Goal: Complete application form: Complete application form

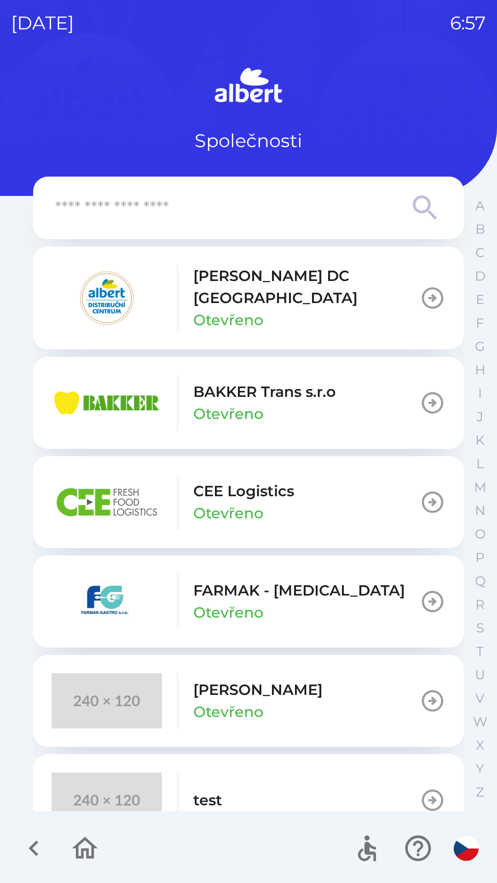
click at [224, 287] on p "[PERSON_NAME] DC [GEOGRAPHIC_DATA]" at bounding box center [306, 287] width 226 height 44
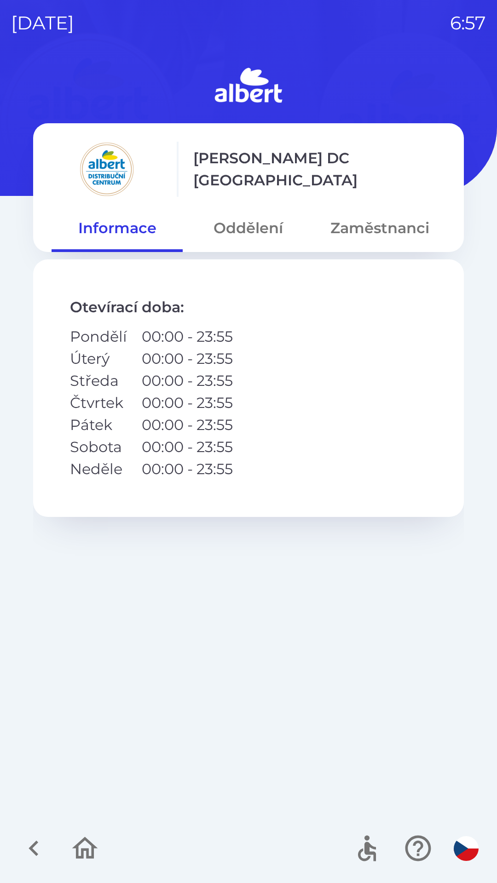
click at [251, 231] on button "Oddělení" at bounding box center [248, 228] width 131 height 33
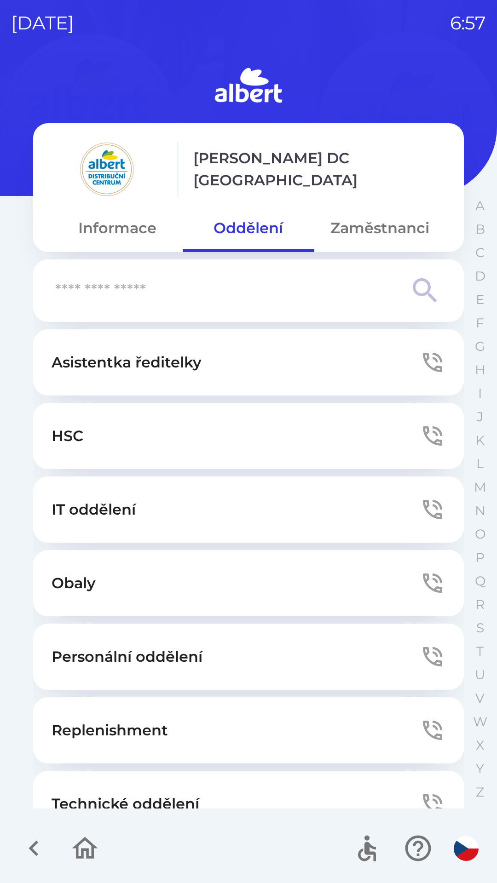
click at [146, 791] on button "Technické oddělení" at bounding box center [248, 804] width 431 height 66
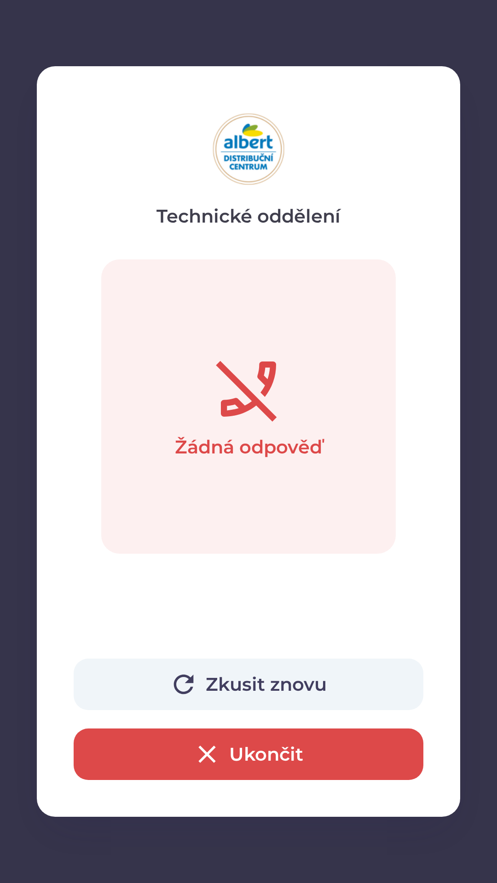
click at [267, 744] on button "Ukončit" at bounding box center [249, 755] width 350 height 52
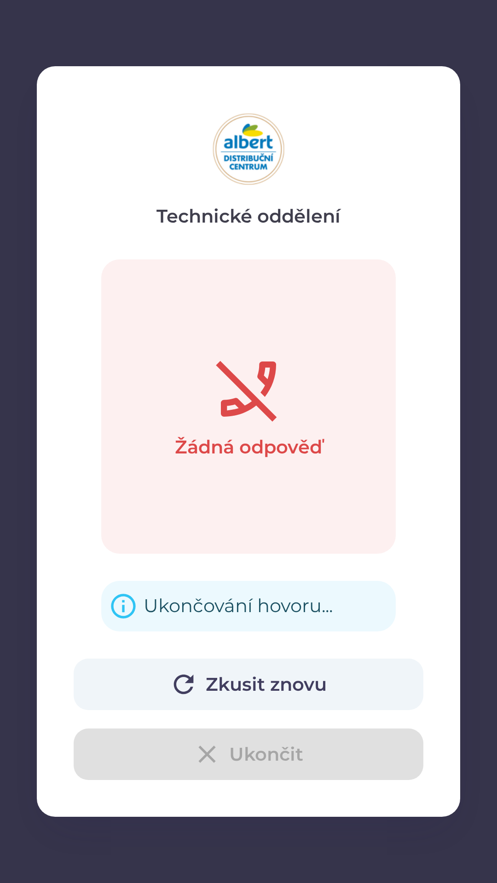
click at [267, 763] on div "Zkusit znovu Ukončit" at bounding box center [249, 719] width 350 height 121
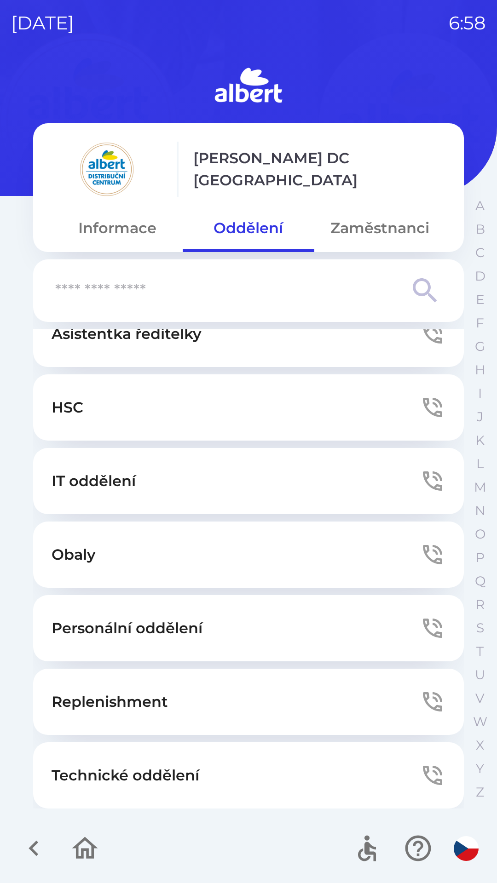
click at [214, 770] on button "Technické oddělení" at bounding box center [248, 776] width 431 height 66
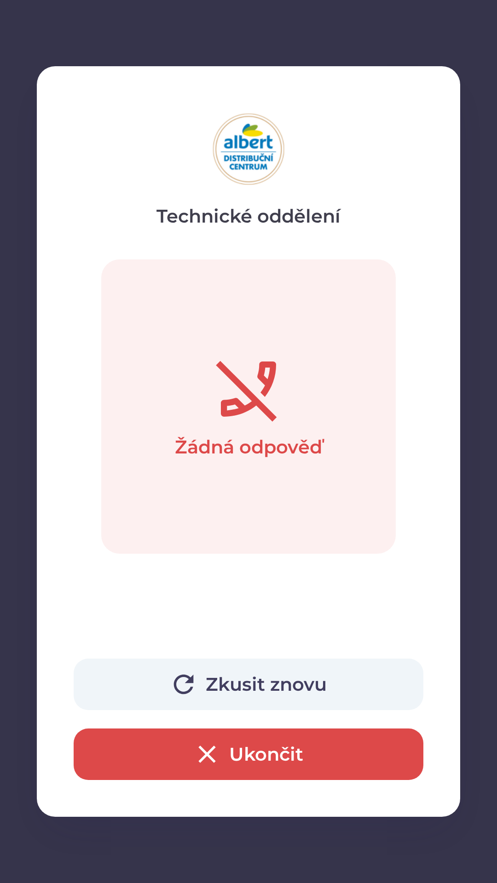
click at [244, 761] on button "Ukončit" at bounding box center [249, 755] width 350 height 52
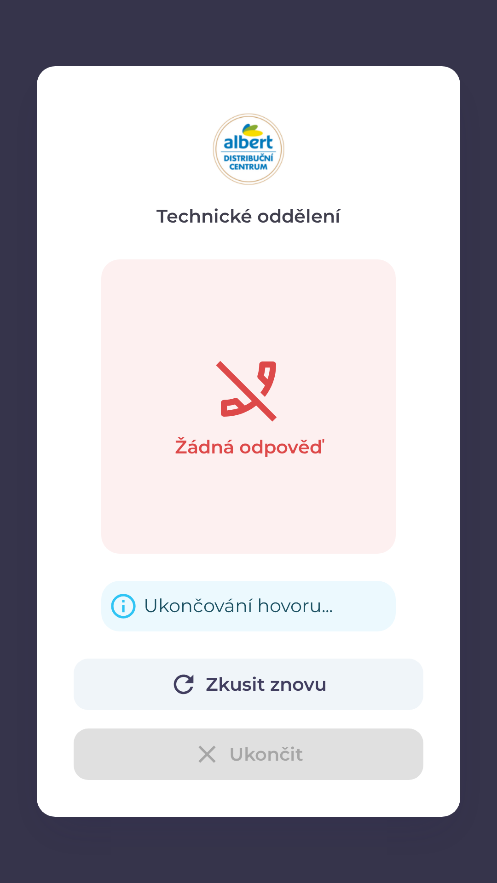
click at [247, 755] on div "Zkusit znovu Ukončit" at bounding box center [249, 719] width 350 height 121
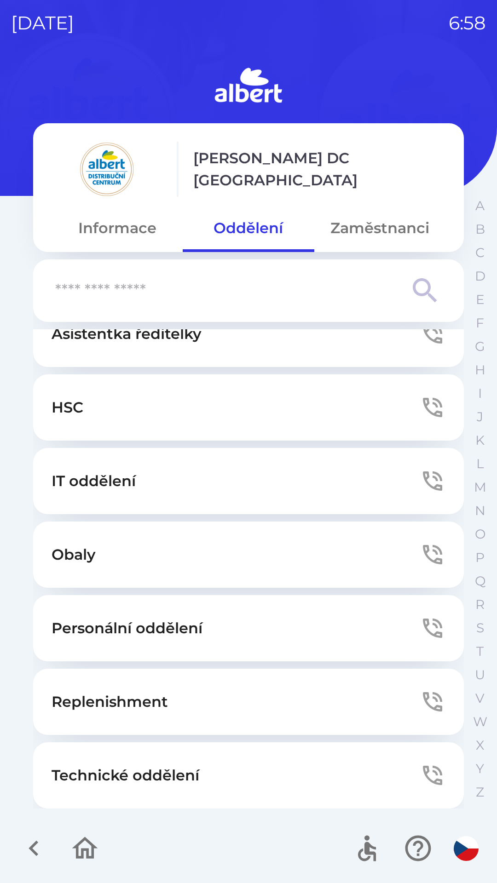
click at [232, 776] on button "Technické oddělení" at bounding box center [248, 776] width 431 height 66
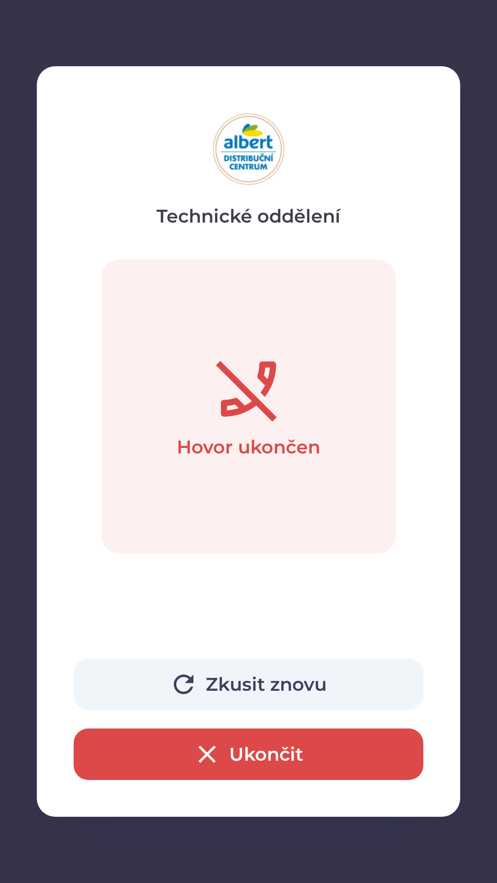
click at [288, 752] on button "Ukončit" at bounding box center [249, 755] width 350 height 52
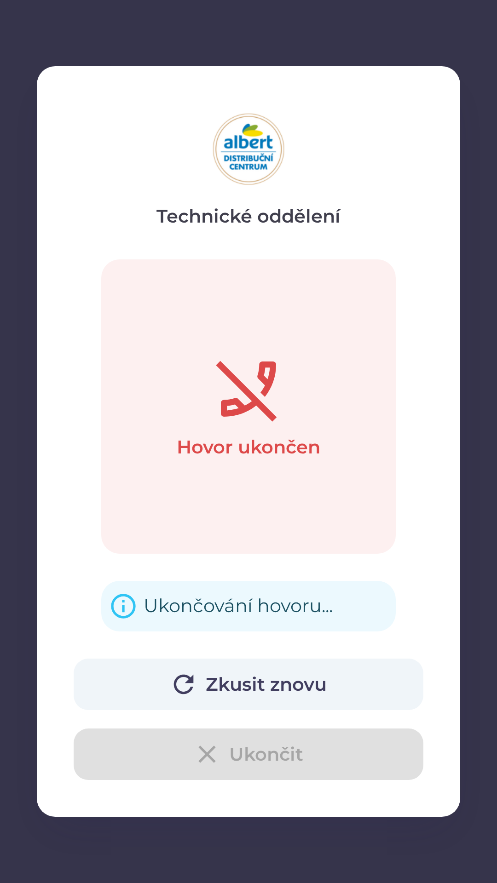
click at [271, 750] on div "Zkusit znovu Ukončit" at bounding box center [249, 719] width 350 height 121
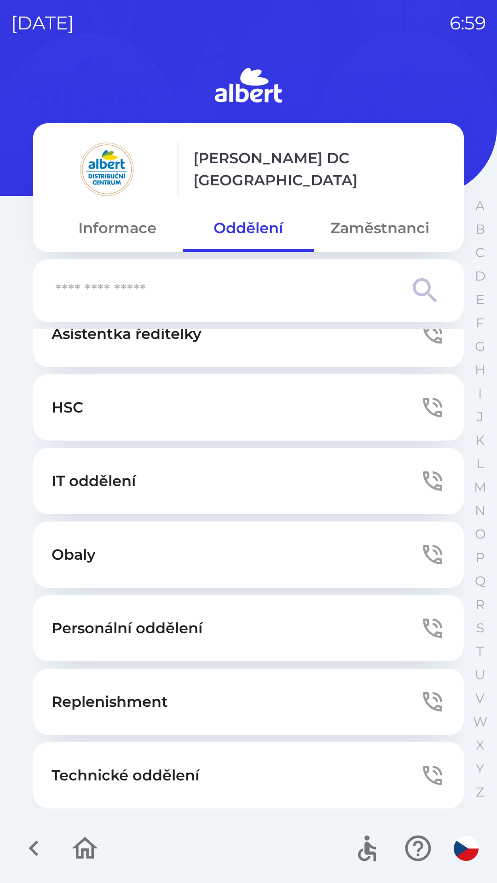
click at [267, 769] on button "Technické oddělení" at bounding box center [248, 776] width 431 height 66
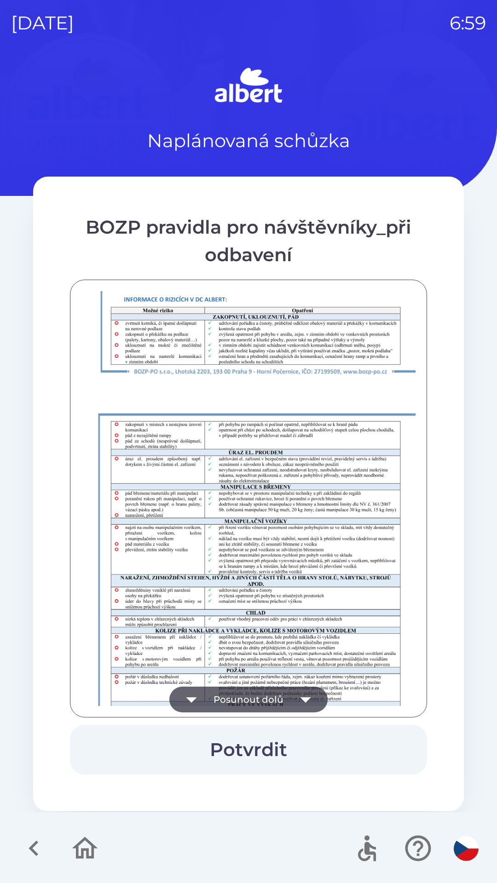
scroll to position [646, 0]
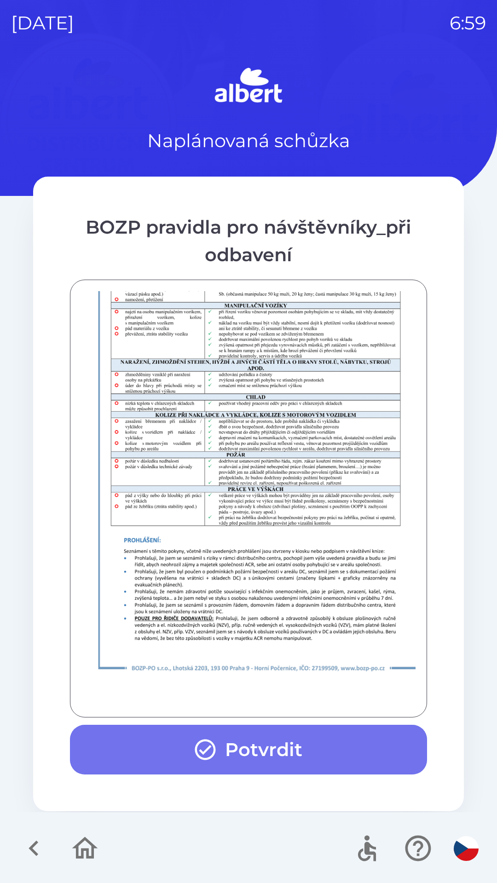
click at [218, 740] on button "Potvrdit" at bounding box center [248, 750] width 357 height 50
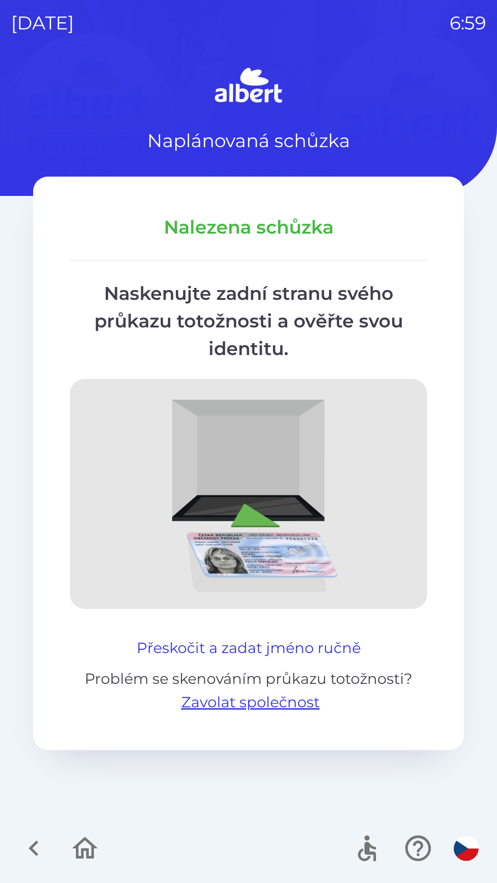
click at [194, 640] on button "Přeskočit a zadat jméno ručně" at bounding box center [248, 648] width 231 height 22
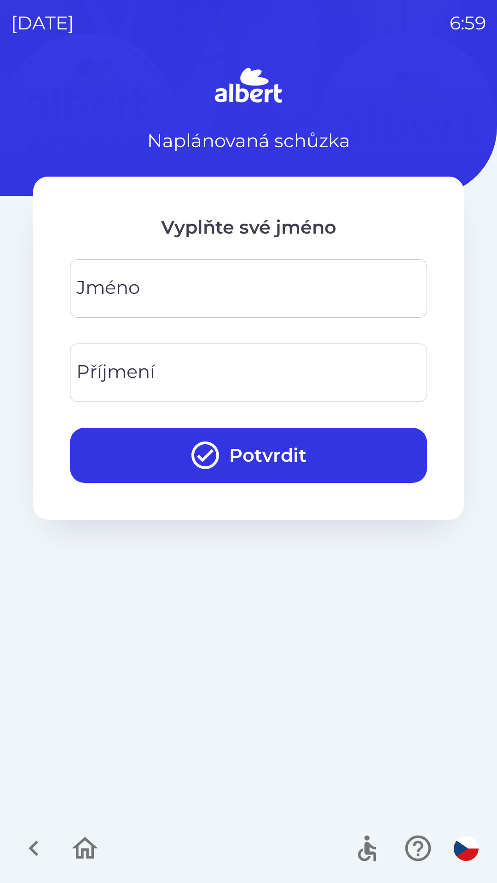
click at [221, 281] on input "Jméno" at bounding box center [248, 289] width 335 height 36
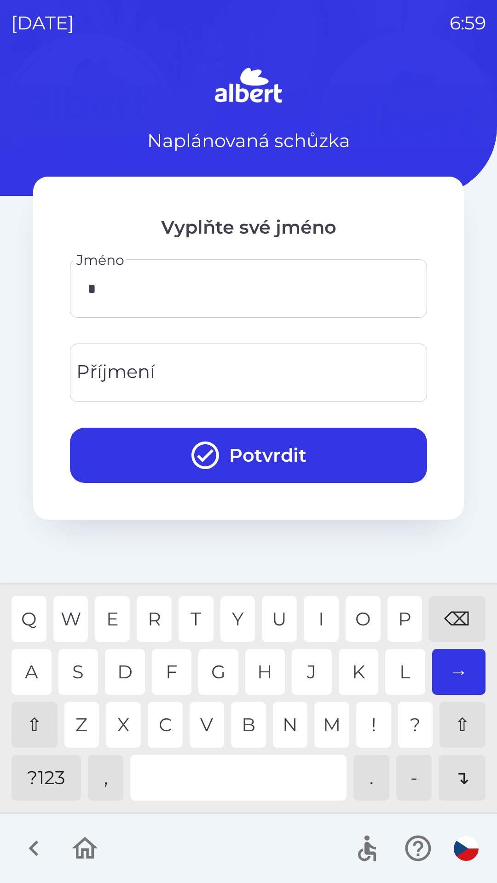
click at [201, 720] on div "V" at bounding box center [207, 725] width 35 height 46
click at [409, 663] on div "L" at bounding box center [405, 672] width 40 height 46
click at [34, 668] on div "A" at bounding box center [32, 672] width 40 height 46
click at [324, 610] on div "I" at bounding box center [321, 619] width 35 height 46
type input "********"
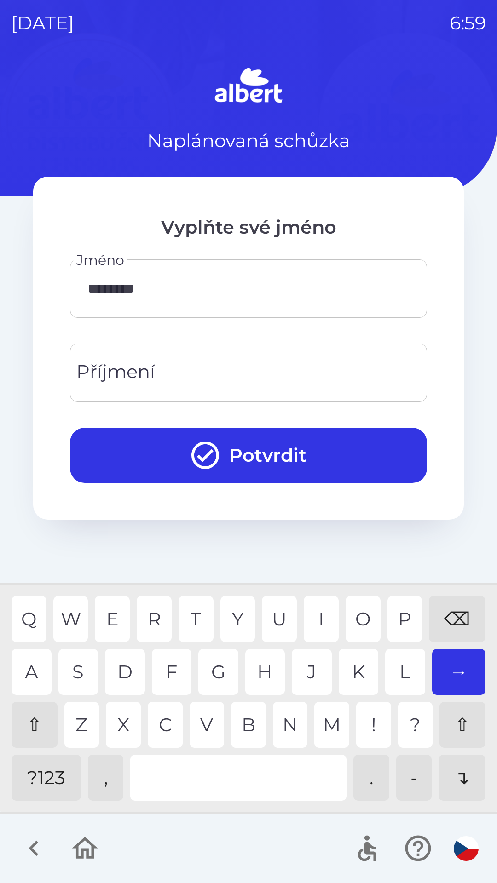
click at [156, 612] on div "R" at bounding box center [154, 619] width 35 height 46
click at [198, 366] on input "Příjmení" at bounding box center [248, 373] width 335 height 36
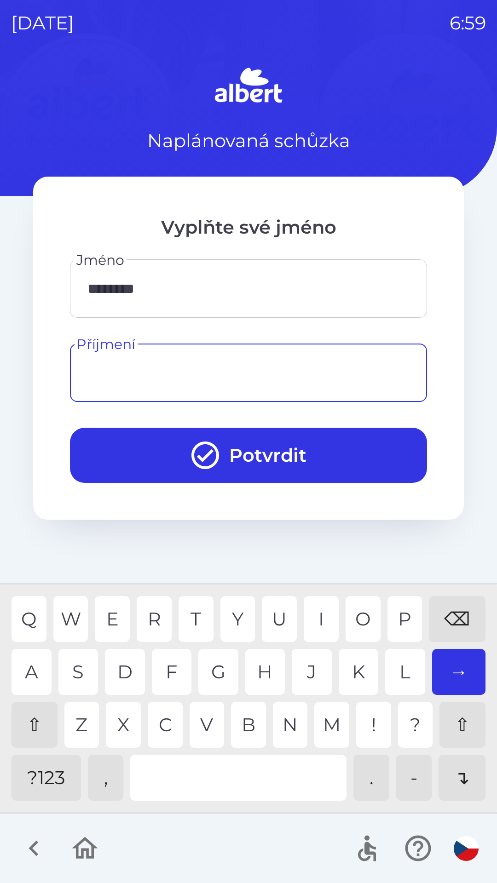
click at [36, 713] on div "⇧" at bounding box center [35, 725] width 46 height 46
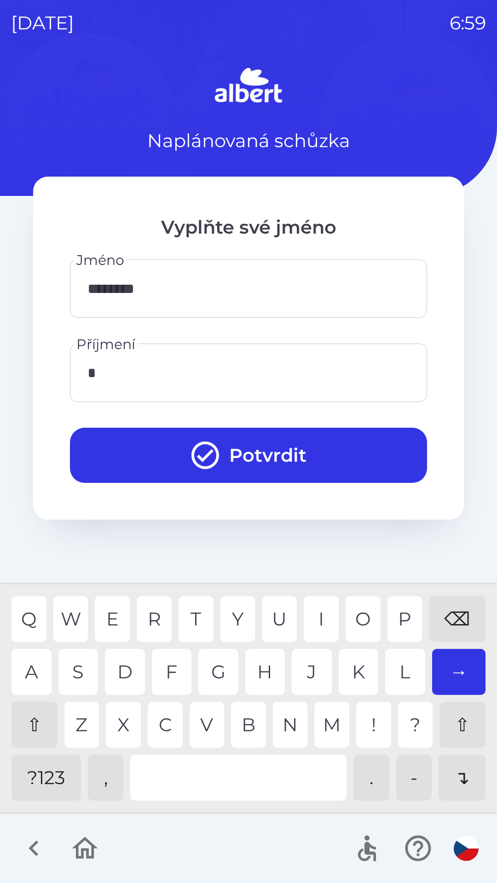
click at [267, 665] on div "H" at bounding box center [265, 672] width 40 height 46
click at [35, 667] on div "A" at bounding box center [32, 672] width 40 height 46
click at [216, 666] on div "G" at bounding box center [218, 672] width 40 height 46
click at [159, 609] on div "R" at bounding box center [154, 619] width 35 height 46
click at [129, 659] on div "D" at bounding box center [125, 672] width 40 height 46
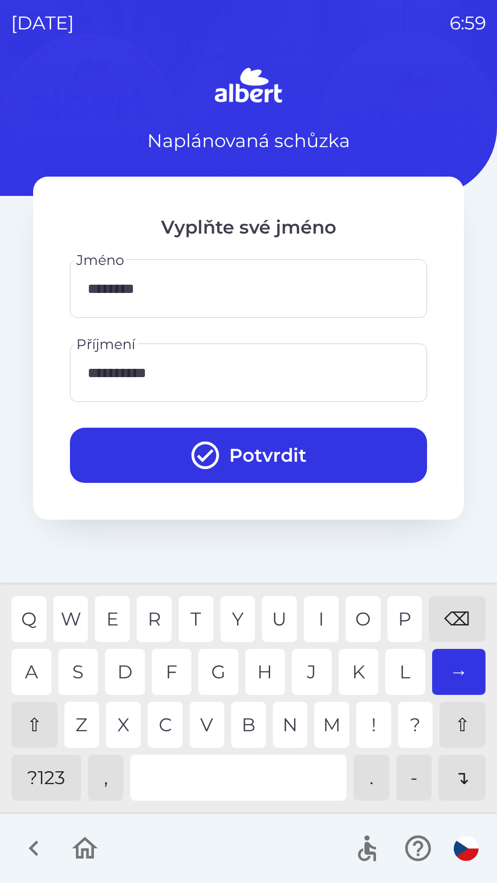
click at [81, 720] on div "Z" at bounding box center [81, 725] width 35 height 46
type input "**********"
click at [267, 448] on button "Potvrdit" at bounding box center [248, 455] width 357 height 55
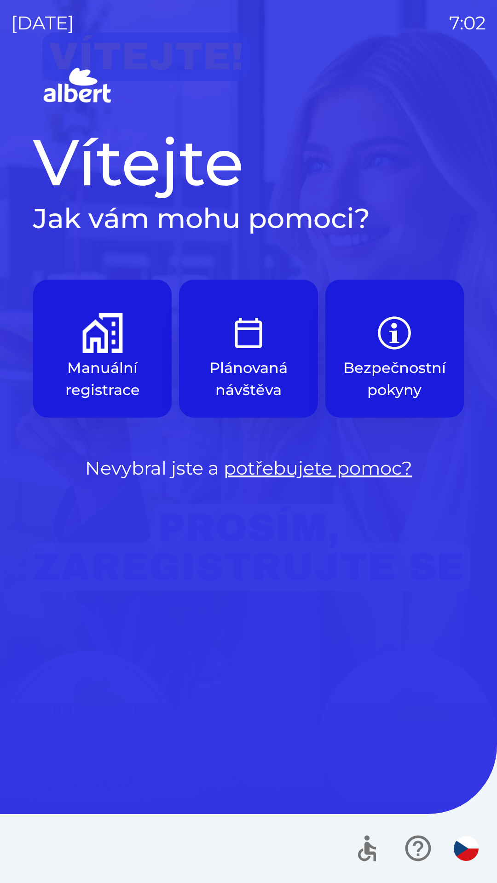
click at [98, 342] on img "button" at bounding box center [102, 333] width 40 height 40
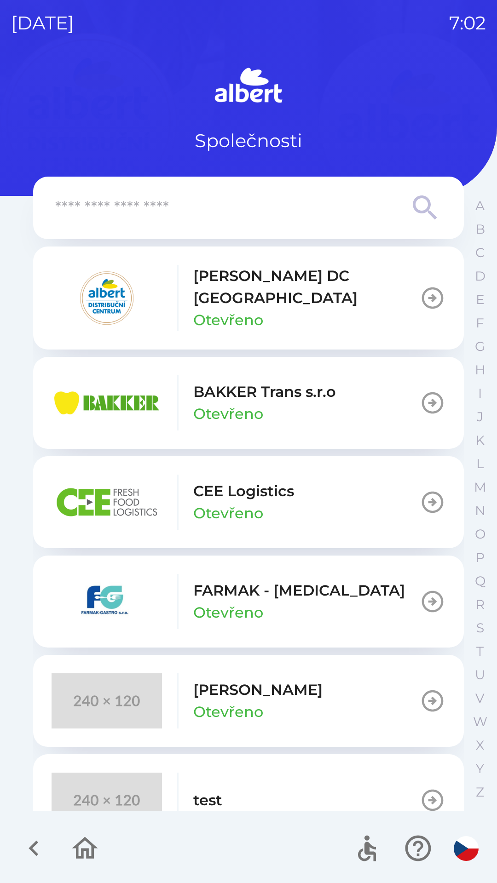
click at [227, 280] on p "[PERSON_NAME] DC [GEOGRAPHIC_DATA]" at bounding box center [306, 287] width 226 height 44
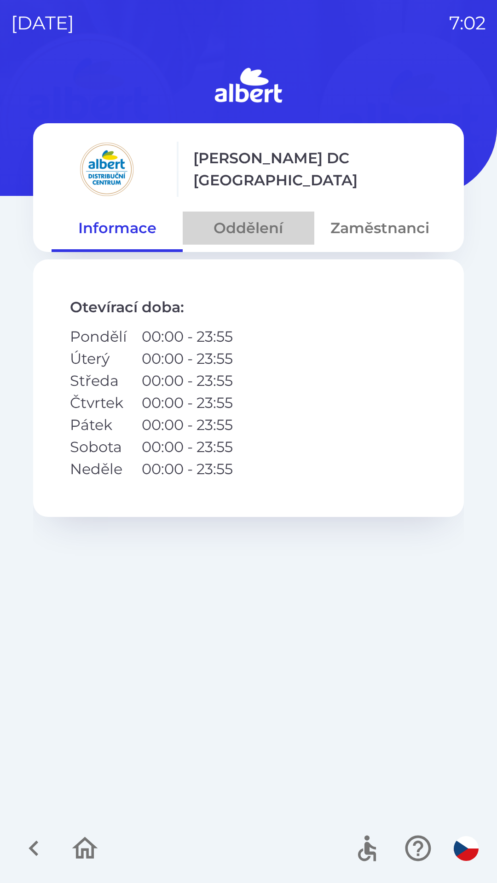
click at [245, 222] on button "Oddělení" at bounding box center [248, 228] width 131 height 33
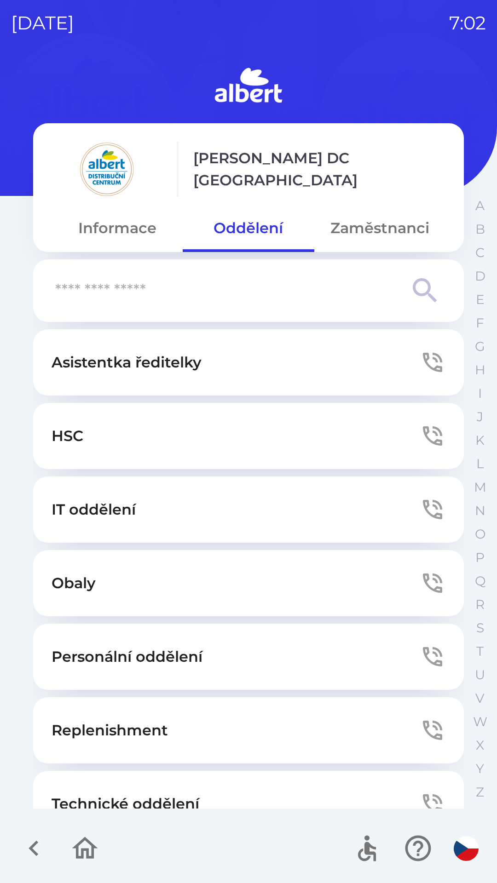
click at [235, 785] on button "Technické oddělení" at bounding box center [248, 804] width 431 height 66
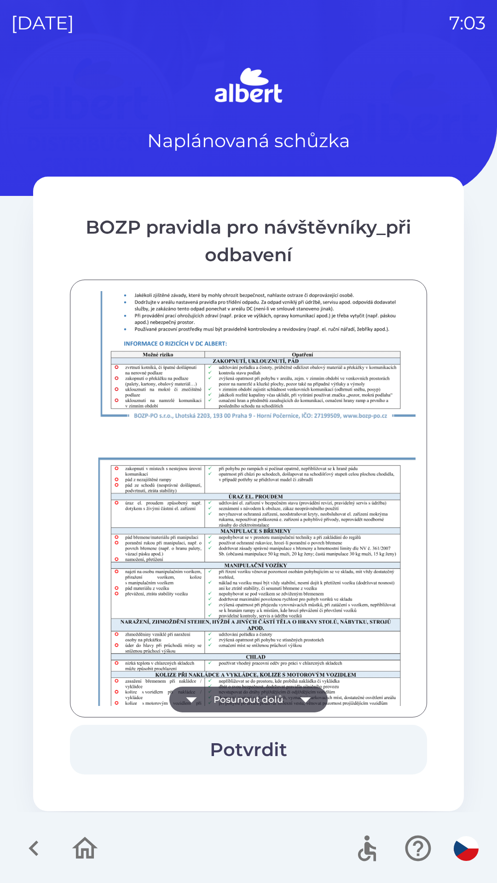
scroll to position [646, 0]
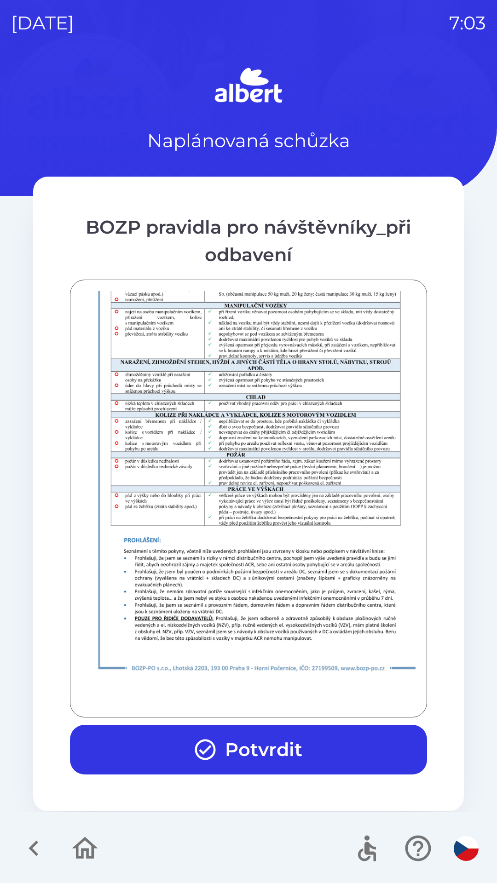
click at [232, 740] on button "Potvrdit" at bounding box center [248, 750] width 357 height 50
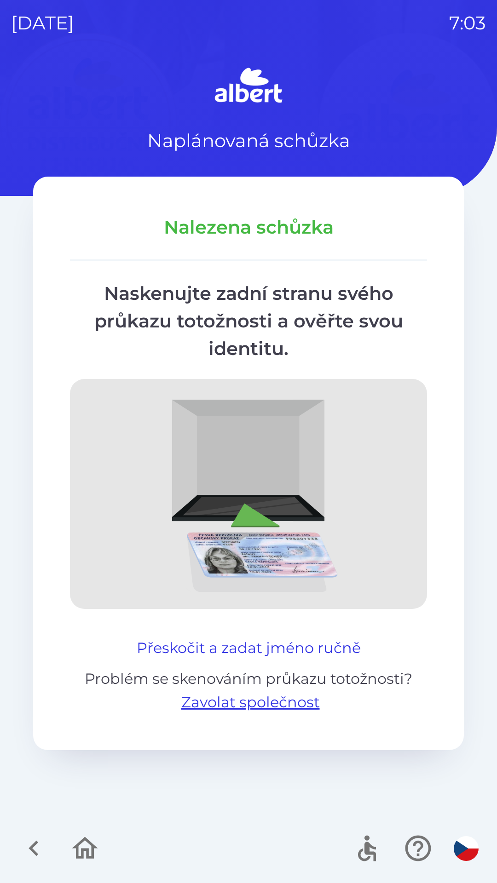
click at [269, 640] on button "Přeskočit a zadat jméno ručně" at bounding box center [248, 648] width 231 height 22
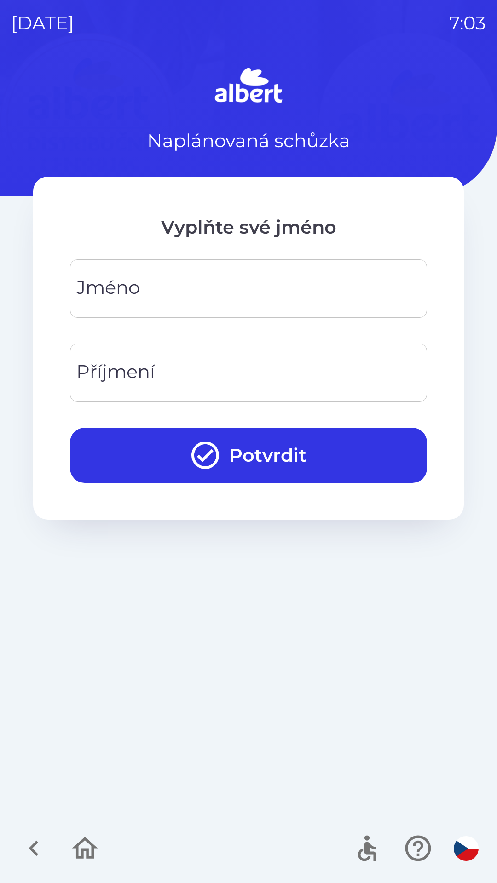
click at [196, 288] on input "Jméno" at bounding box center [248, 289] width 335 height 36
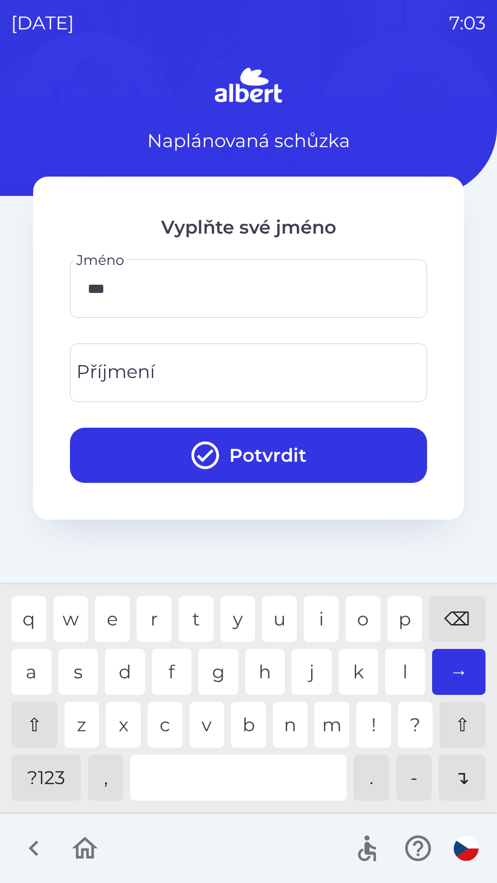
click at [351, 675] on div "k" at bounding box center [359, 672] width 40 height 46
type input "*****"
click at [75, 664] on div "s" at bounding box center [78, 672] width 40 height 46
click at [176, 366] on input "Příjmení" at bounding box center [248, 373] width 335 height 36
click at [36, 663] on div "a" at bounding box center [32, 672] width 40 height 46
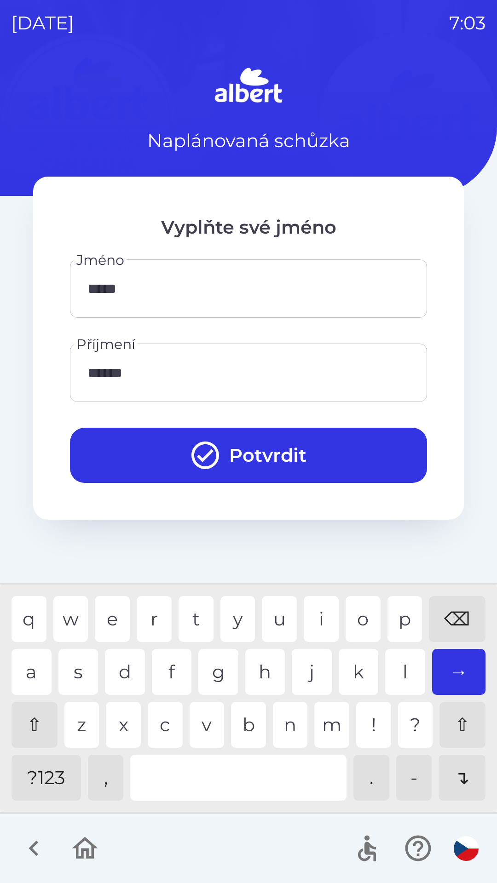
click at [164, 724] on div "c" at bounding box center [165, 725] width 35 height 46
type input "*******"
click at [323, 449] on button "Potvrdit" at bounding box center [248, 455] width 357 height 55
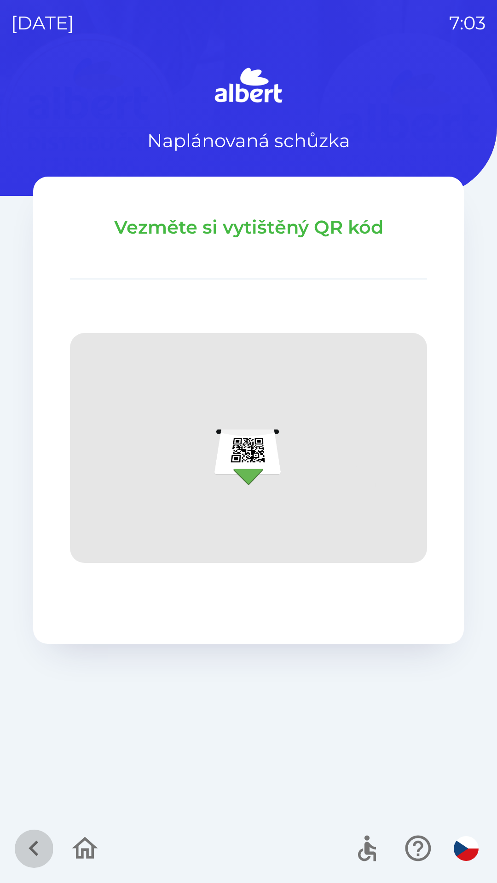
click at [28, 831] on button "button" at bounding box center [34, 849] width 38 height 38
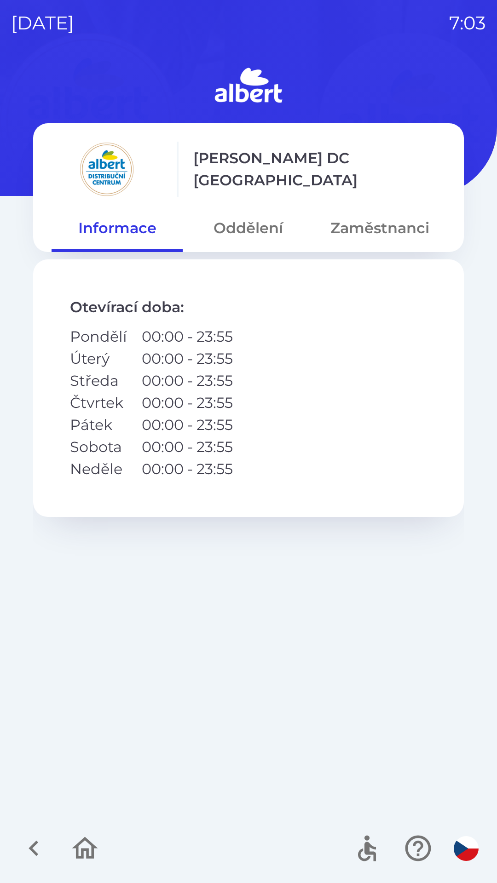
click at [246, 225] on button "Oddělení" at bounding box center [248, 228] width 131 height 33
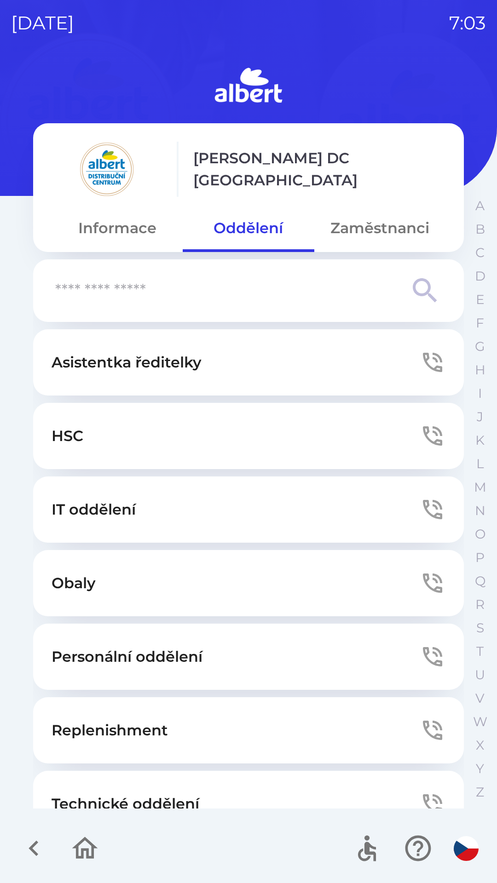
click at [167, 781] on button "Technické oddělení" at bounding box center [248, 804] width 431 height 66
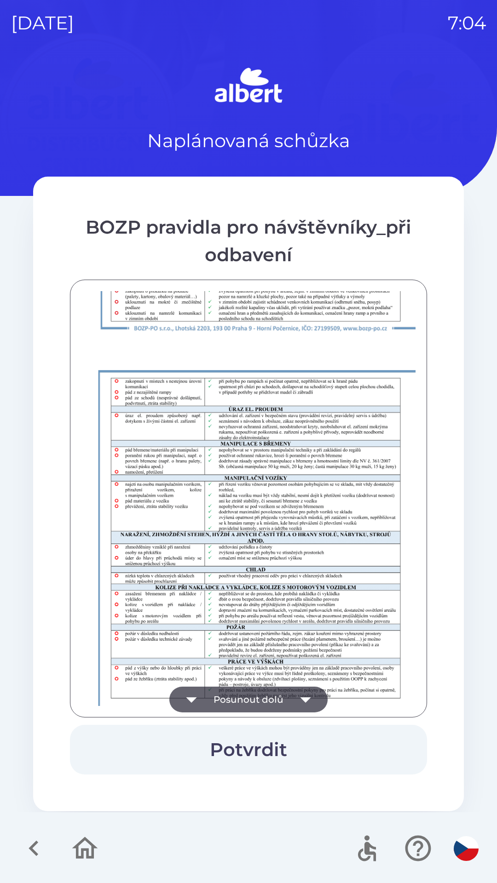
scroll to position [646, 0]
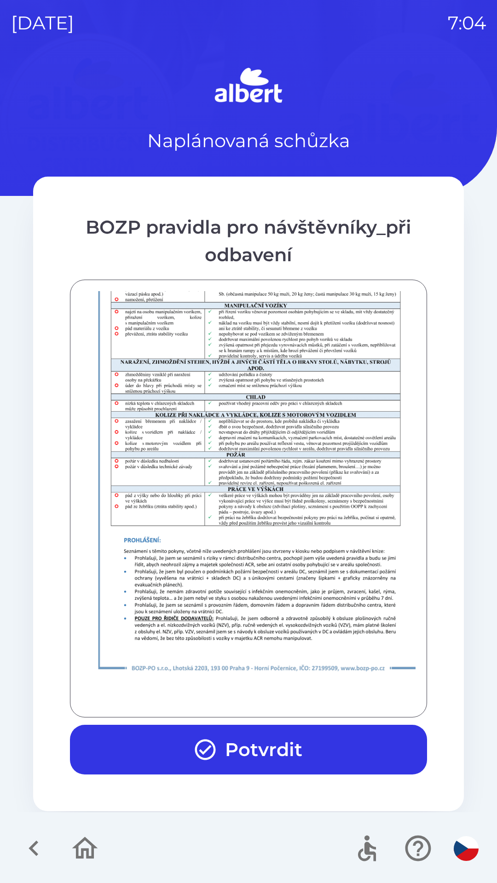
click at [259, 760] on button "Potvrdit" at bounding box center [248, 750] width 357 height 50
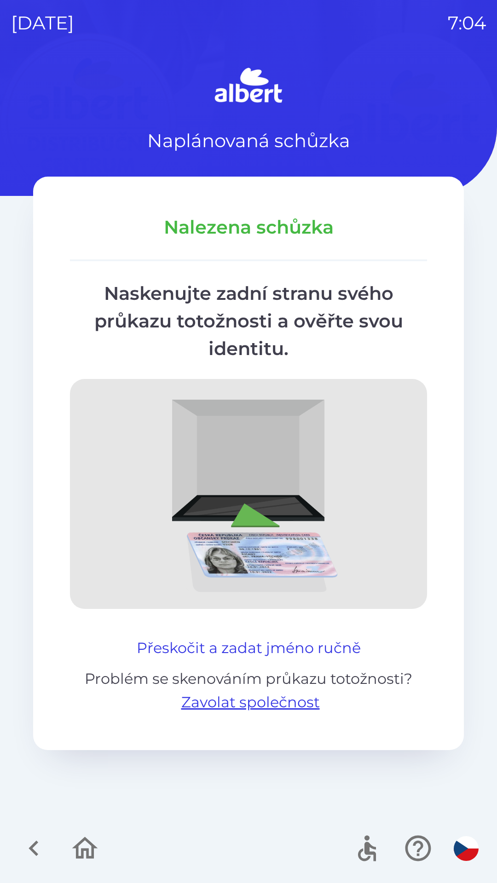
click at [281, 651] on button "Přeskočit a zadat jméno ručně" at bounding box center [248, 648] width 231 height 22
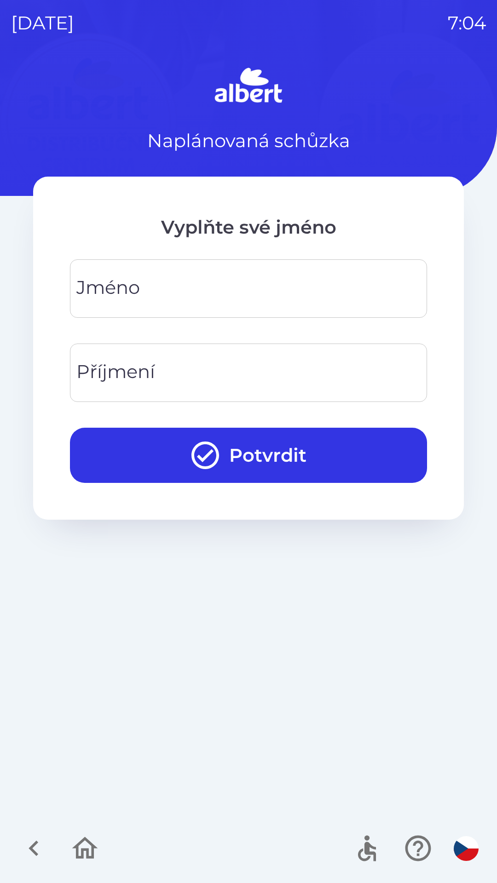
click at [142, 271] on input "Jméno" at bounding box center [248, 289] width 335 height 36
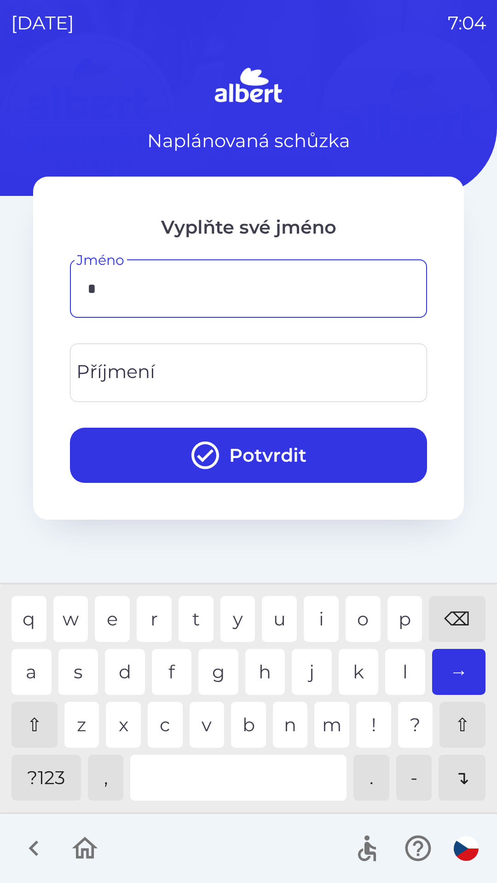
click at [308, 664] on div "j" at bounding box center [312, 672] width 40 height 46
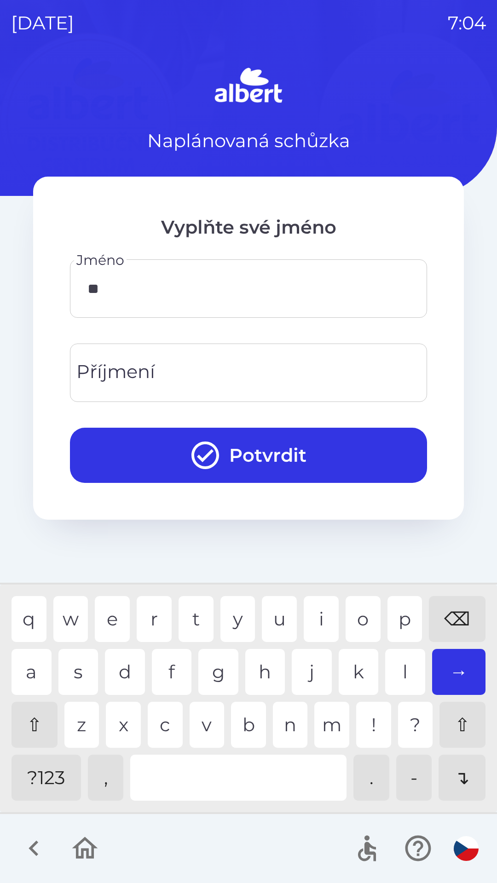
click at [356, 609] on div "o" at bounding box center [363, 619] width 35 height 46
click at [71, 668] on div "s" at bounding box center [78, 672] width 40 height 46
click at [108, 620] on div "e" at bounding box center [112, 619] width 35 height 46
type input "*****"
click at [173, 364] on input "Příjmení" at bounding box center [248, 373] width 335 height 36
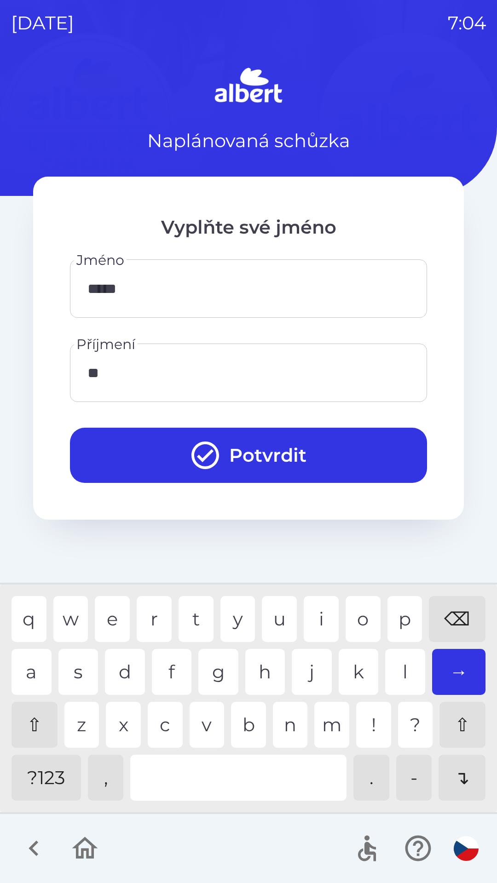
click at [103, 612] on div "e" at bounding box center [112, 619] width 35 height 46
click at [111, 621] on div "e" at bounding box center [112, 619] width 35 height 46
type input "*******"
click at [398, 675] on div "l" at bounding box center [405, 672] width 40 height 46
click at [244, 442] on button "Potvrdit" at bounding box center [248, 455] width 357 height 55
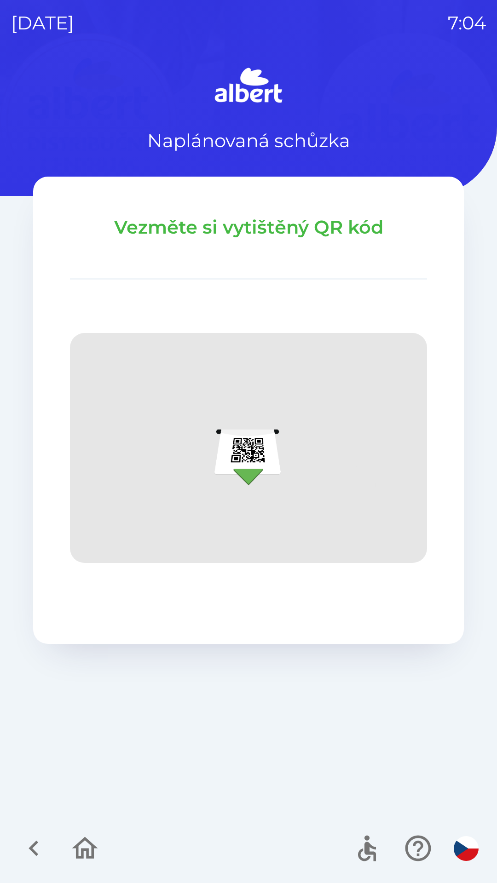
click at [36, 842] on icon "button" at bounding box center [34, 849] width 10 height 16
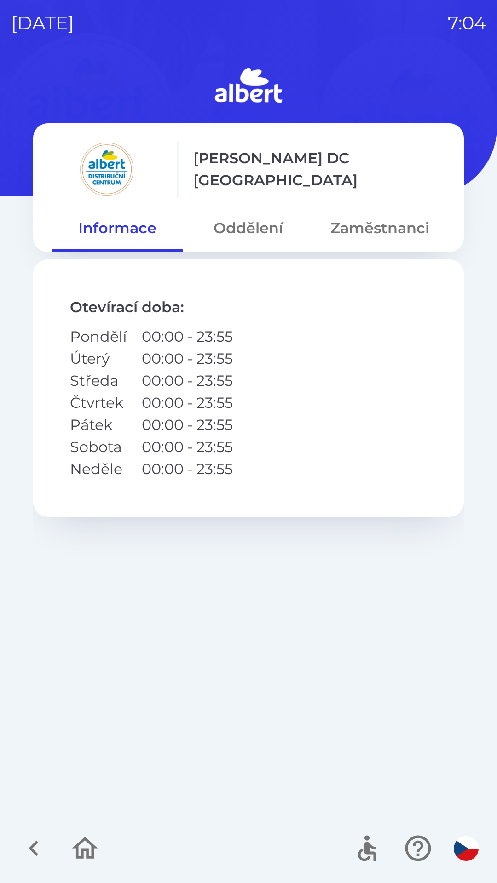
click at [254, 225] on button "Oddělení" at bounding box center [248, 228] width 131 height 33
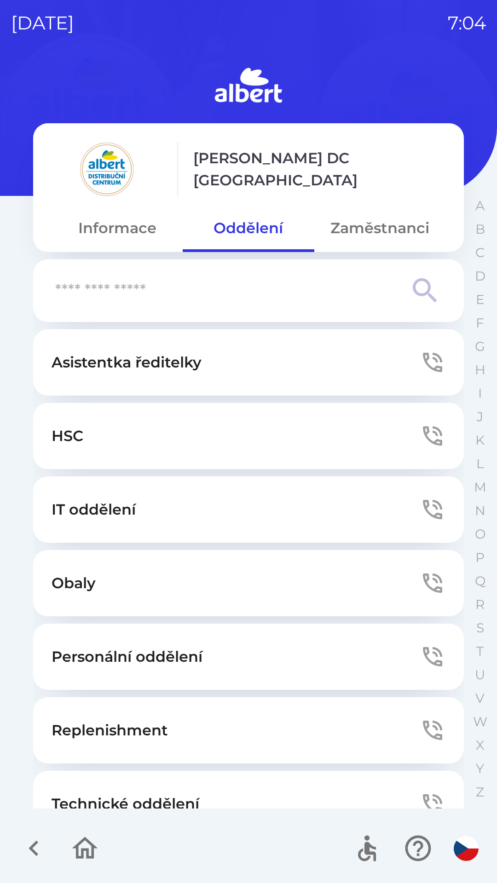
click at [157, 797] on p "Technické oddělení" at bounding box center [126, 804] width 148 height 22
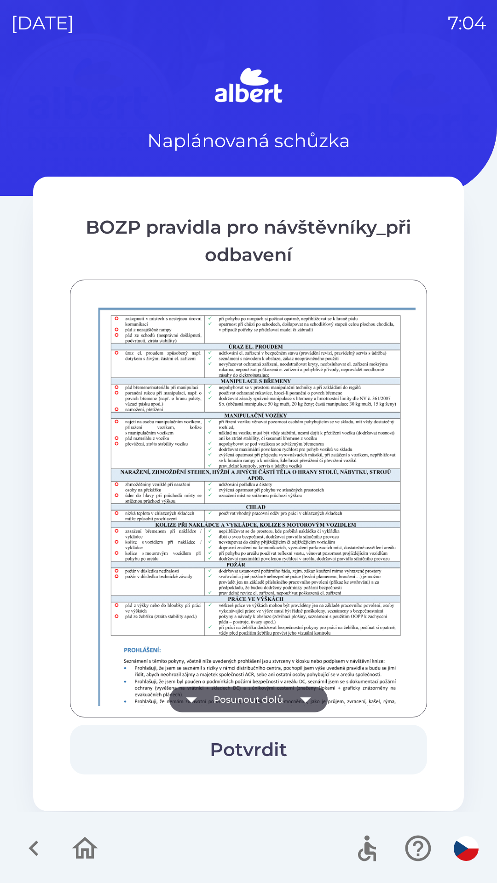
scroll to position [646, 0]
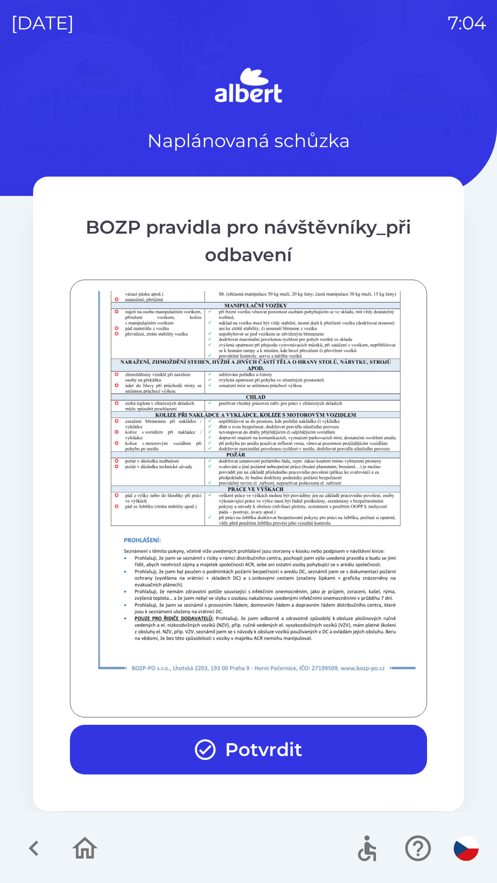
click at [263, 743] on button "Potvrdit" at bounding box center [248, 750] width 357 height 50
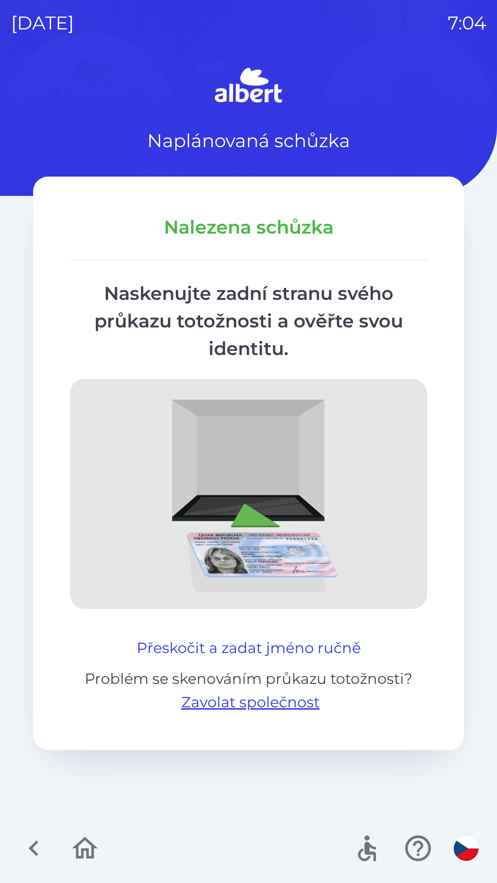
click at [335, 649] on button "Přeskočit a zadat jméno ručně" at bounding box center [248, 648] width 231 height 22
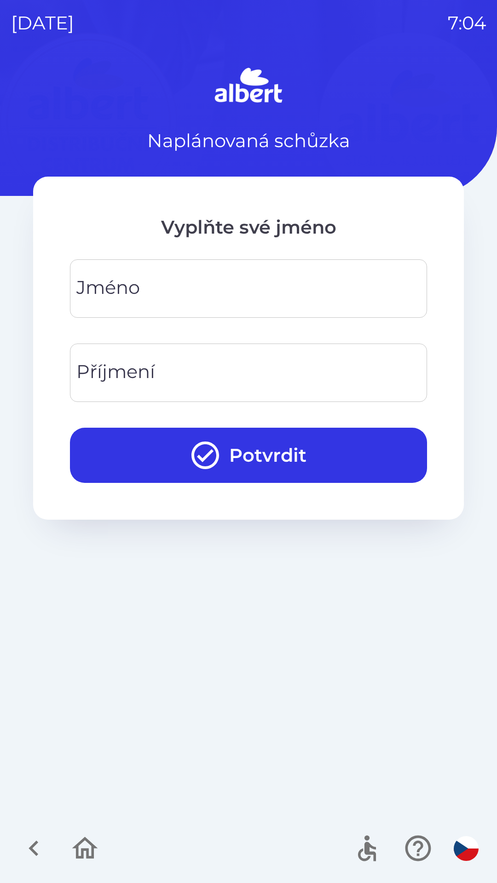
click at [161, 299] on input "Jméno" at bounding box center [248, 289] width 335 height 36
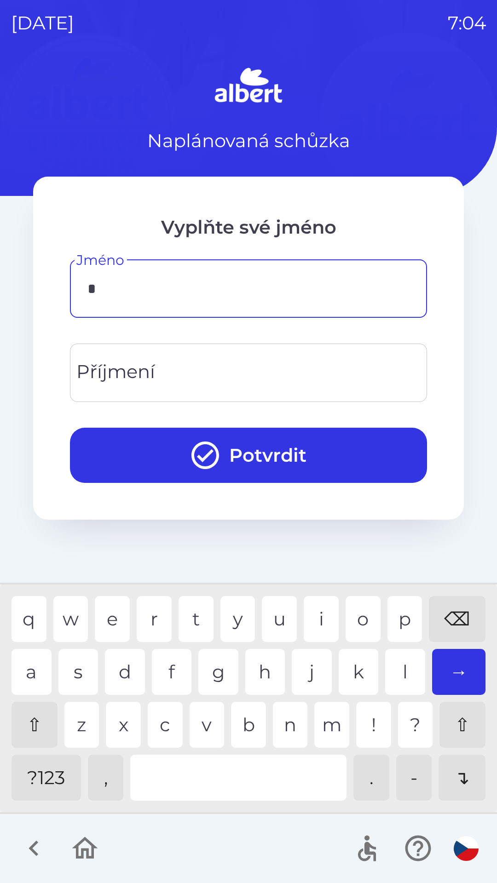
click at [156, 616] on div "r" at bounding box center [154, 619] width 35 height 46
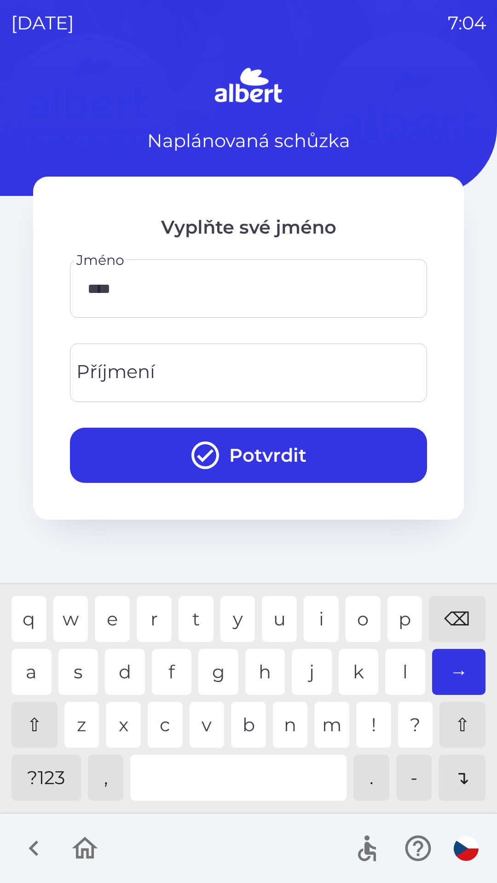
click at [365, 627] on div "o" at bounding box center [363, 619] width 35 height 46
click at [334, 730] on div "m" at bounding box center [331, 725] width 35 height 46
click at [324, 617] on div "i" at bounding box center [321, 619] width 35 height 46
type input "*******"
click at [155, 621] on div "r" at bounding box center [154, 619] width 35 height 46
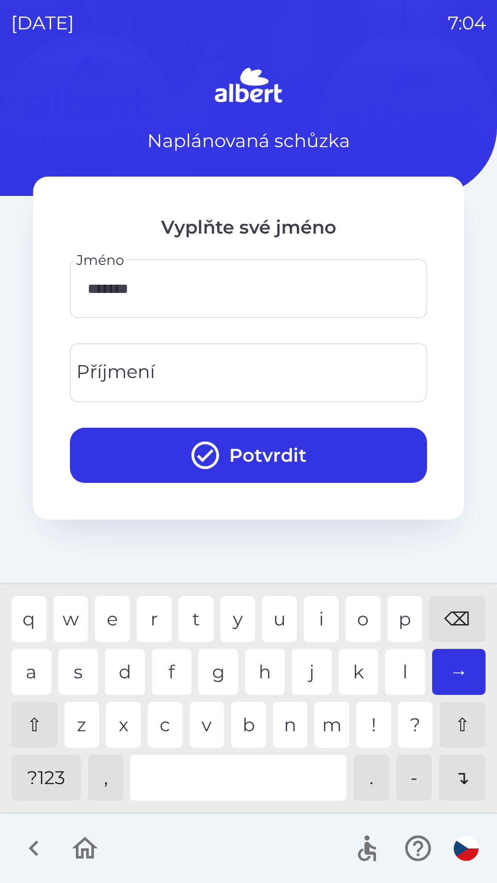
click at [140, 373] on div "Příjmení Příjmení" at bounding box center [248, 373] width 357 height 58
click at [262, 667] on div "h" at bounding box center [265, 672] width 40 height 46
click at [233, 617] on div "y" at bounding box center [237, 619] width 35 height 46
type input "*******"
click at [33, 674] on div "a" at bounding box center [32, 672] width 40 height 46
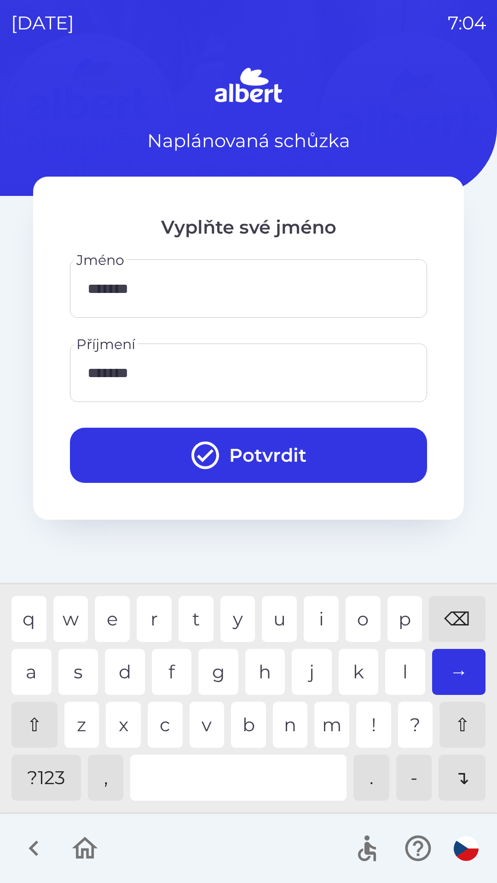
click at [270, 452] on button "Potvrdit" at bounding box center [248, 455] width 357 height 55
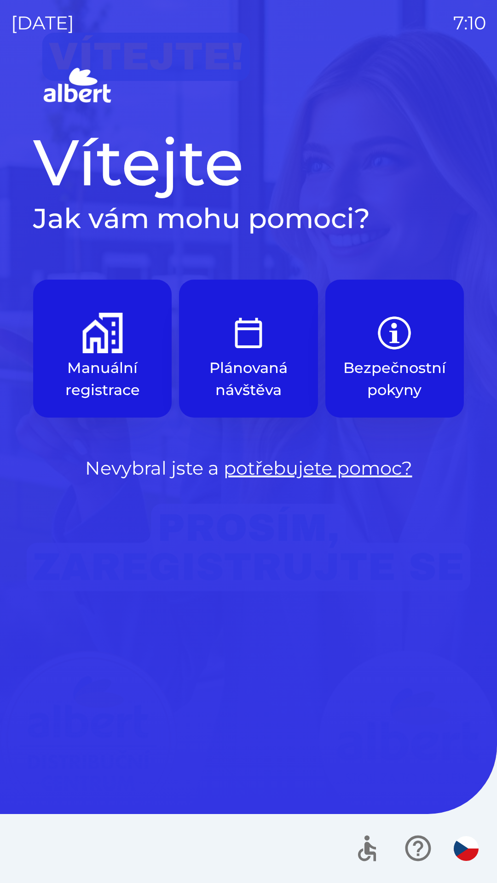
click at [81, 348] on button "Manuální registrace" at bounding box center [102, 349] width 138 height 138
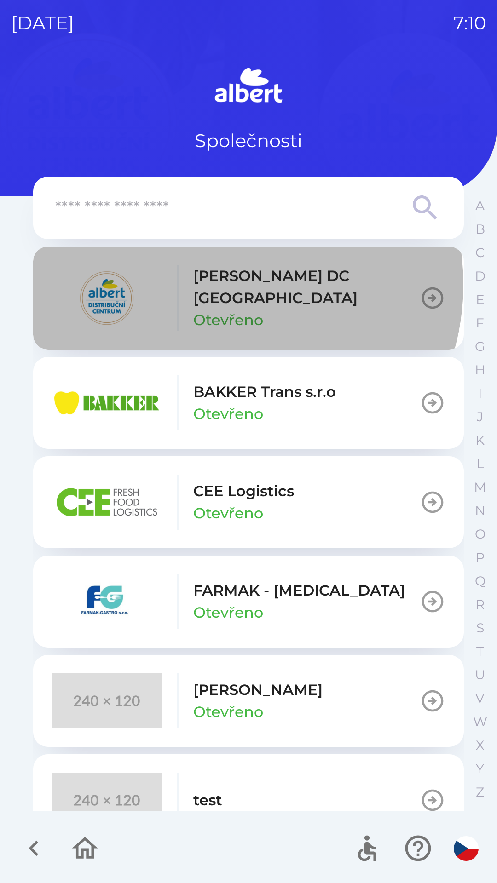
click at [222, 285] on p "[PERSON_NAME] DC [GEOGRAPHIC_DATA]" at bounding box center [306, 287] width 226 height 44
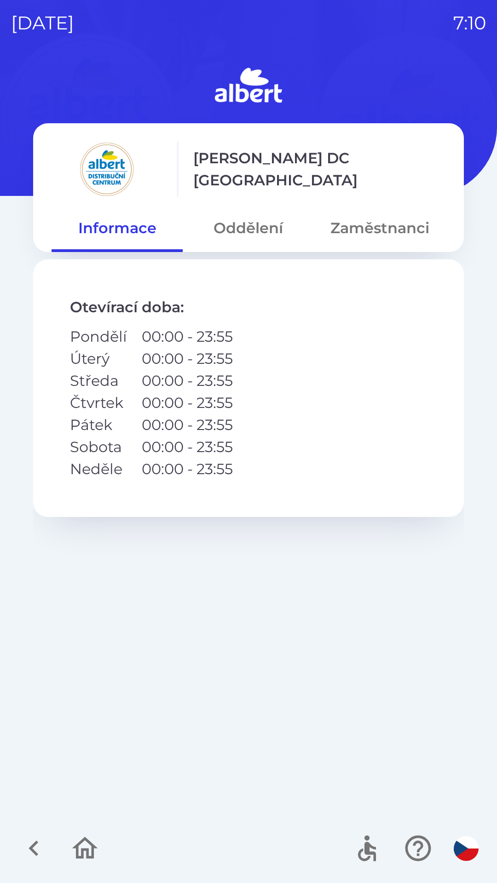
click at [248, 219] on button "Oddělení" at bounding box center [248, 228] width 131 height 33
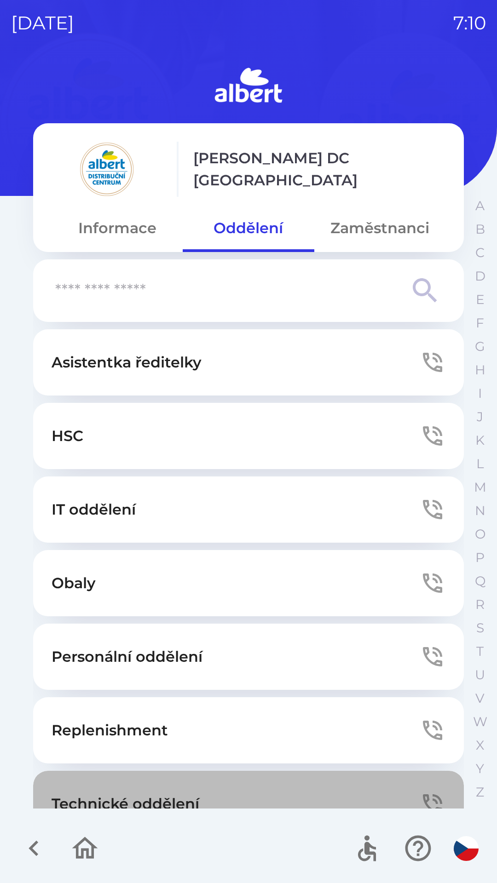
click at [265, 787] on button "Technické oddělení" at bounding box center [248, 804] width 431 height 66
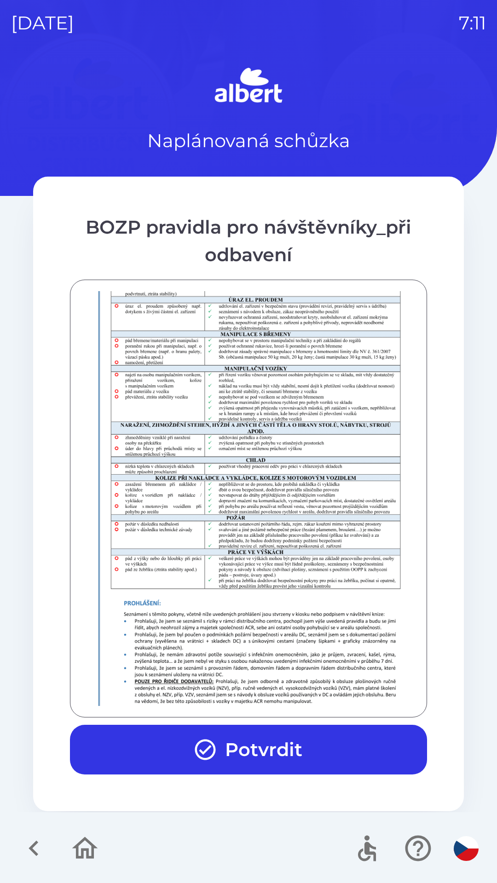
scroll to position [646, 0]
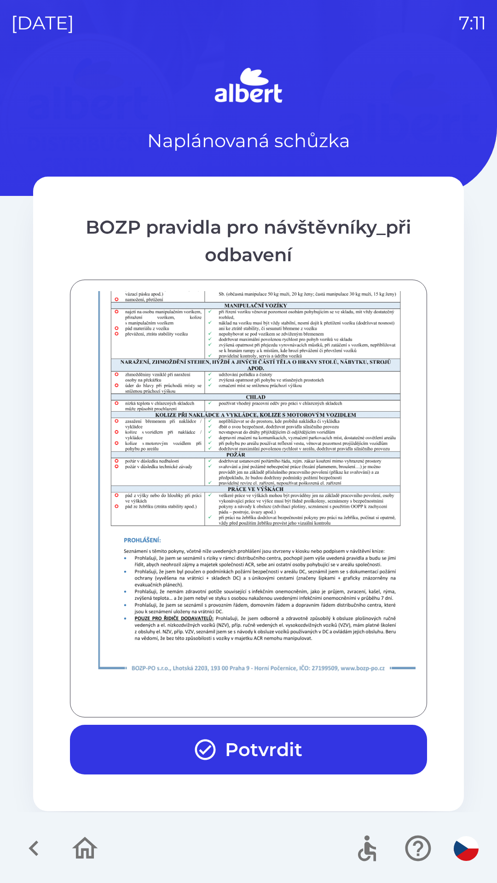
click at [223, 743] on button "Potvrdit" at bounding box center [248, 750] width 357 height 50
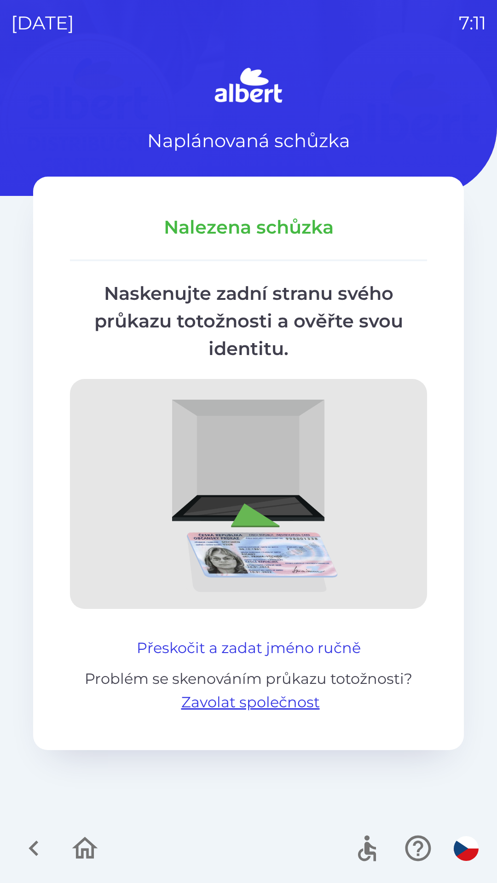
click at [298, 654] on button "Přeskočit a zadat jméno ručně" at bounding box center [248, 648] width 231 height 22
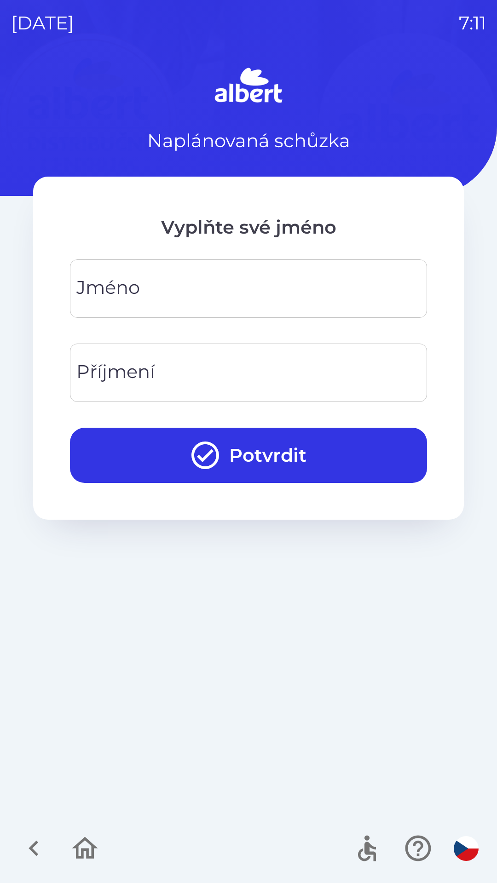
click at [189, 291] on input "Jméno" at bounding box center [248, 289] width 335 height 36
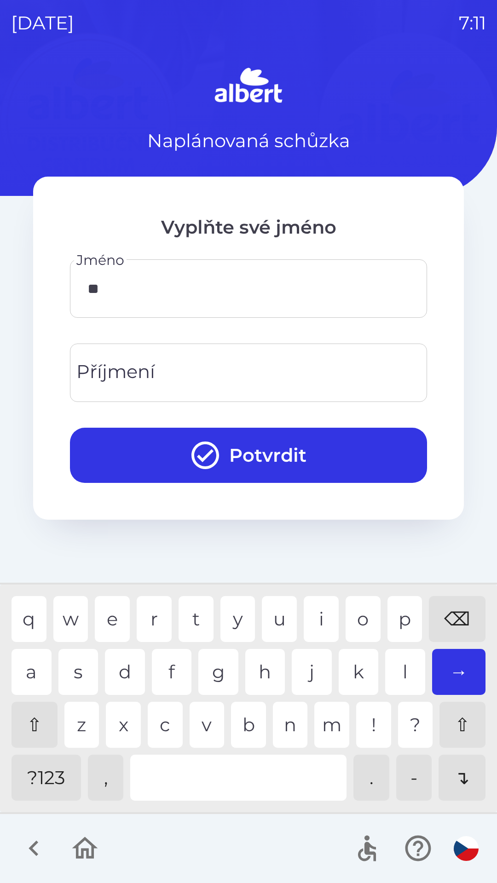
type input "***"
click at [188, 369] on input "Příjmení" at bounding box center [248, 373] width 335 height 36
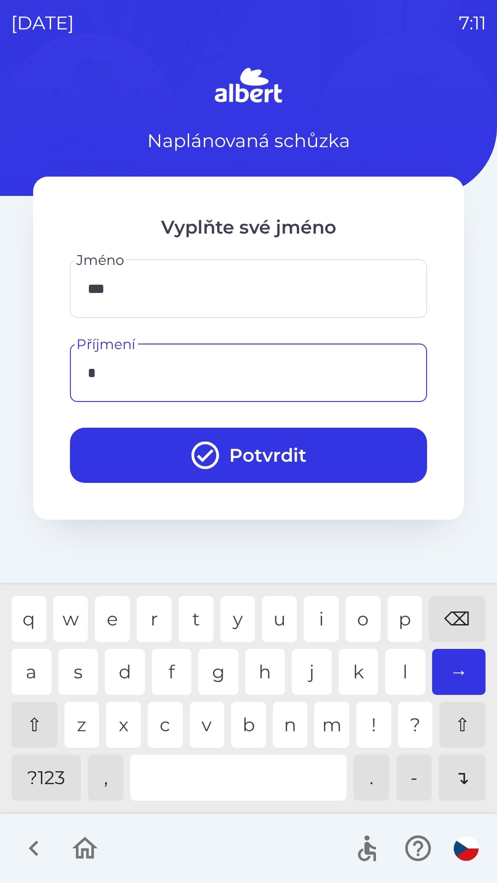
click at [158, 721] on div "c" at bounding box center [165, 725] width 35 height 46
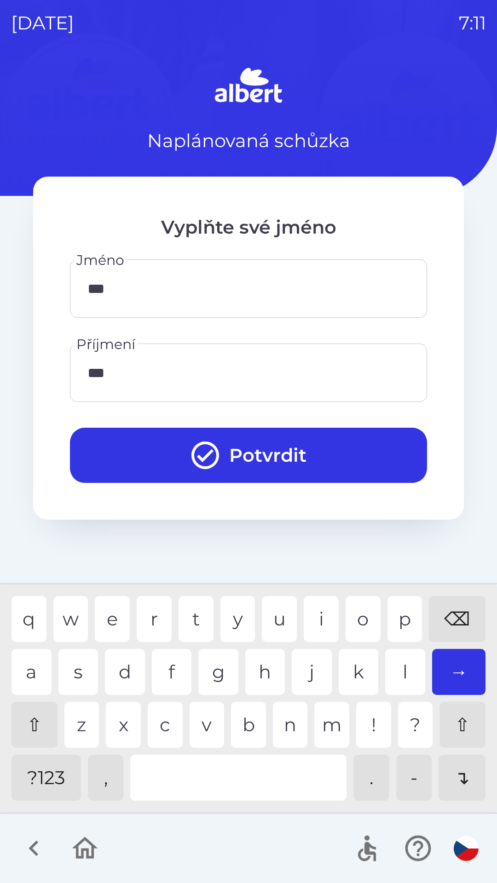
click at [158, 610] on div "r" at bounding box center [154, 619] width 35 height 46
click at [113, 621] on div "e" at bounding box center [112, 619] width 35 height 46
type input "*******"
click at [345, 459] on button "Potvrdit" at bounding box center [248, 455] width 357 height 55
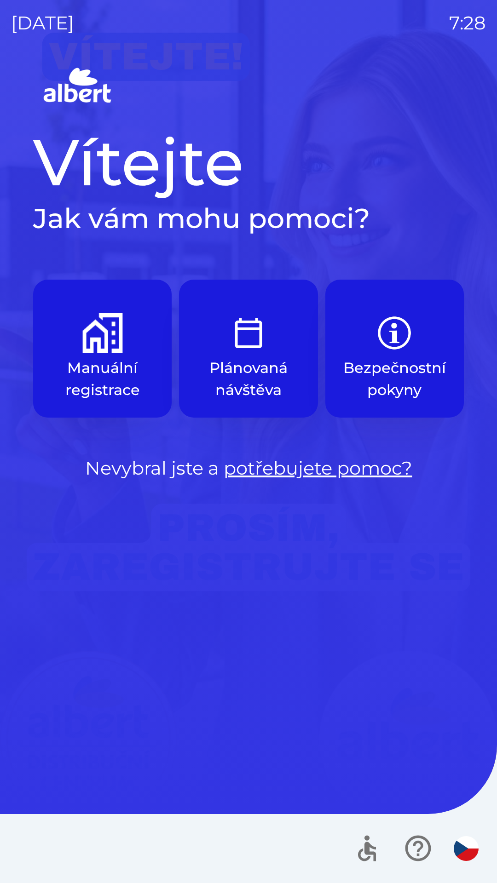
click at [103, 360] on p "Manuální registrace" at bounding box center [102, 379] width 94 height 44
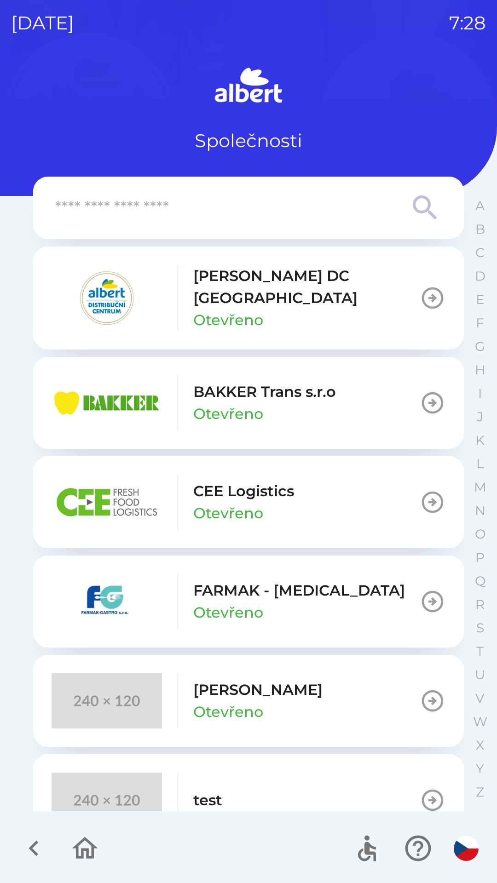
click at [230, 309] on p "Otevřeno" at bounding box center [228, 320] width 70 height 22
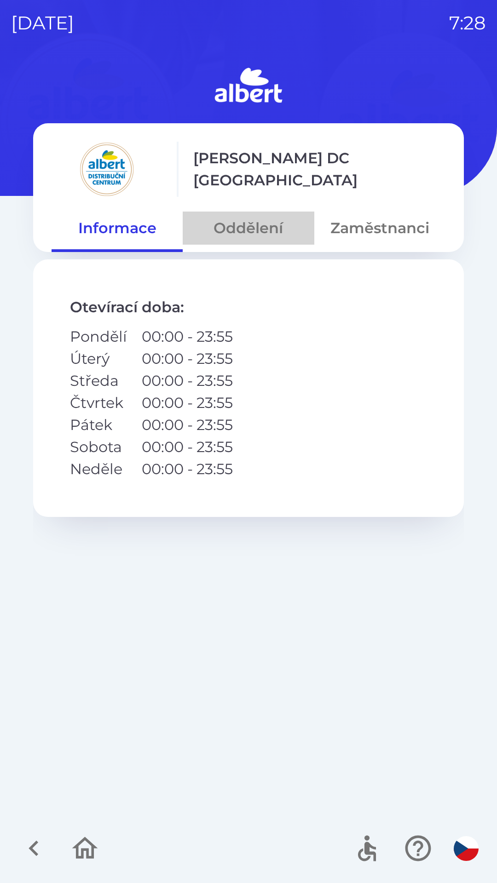
click at [260, 216] on button "Oddělení" at bounding box center [248, 228] width 131 height 33
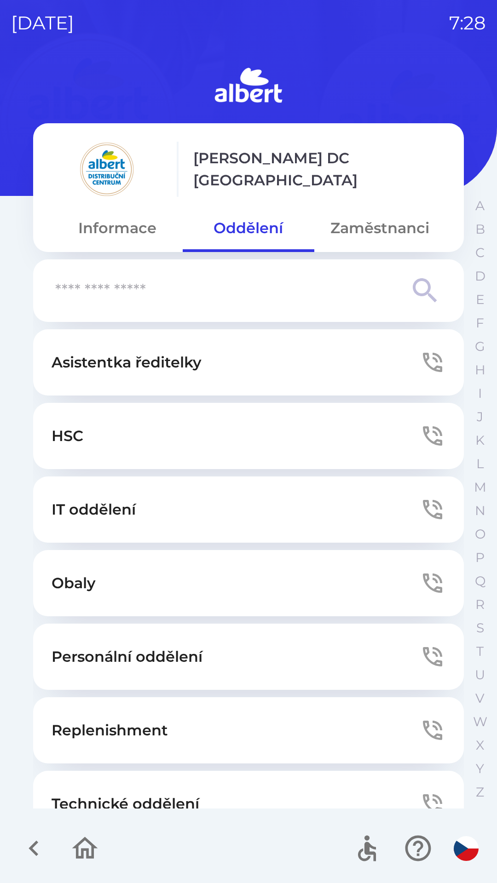
click at [206, 786] on button "Technické oddělení" at bounding box center [248, 804] width 431 height 66
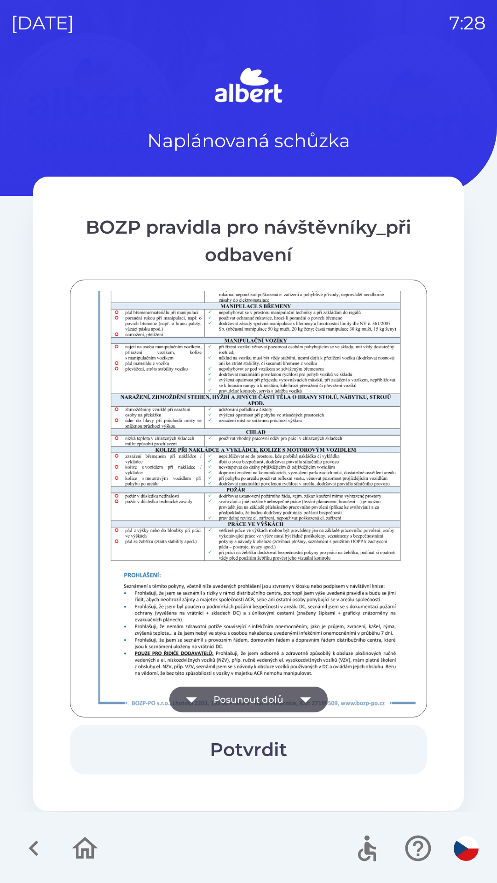
scroll to position [646, 0]
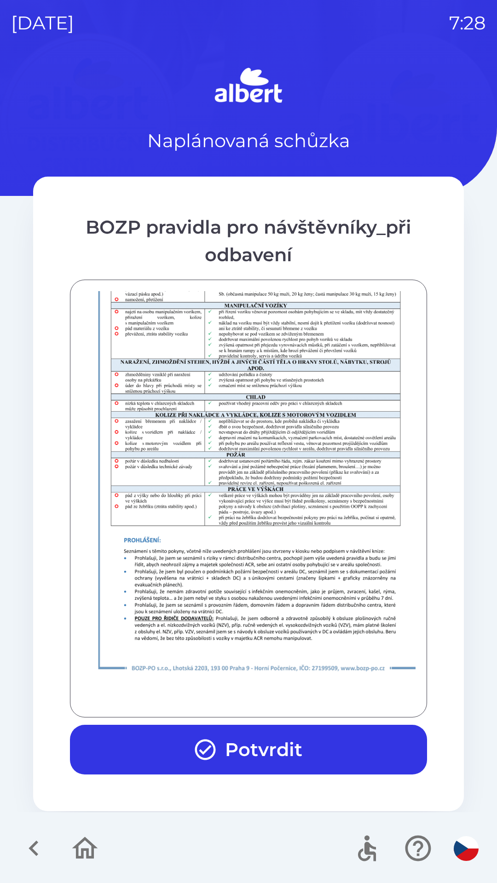
click at [290, 750] on button "Potvrdit" at bounding box center [248, 750] width 357 height 50
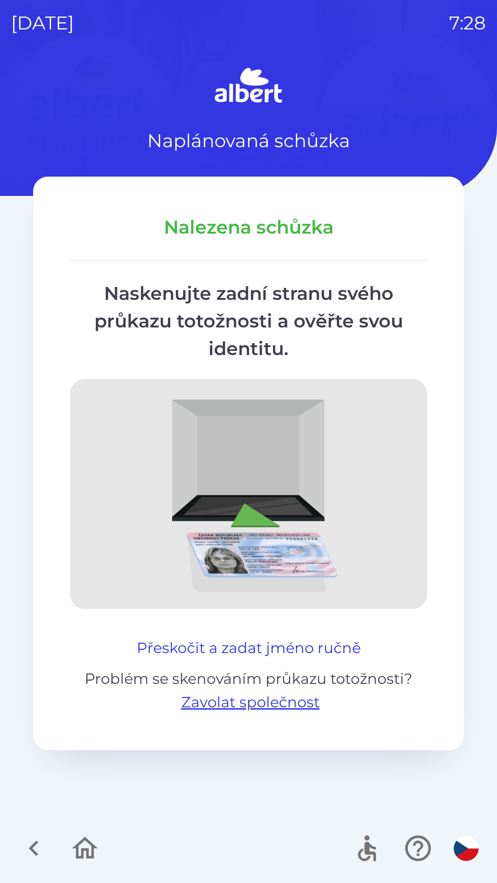
click at [281, 653] on button "Přeskočit a zadat jméno ručně" at bounding box center [248, 648] width 231 height 22
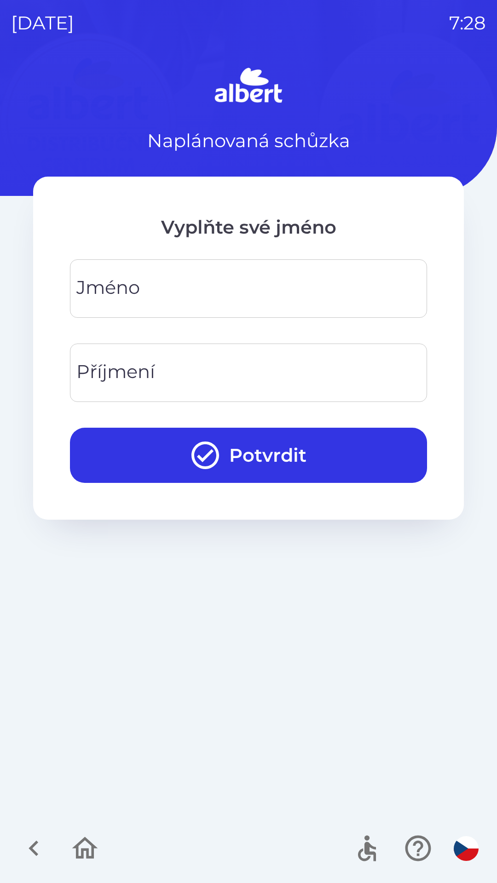
click at [261, 278] on input "Jméno" at bounding box center [248, 289] width 335 height 36
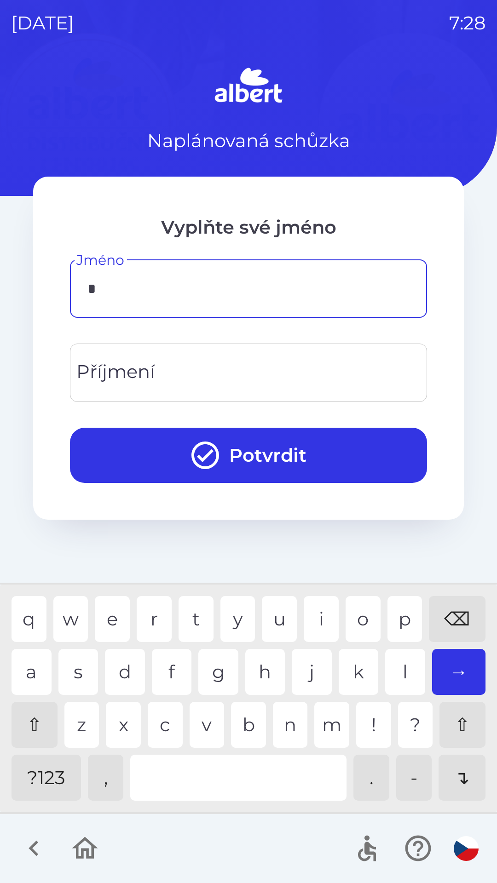
click at [355, 616] on div "o" at bounding box center [363, 619] width 35 height 46
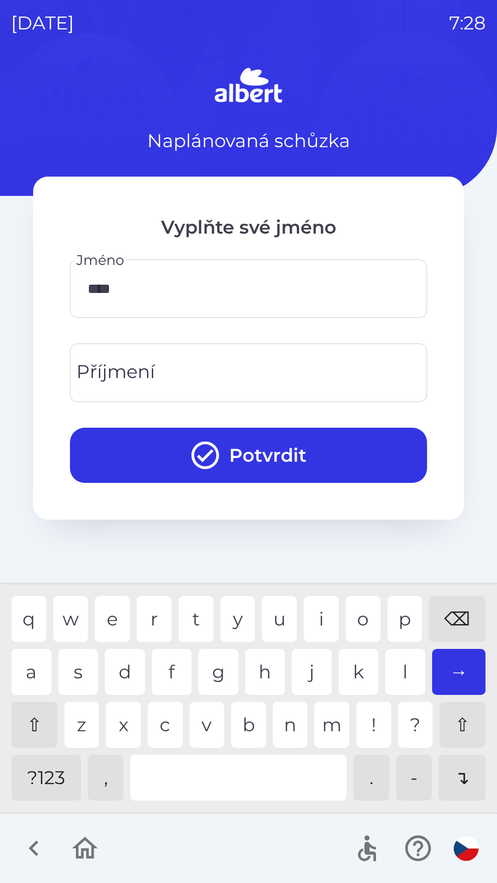
click at [155, 626] on div "r" at bounding box center [154, 619] width 35 height 46
click at [119, 616] on div "e" at bounding box center [112, 619] width 35 height 46
type input "******"
click at [305, 667] on div "j" at bounding box center [312, 672] width 40 height 46
click at [192, 363] on input "Příjmení" at bounding box center [248, 373] width 335 height 36
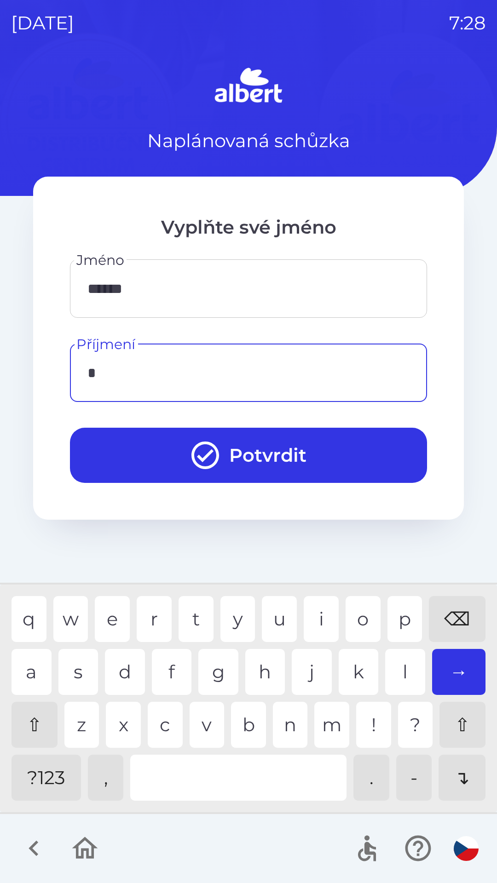
click at [361, 611] on div "o" at bounding box center [363, 619] width 35 height 46
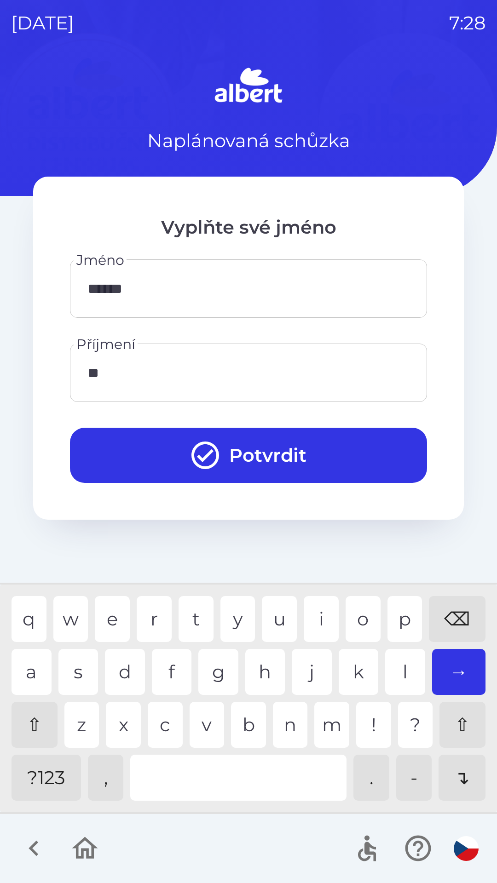
click at [127, 672] on div "d" at bounding box center [125, 672] width 40 height 46
click at [205, 720] on div "v" at bounding box center [207, 725] width 35 height 46
click at [147, 619] on div "r" at bounding box center [154, 619] width 35 height 46
type input "*******"
click at [28, 668] on div "a" at bounding box center [32, 672] width 40 height 46
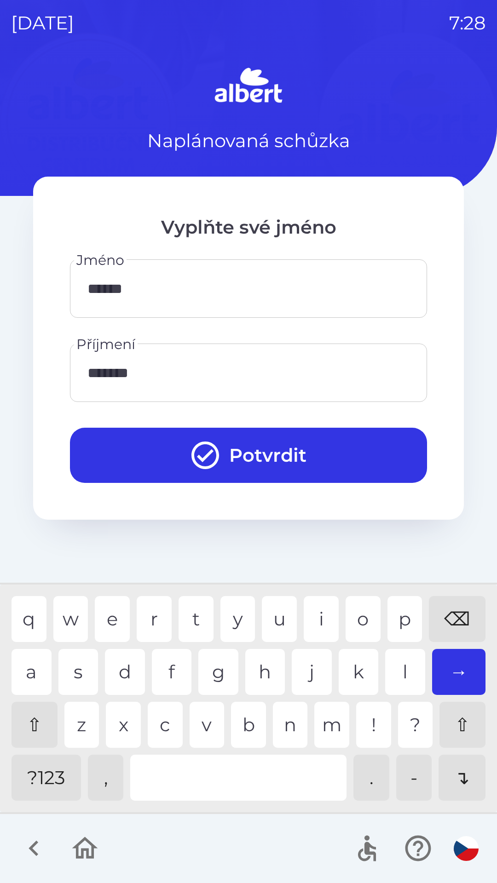
click at [277, 453] on button "Potvrdit" at bounding box center [248, 455] width 357 height 55
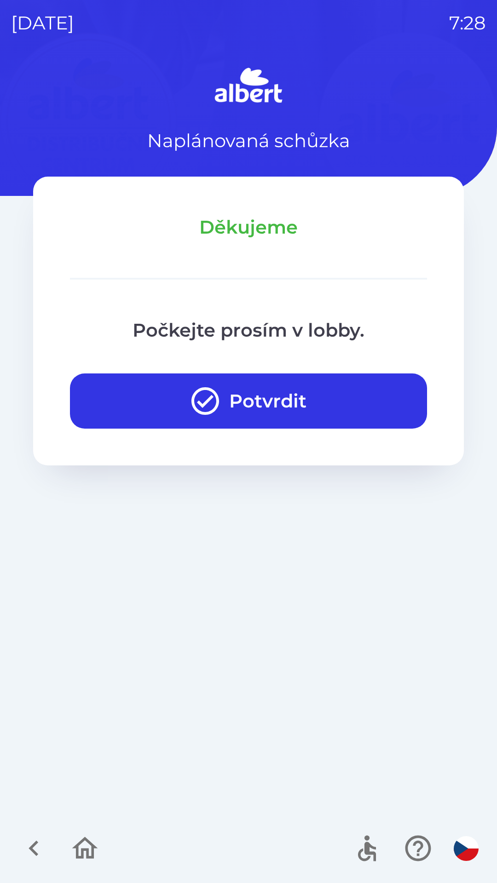
click at [258, 375] on button "Potvrdit" at bounding box center [248, 401] width 357 height 55
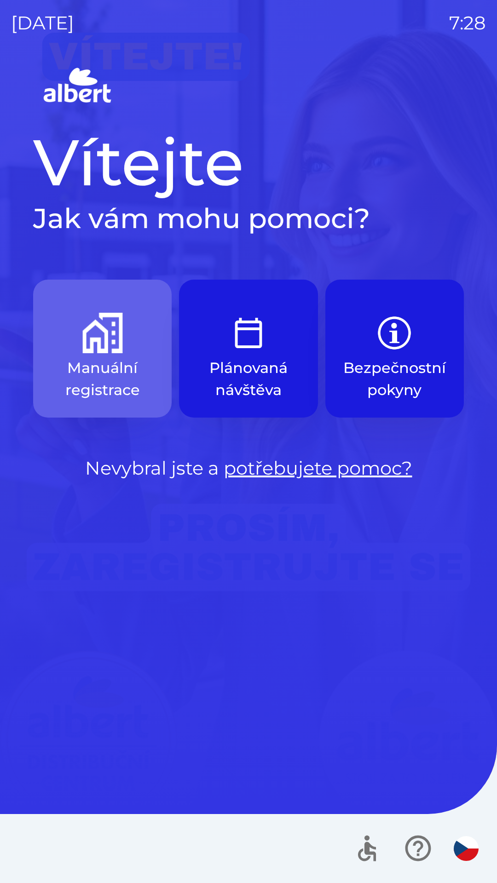
click at [86, 344] on img "button" at bounding box center [102, 333] width 40 height 40
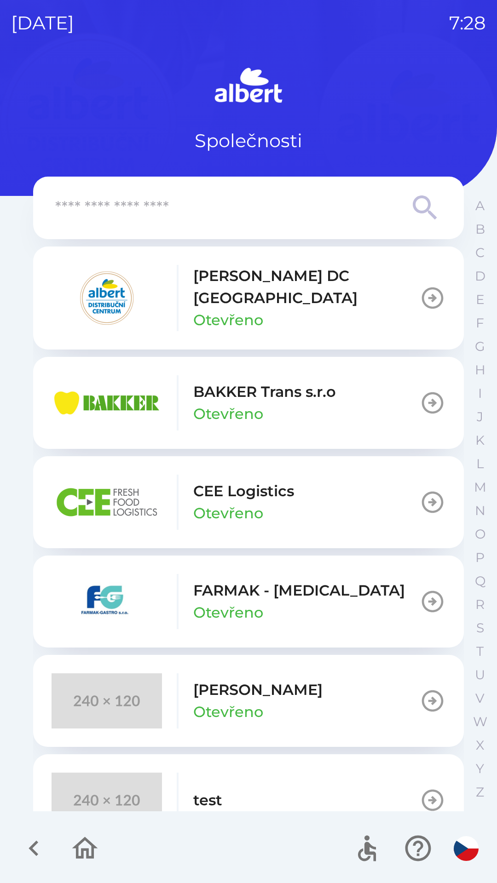
click at [242, 480] on p "CEE Logistics" at bounding box center [243, 491] width 101 height 22
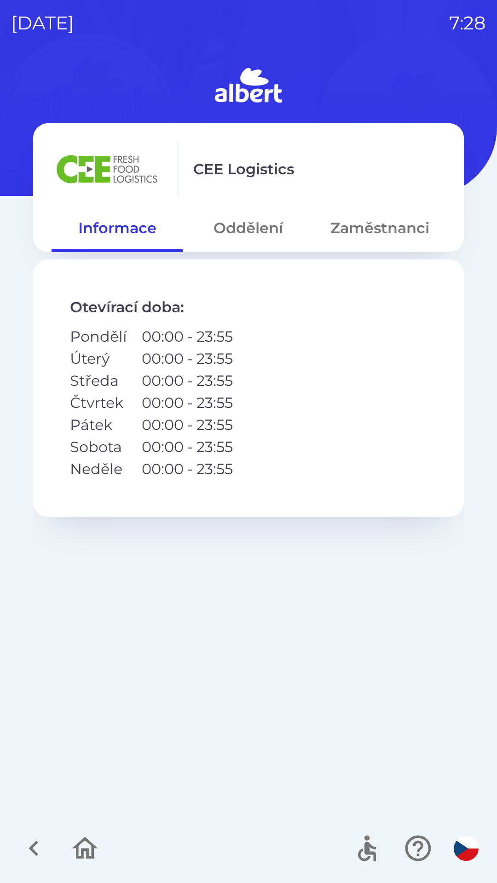
click at [233, 235] on button "Oddělení" at bounding box center [248, 228] width 131 height 33
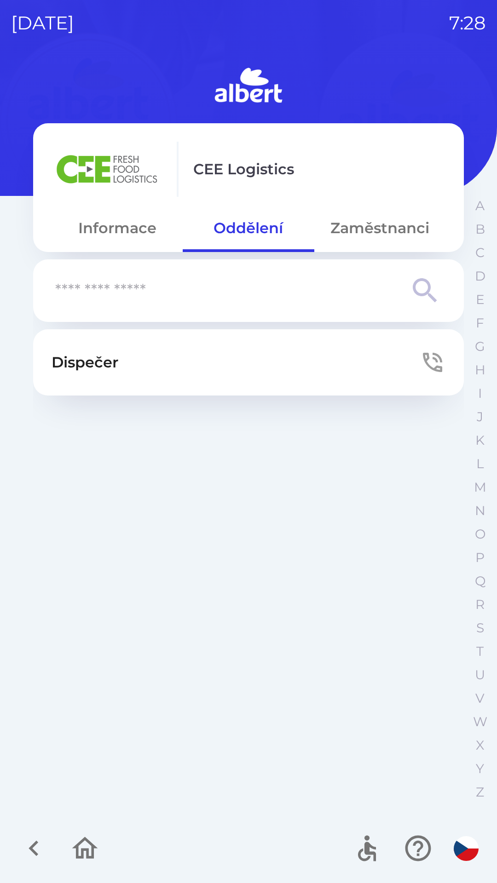
click at [426, 350] on icon "button" at bounding box center [433, 363] width 26 height 26
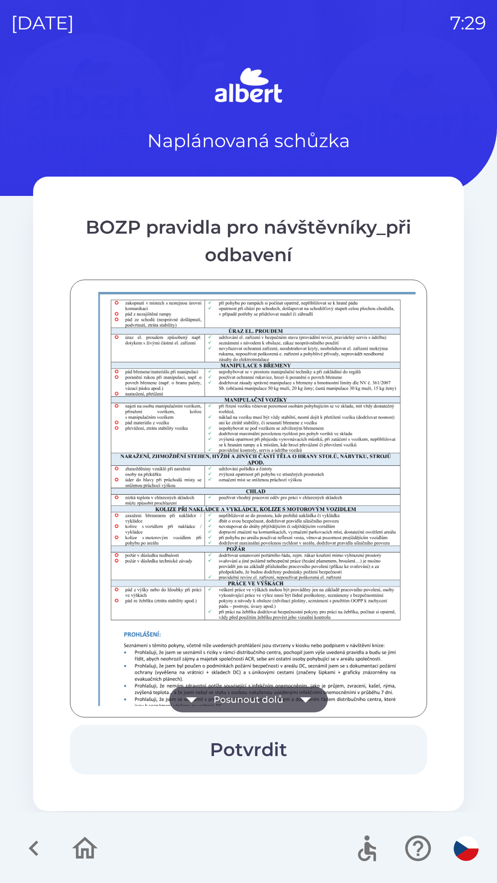
scroll to position [646, 0]
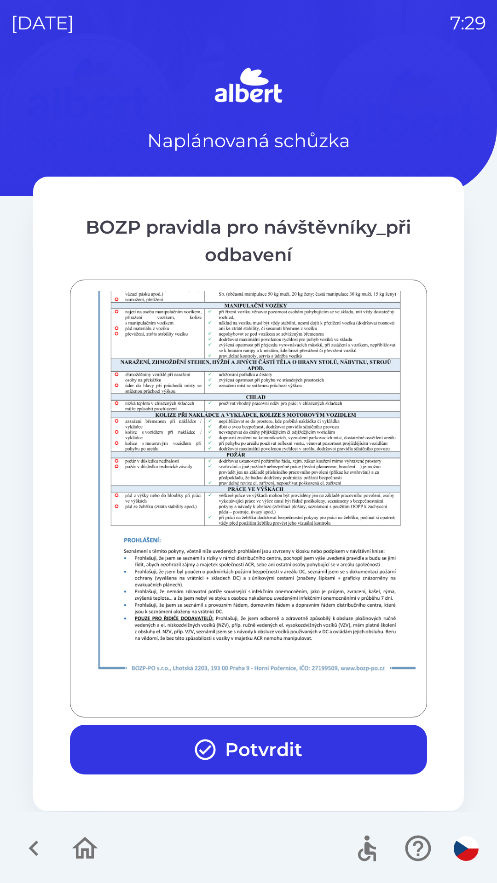
click at [325, 751] on button "Potvrdit" at bounding box center [248, 750] width 357 height 50
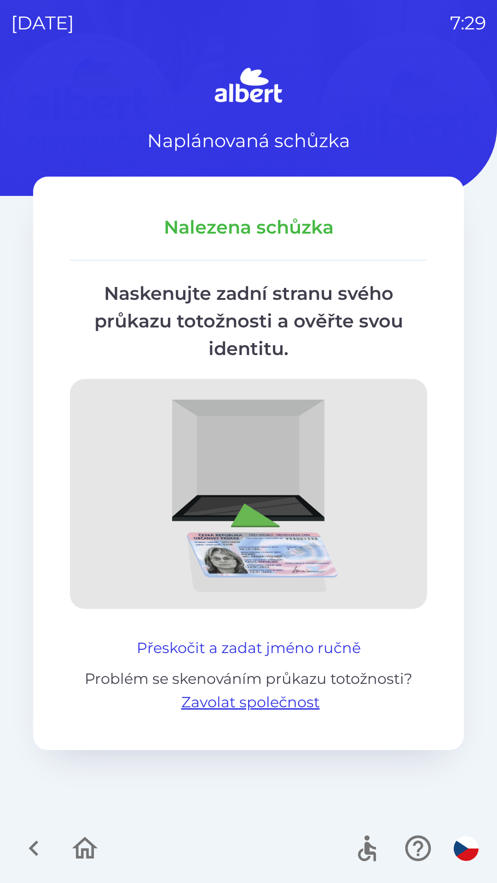
click at [286, 640] on button "Přeskočit a zadat jméno ručně" at bounding box center [248, 648] width 231 height 22
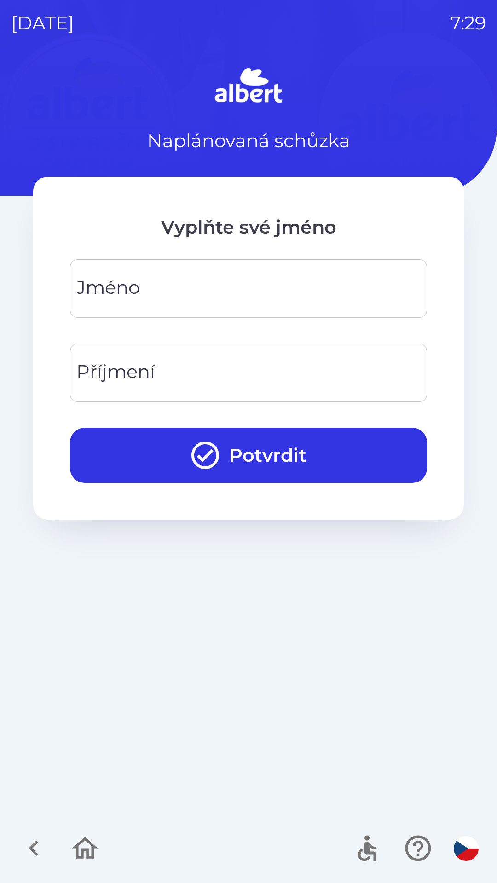
click at [261, 278] on input "Jméno" at bounding box center [248, 289] width 335 height 36
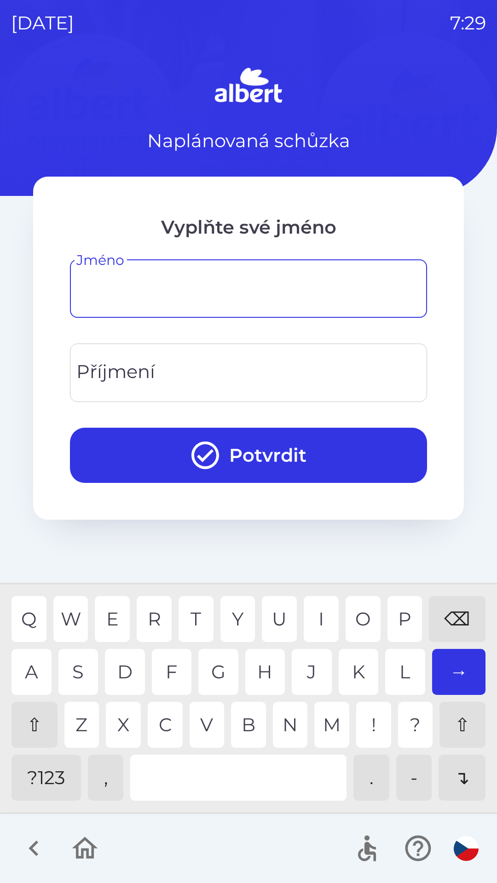
click at [19, 742] on div "⇧" at bounding box center [35, 725] width 46 height 46
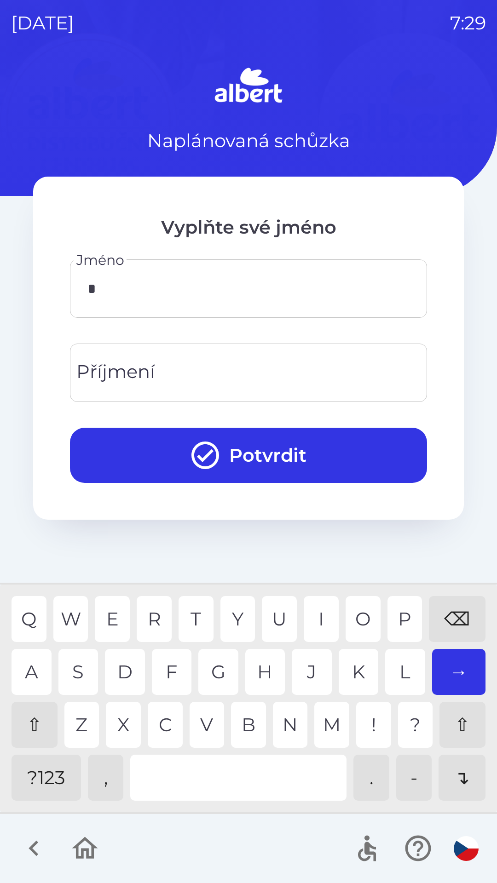
click at [140, 632] on div "R" at bounding box center [154, 619] width 35 height 46
click at [111, 617] on div "E" at bounding box center [112, 619] width 35 height 46
click at [26, 730] on div "⇧" at bounding box center [35, 725] width 46 height 46
click at [112, 620] on div "e" at bounding box center [112, 619] width 35 height 46
click at [326, 730] on div "m" at bounding box center [331, 725] width 35 height 46
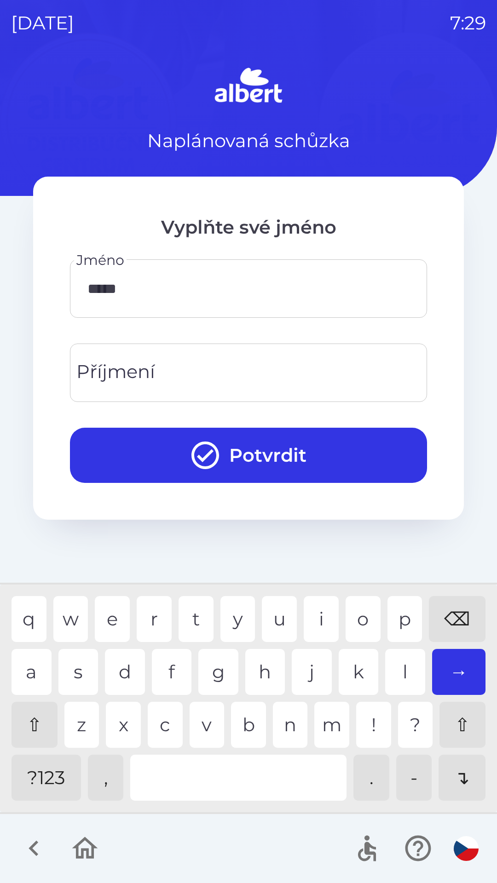
click at [27, 682] on div "a" at bounding box center [32, 672] width 40 height 46
click at [447, 618] on div "⌫" at bounding box center [457, 619] width 57 height 46
click at [449, 618] on div "⌫" at bounding box center [457, 619] width 57 height 46
click at [450, 610] on div "⌫" at bounding box center [457, 619] width 57 height 46
click at [445, 612] on div "⌫" at bounding box center [457, 619] width 57 height 46
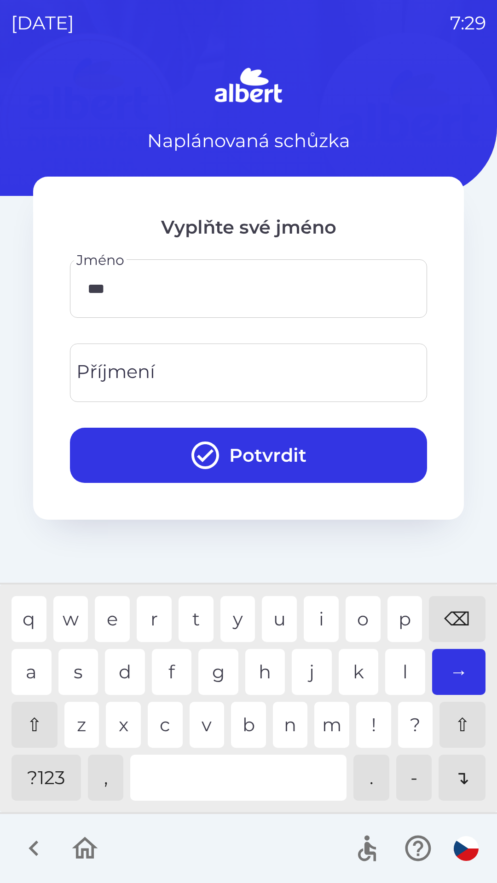
click at [441, 610] on div "⌫" at bounding box center [457, 619] width 57 height 46
click at [439, 611] on div "⌫" at bounding box center [457, 619] width 57 height 46
type input "*"
click at [445, 616] on div "⌫" at bounding box center [457, 619] width 57 height 46
click at [25, 658] on div "a" at bounding box center [32, 672] width 40 height 46
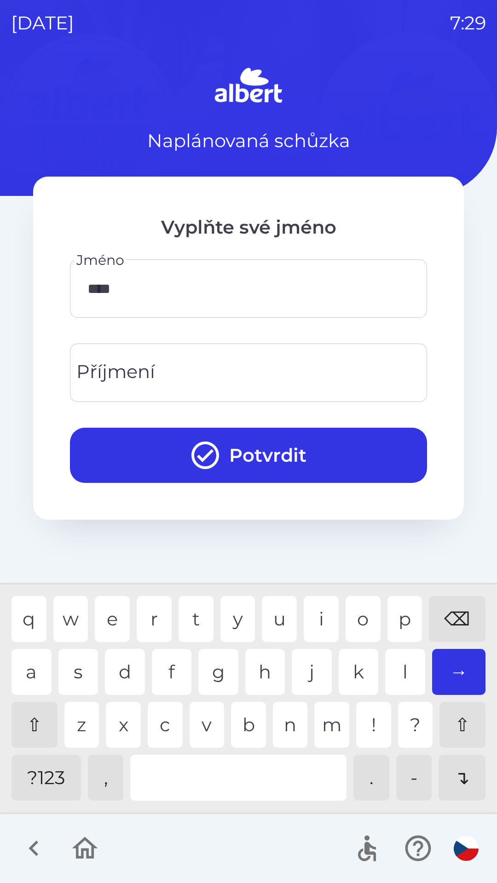
click at [310, 603] on div "i" at bounding box center [321, 619] width 35 height 46
type input "*****"
click at [399, 676] on div "l" at bounding box center [405, 672] width 40 height 46
click at [176, 382] on input "Příjmení" at bounding box center [248, 373] width 335 height 36
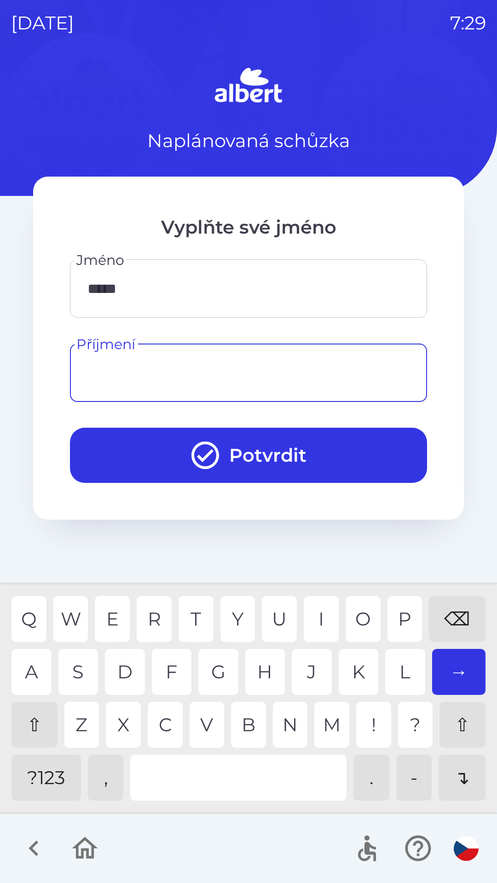
click at [27, 731] on div "⇧" at bounding box center [35, 725] width 46 height 46
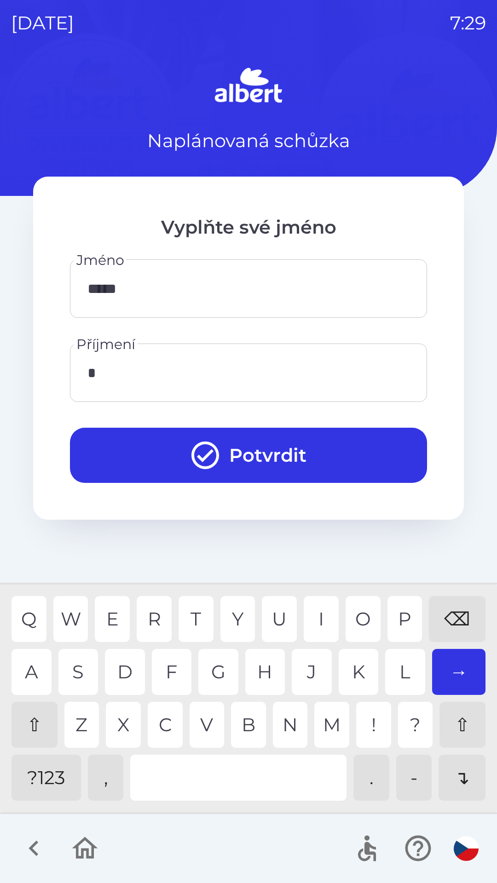
click at [156, 607] on div "R" at bounding box center [154, 619] width 35 height 46
click at [27, 720] on div "⇧" at bounding box center [35, 725] width 46 height 46
click at [325, 722] on div "m" at bounding box center [331, 725] width 35 height 46
type input "******"
click at [259, 449] on button "Potvrdit" at bounding box center [248, 455] width 357 height 55
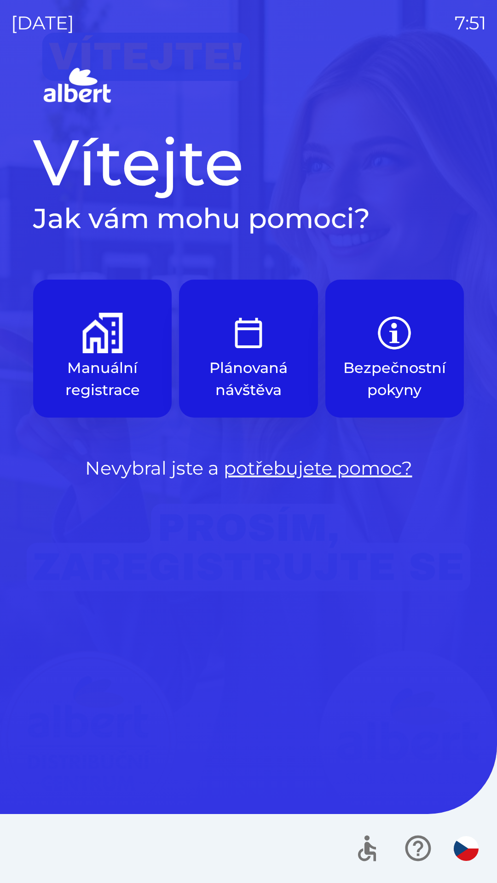
click at [101, 375] on p "Manuální registrace" at bounding box center [102, 379] width 94 height 44
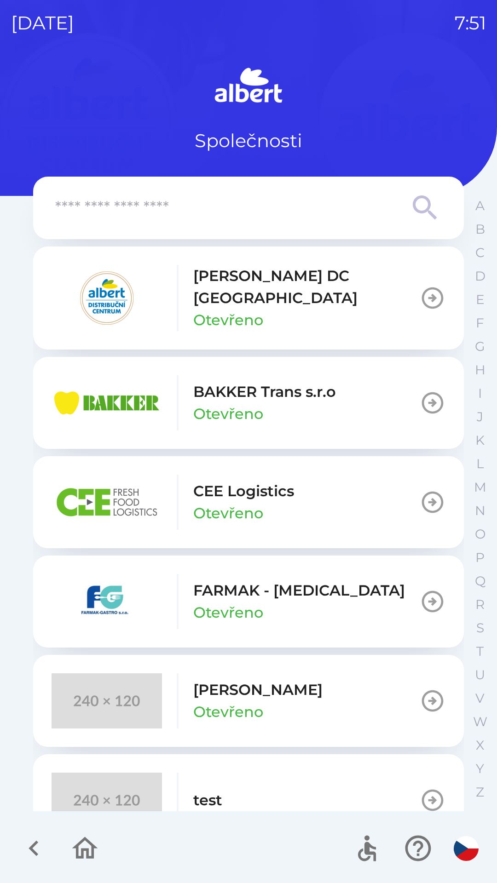
click at [221, 291] on p "[PERSON_NAME] DC [GEOGRAPHIC_DATA]" at bounding box center [306, 287] width 226 height 44
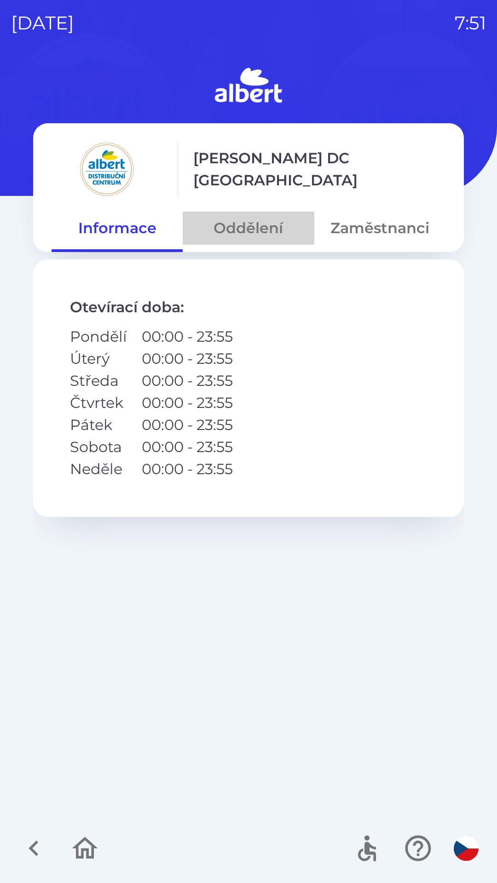
click at [241, 235] on button "Oddělení" at bounding box center [248, 228] width 131 height 33
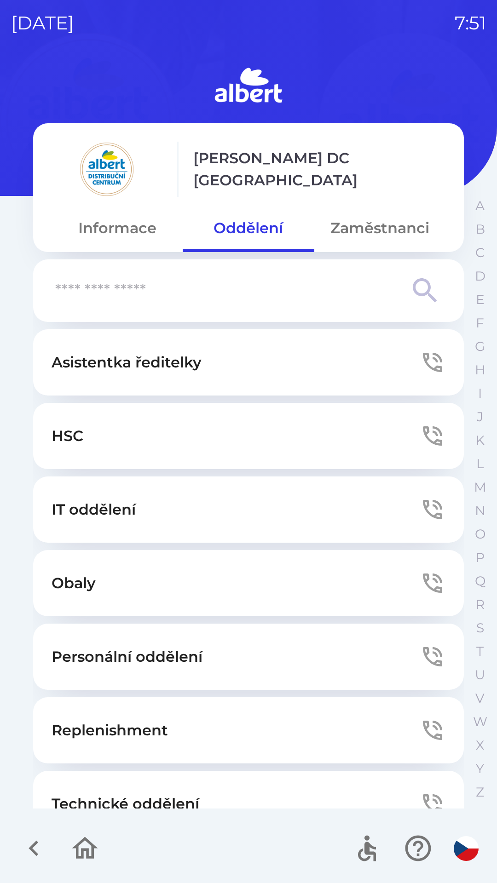
click at [138, 796] on p "Technické oddělení" at bounding box center [126, 804] width 148 height 22
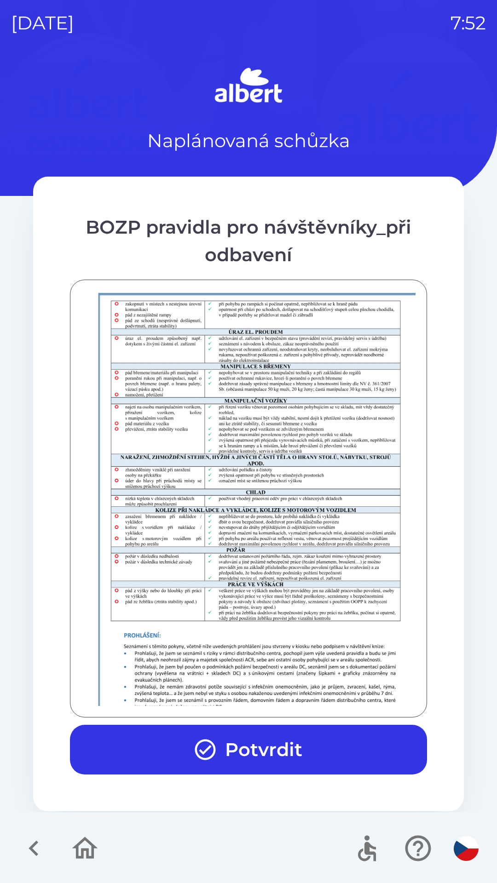
scroll to position [646, 0]
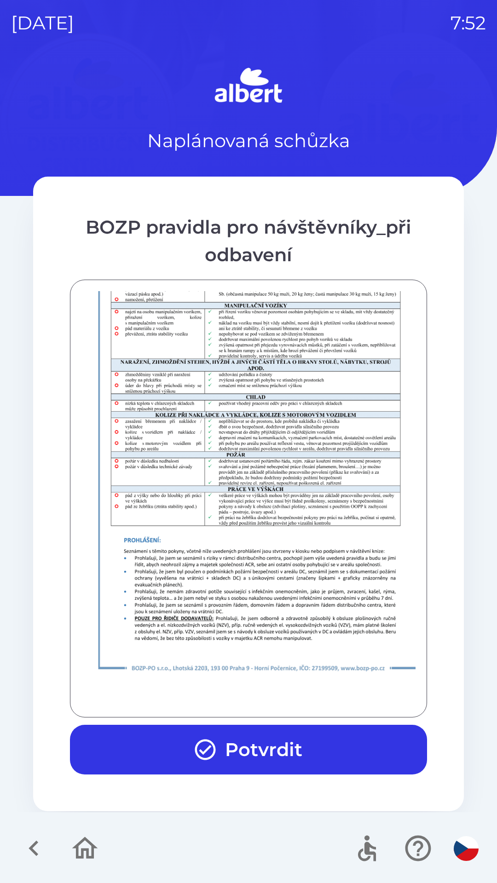
click at [230, 735] on button "Potvrdit" at bounding box center [248, 750] width 357 height 50
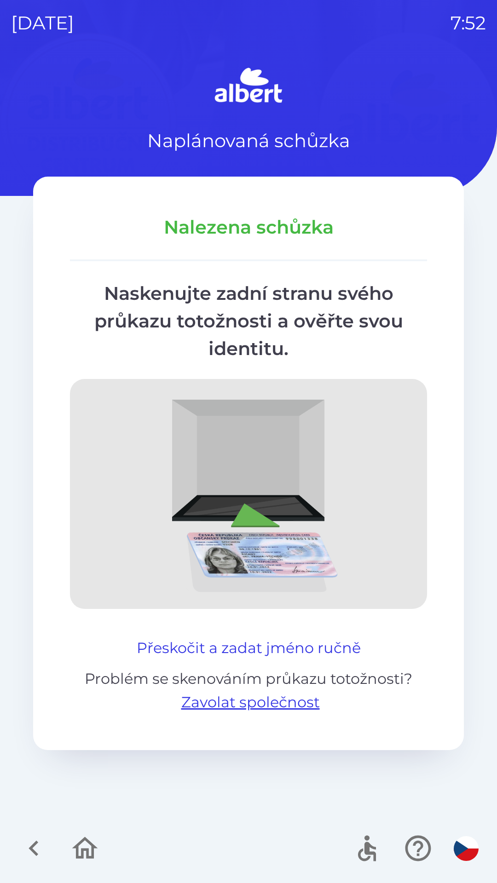
click at [291, 645] on button "Přeskočit a zadat jméno ručně" at bounding box center [248, 648] width 231 height 22
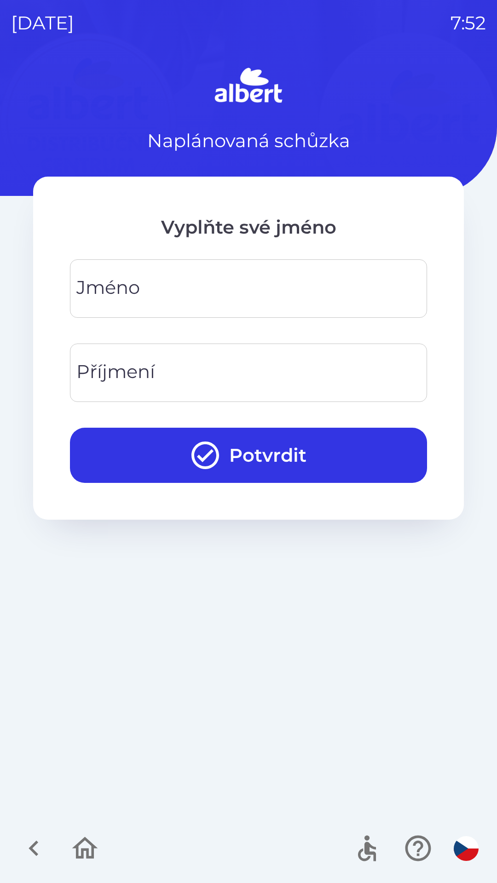
click at [280, 297] on input "Jméno" at bounding box center [248, 289] width 335 height 36
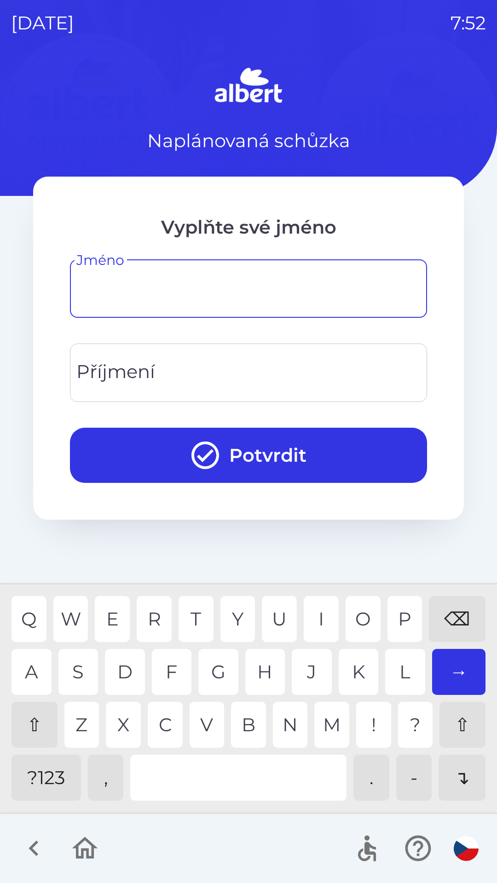
click at [33, 724] on div "⇧" at bounding box center [35, 725] width 46 height 46
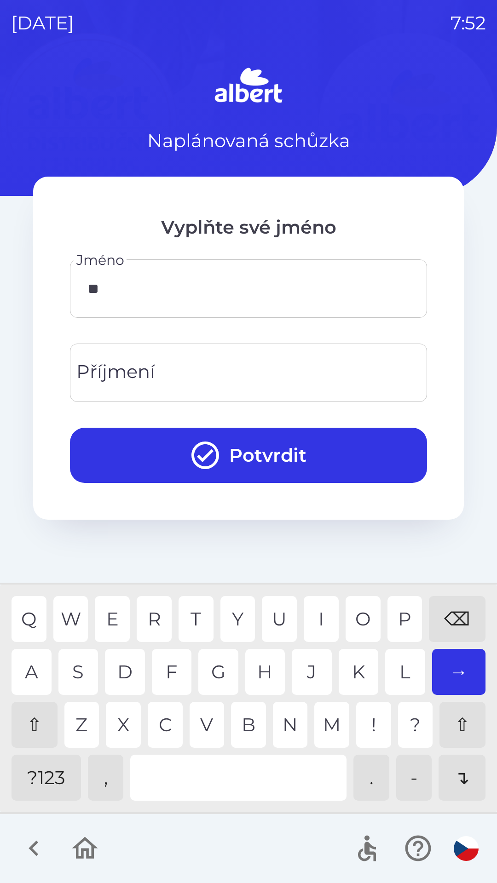
click at [355, 622] on div "O" at bounding box center [363, 619] width 35 height 46
click at [290, 714] on div "N" at bounding box center [290, 725] width 35 height 46
click at [317, 617] on div "I" at bounding box center [321, 619] width 35 height 46
click at [357, 675] on div "K" at bounding box center [359, 672] width 40 height 46
type input "******"
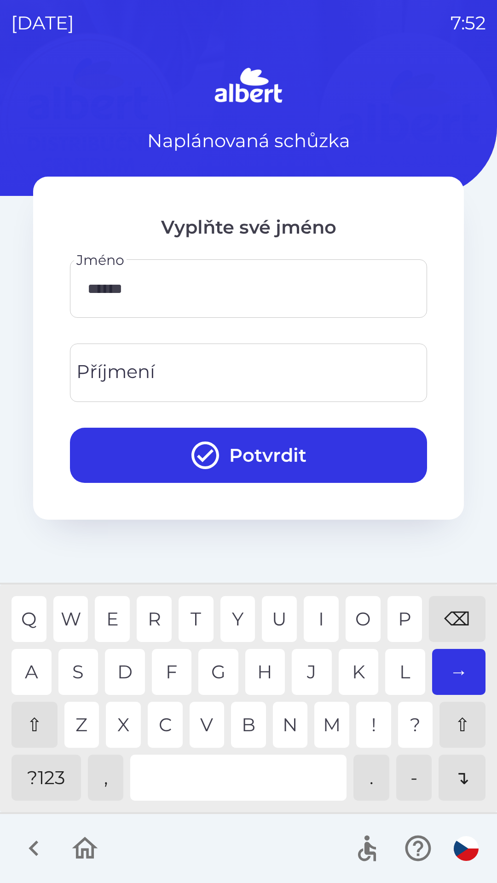
click at [213, 378] on input "Příjmení" at bounding box center [248, 373] width 335 height 36
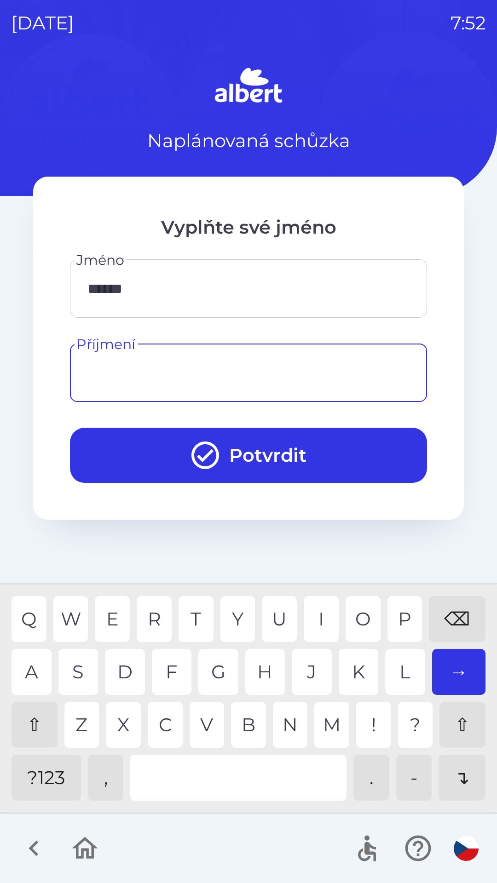
click at [37, 715] on div "⇧" at bounding box center [35, 725] width 46 height 46
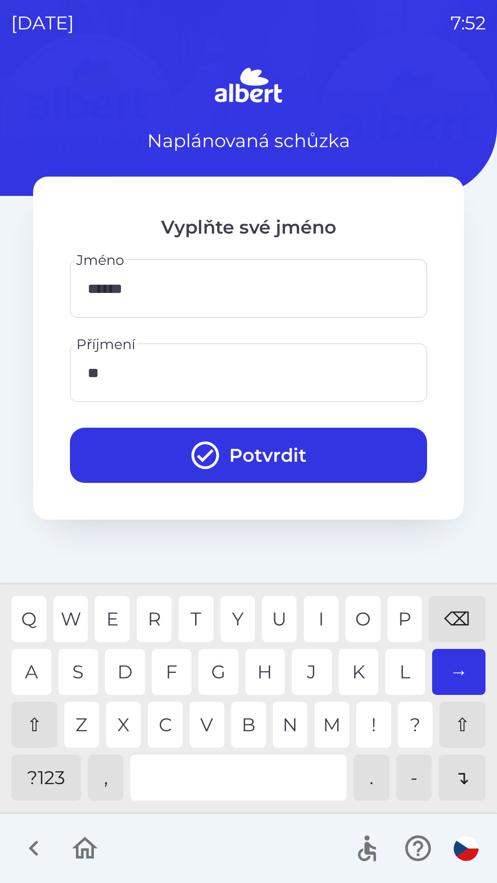
click at [185, 612] on div "T" at bounding box center [196, 619] width 35 height 46
click at [296, 675] on div "J" at bounding box center [312, 672] width 40 height 46
click at [337, 673] on div "A S D F G H J K L →" at bounding box center [249, 672] width 474 height 46
click at [352, 675] on div "K" at bounding box center [359, 672] width 40 height 46
click at [48, 657] on div "A" at bounding box center [32, 672] width 40 height 46
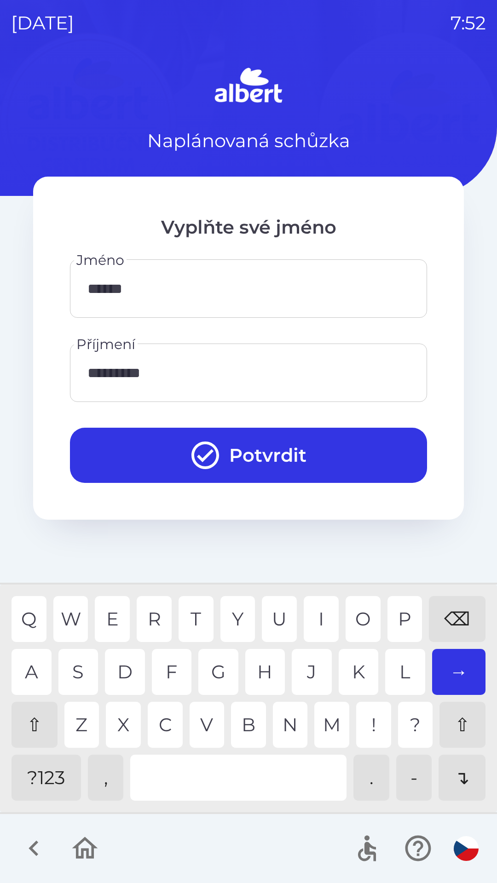
click at [354, 611] on div "O" at bounding box center [363, 619] width 35 height 46
click at [204, 722] on div "V" at bounding box center [207, 725] width 35 height 46
type input "**********"
click at [33, 665] on div "A" at bounding box center [32, 672] width 40 height 46
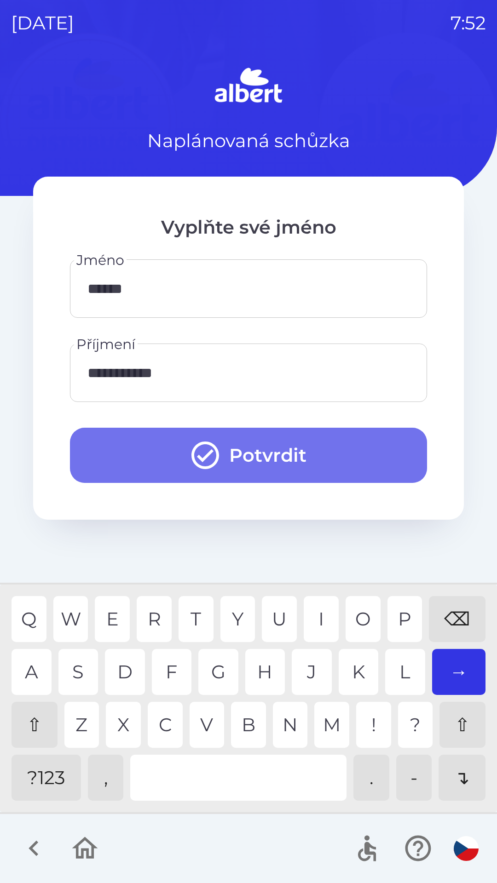
click at [310, 441] on button "Potvrdit" at bounding box center [248, 455] width 357 height 55
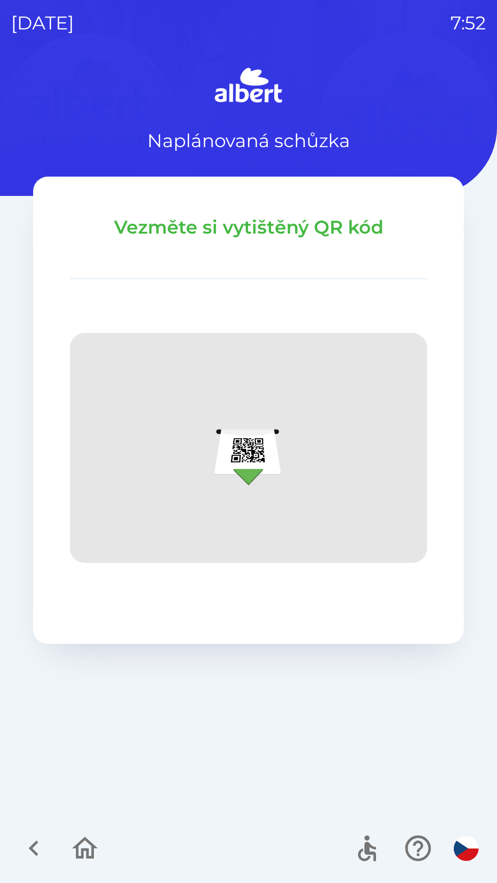
click at [91, 838] on icon "button" at bounding box center [84, 848] width 31 height 31
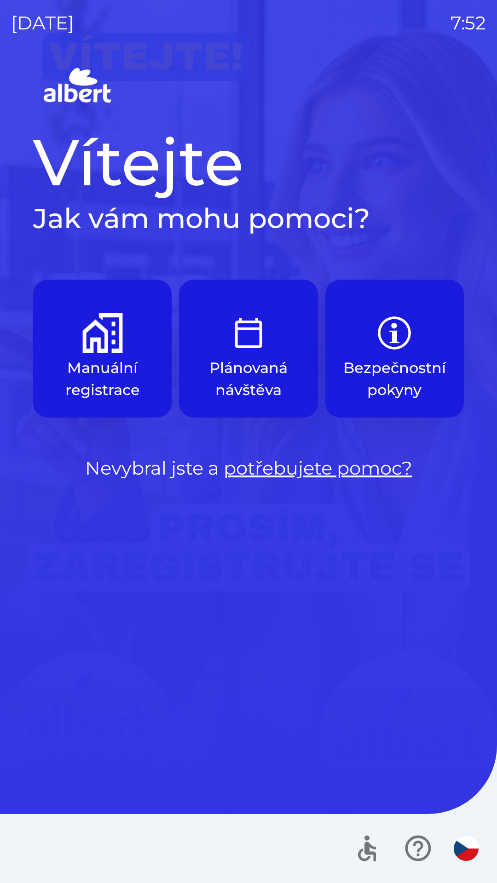
click at [118, 384] on p "Manuální registrace" at bounding box center [102, 379] width 94 height 44
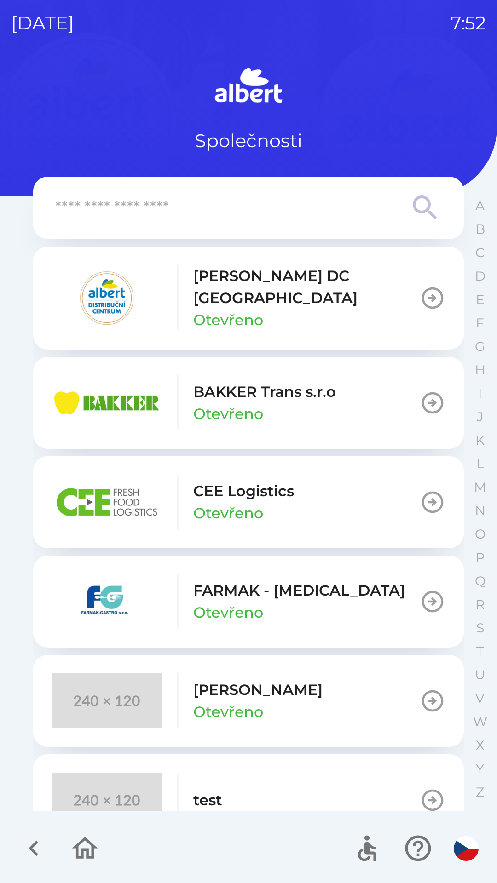
click at [245, 309] on p "Otevřeno" at bounding box center [228, 320] width 70 height 22
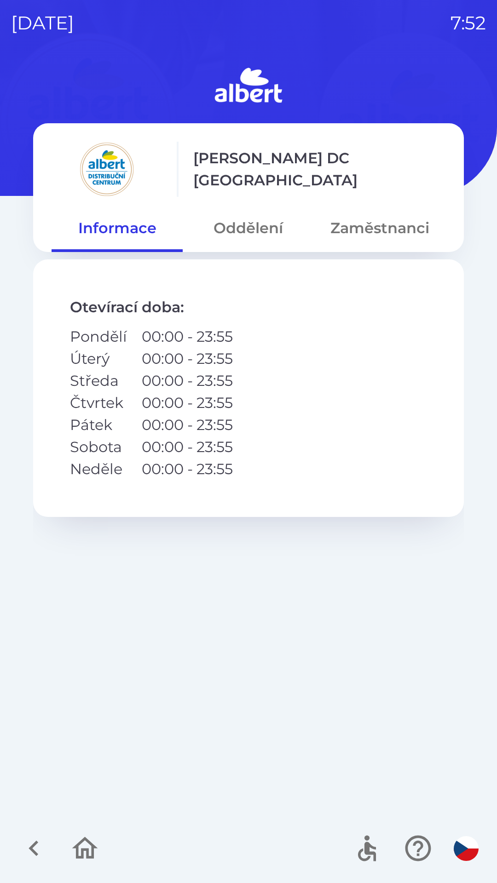
click at [259, 214] on button "Oddělení" at bounding box center [248, 228] width 131 height 33
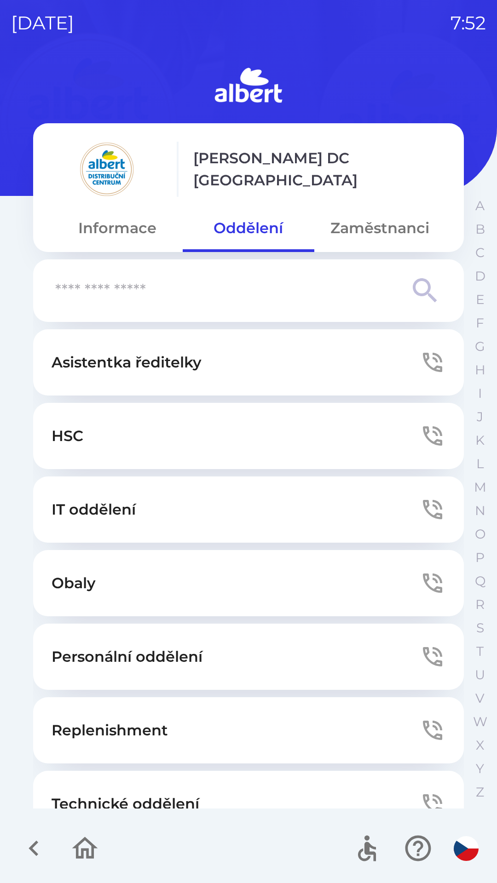
click at [242, 789] on button "Technické oddělení" at bounding box center [248, 804] width 431 height 66
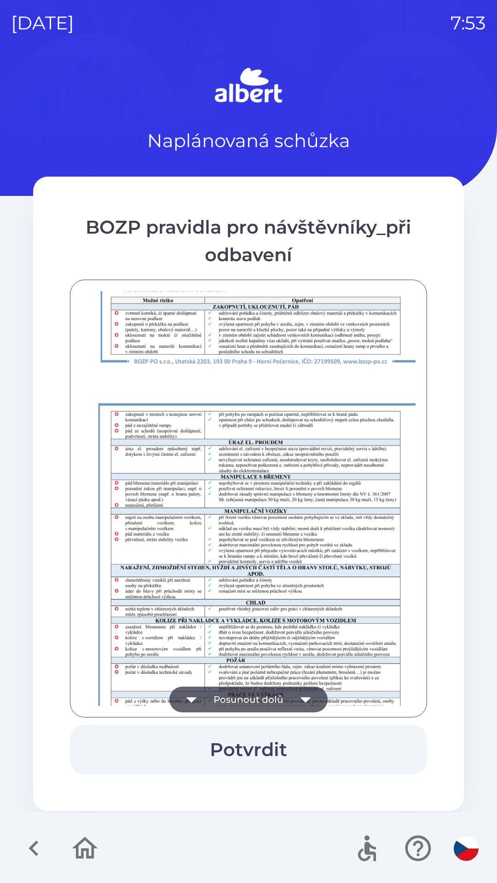
scroll to position [646, 0]
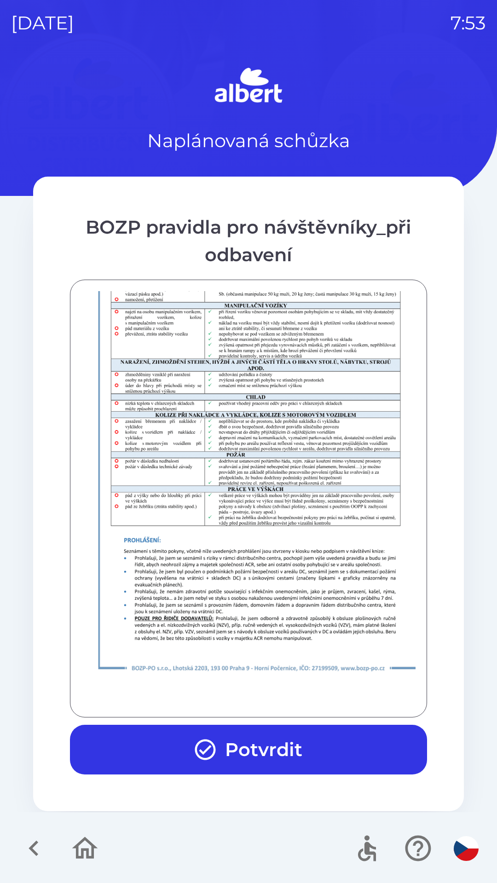
click at [261, 748] on button "Potvrdit" at bounding box center [248, 750] width 357 height 50
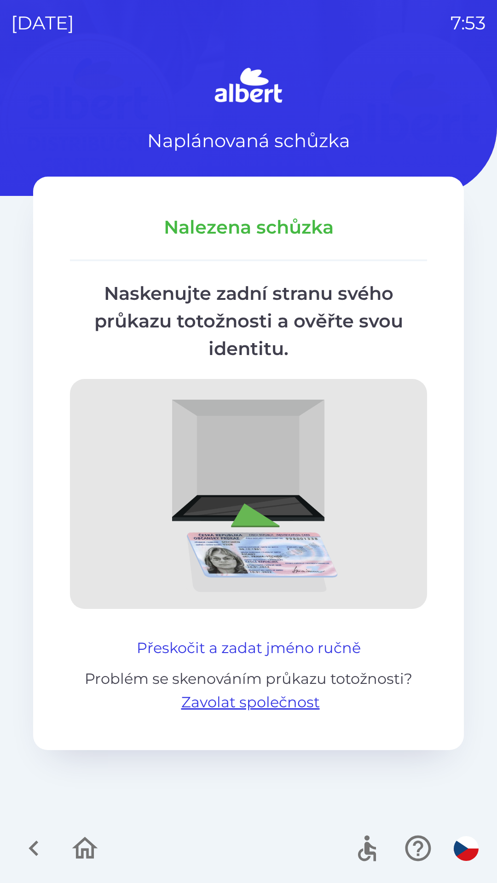
click at [253, 639] on button "Přeskočit a zadat jméno ručně" at bounding box center [248, 648] width 231 height 22
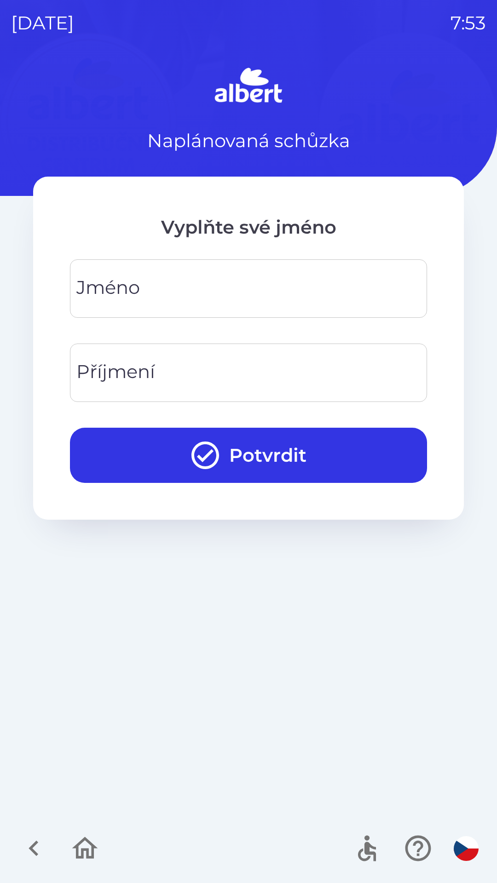
click at [175, 283] on input "Jméno" at bounding box center [248, 289] width 335 height 36
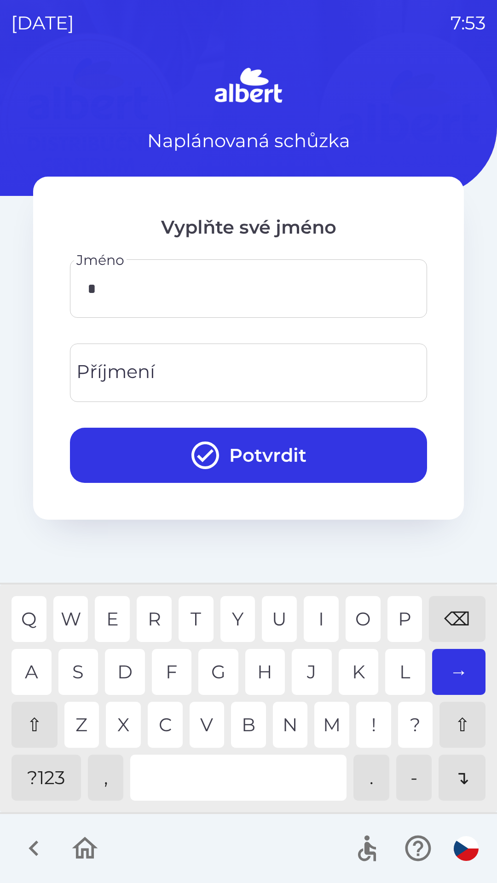
click at [26, 672] on div "A" at bounding box center [32, 672] width 40 height 46
click at [194, 611] on div "T" at bounding box center [196, 619] width 35 height 46
click at [366, 617] on div "O" at bounding box center [363, 619] width 35 height 46
type input "*****"
click at [286, 729] on div "N" at bounding box center [290, 725] width 35 height 46
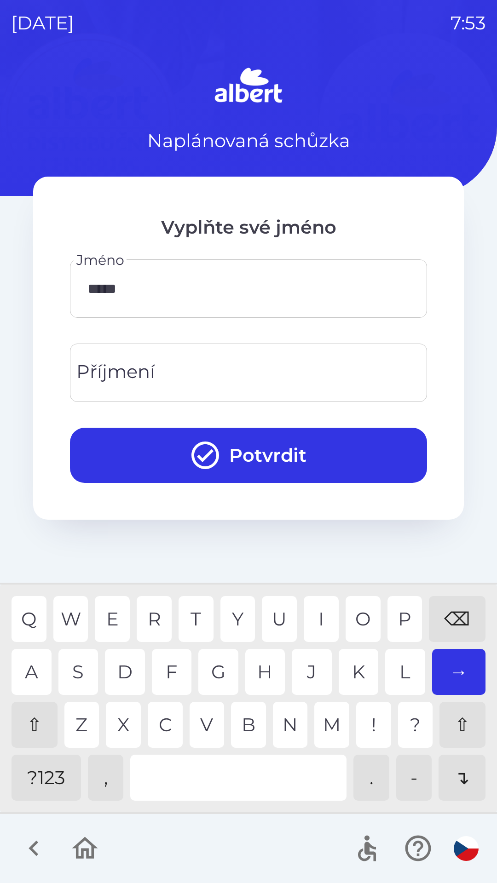
click at [187, 364] on input "Příjmení" at bounding box center [248, 373] width 335 height 36
click at [80, 665] on div "S" at bounding box center [78, 672] width 40 height 46
click at [197, 618] on div "T" at bounding box center [196, 619] width 35 height 46
click at [355, 606] on div "O" at bounding box center [363, 619] width 35 height 46
type input "********"
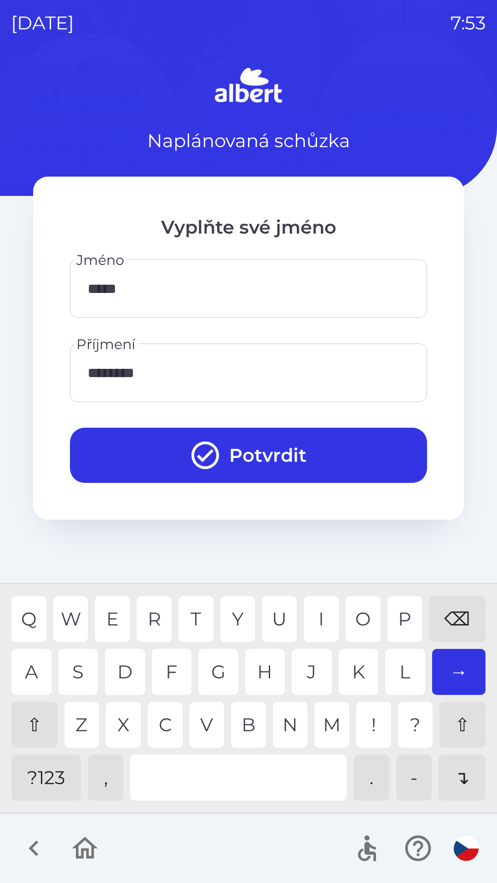
click at [288, 448] on button "Potvrdit" at bounding box center [248, 455] width 357 height 55
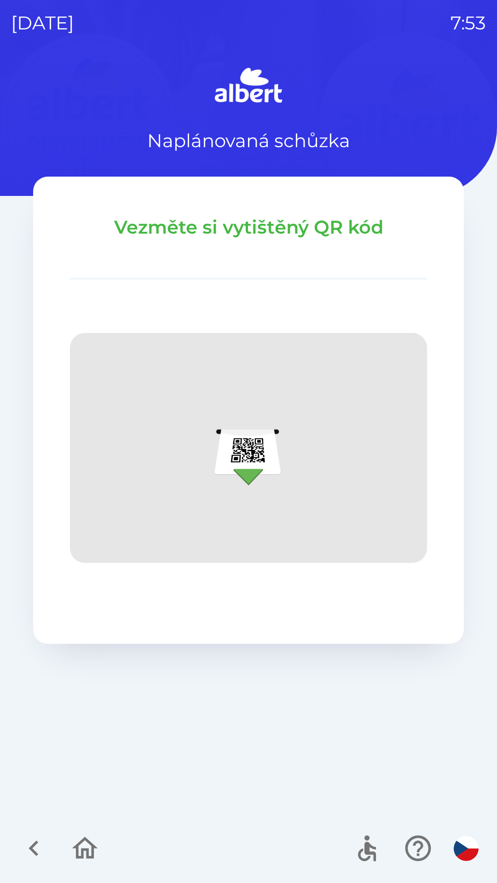
click at [93, 838] on icon "button" at bounding box center [84, 848] width 31 height 31
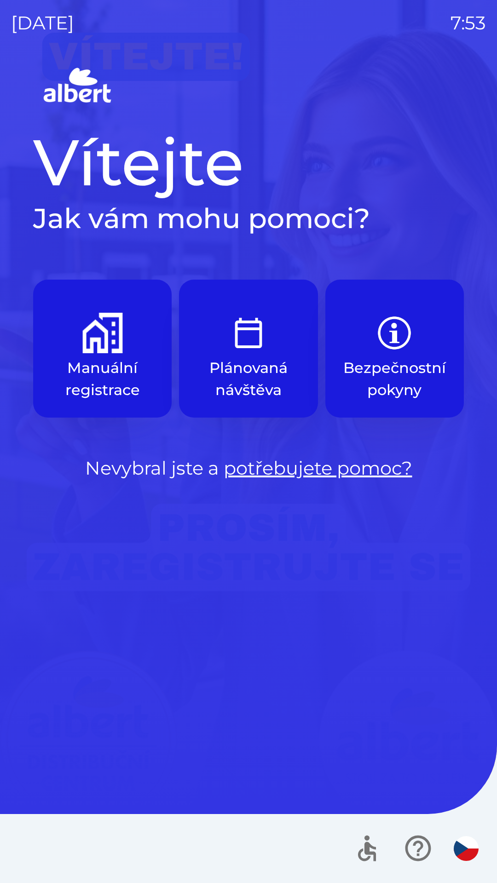
click at [112, 372] on p "Manuální registrace" at bounding box center [102, 379] width 94 height 44
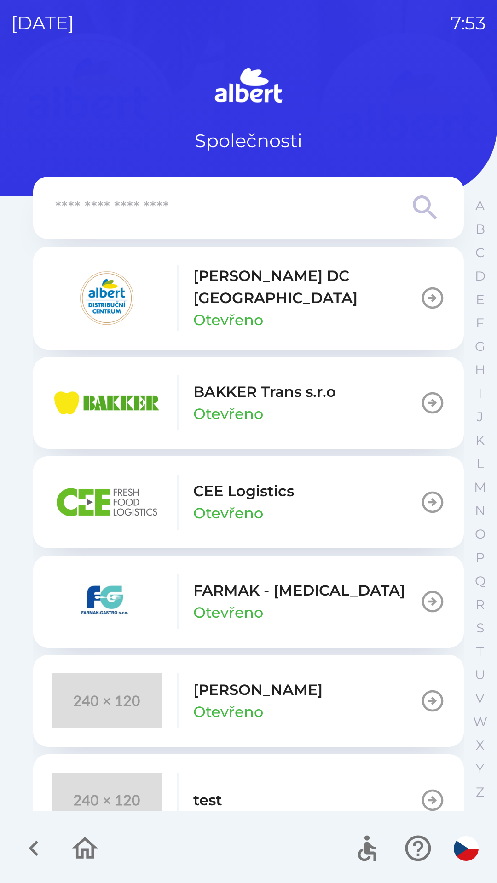
click at [269, 280] on p "[PERSON_NAME] DC [GEOGRAPHIC_DATA]" at bounding box center [306, 287] width 226 height 44
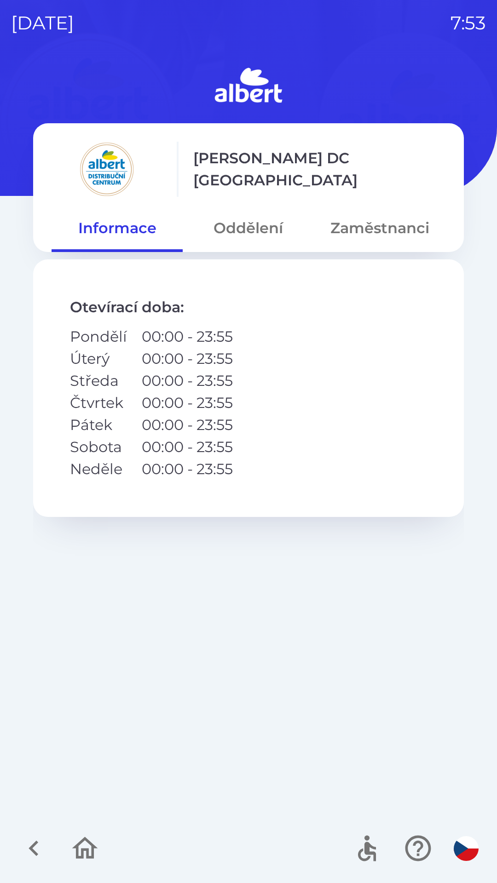
click at [261, 235] on button "Oddělení" at bounding box center [248, 228] width 131 height 33
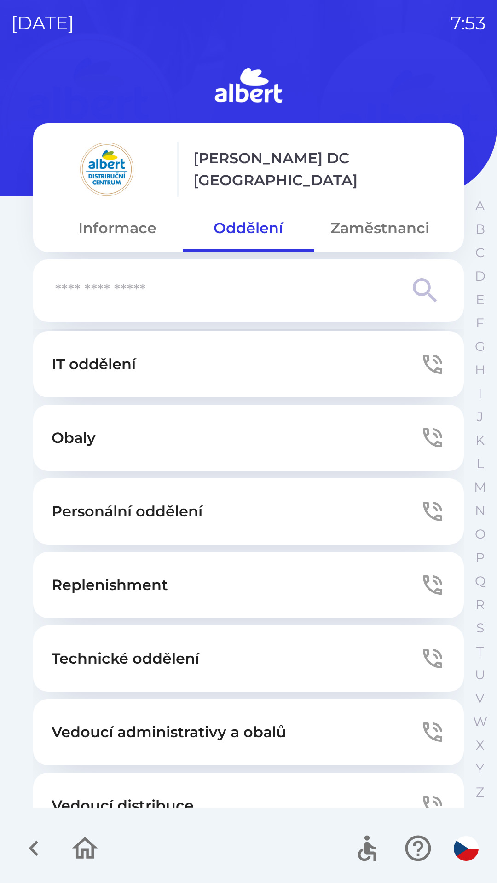
scroll to position [249, 0]
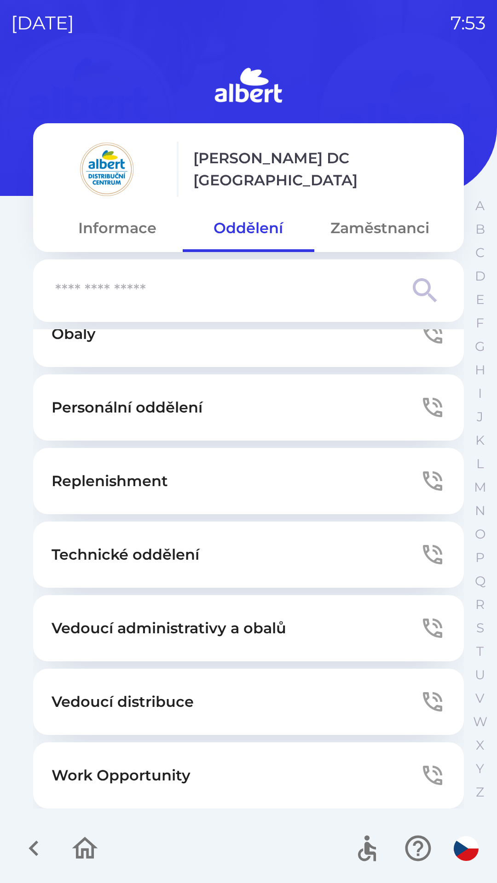
click at [167, 583] on button "Technické oddělení" at bounding box center [248, 555] width 431 height 66
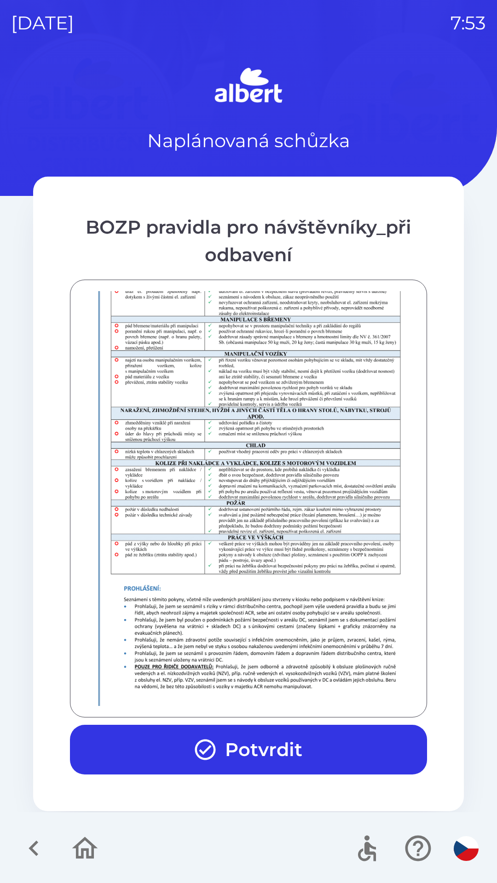
scroll to position [646, 0]
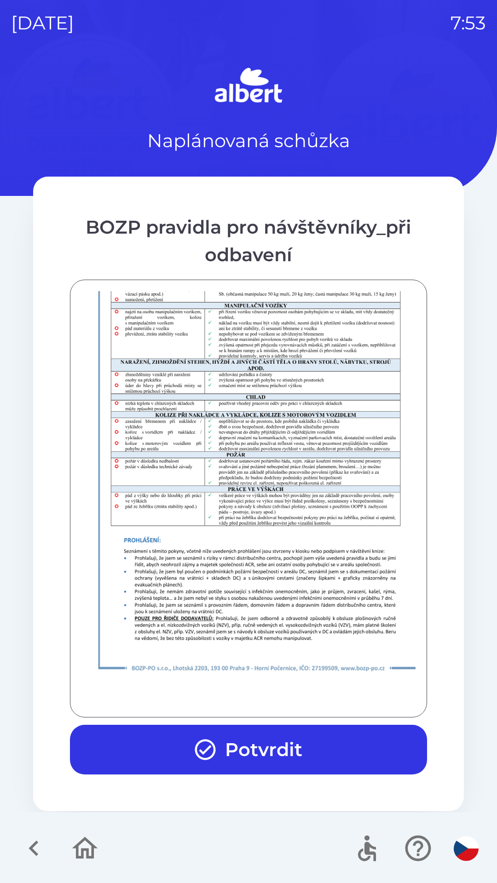
click at [188, 761] on button "Potvrdit" at bounding box center [248, 750] width 357 height 50
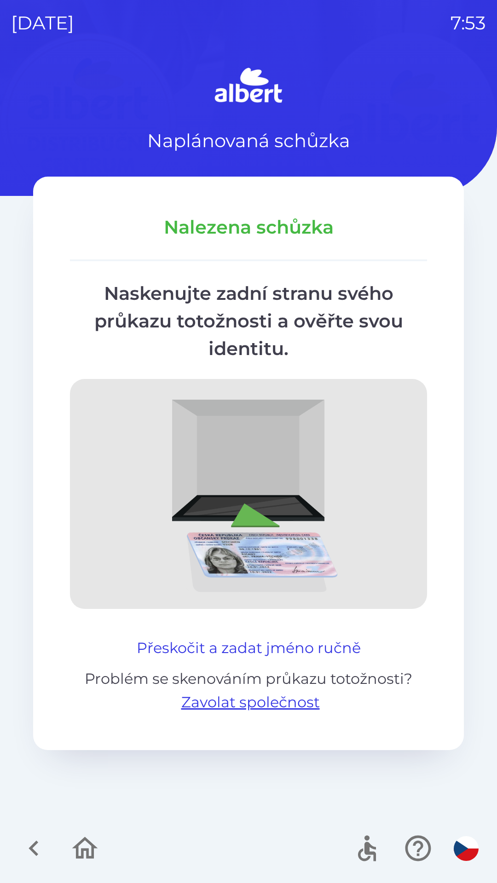
click at [173, 640] on button "Přeskočit a zadat jméno ručně" at bounding box center [248, 648] width 231 height 22
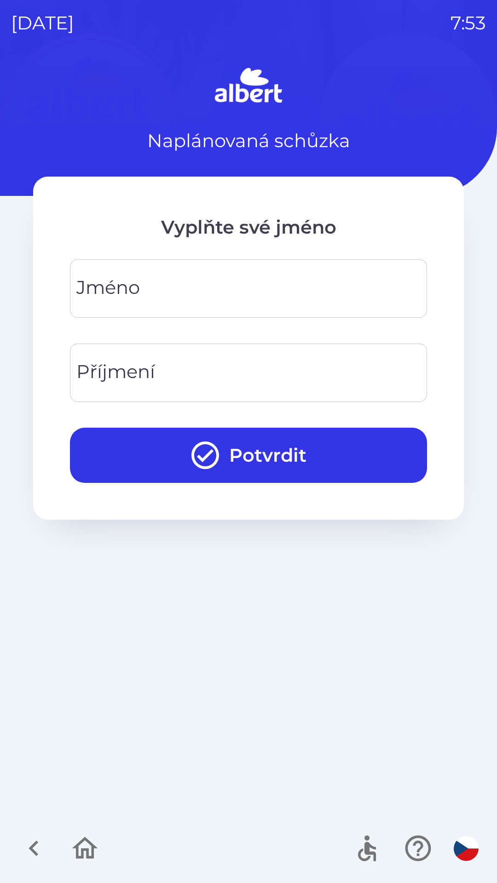
click at [92, 282] on div "[PERSON_NAME]" at bounding box center [248, 288] width 357 height 58
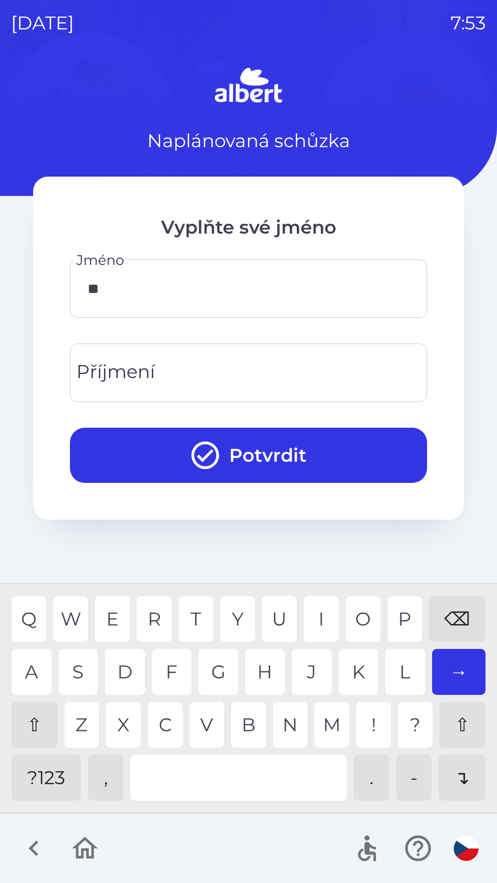
click at [272, 619] on div "U" at bounding box center [279, 619] width 35 height 46
click at [399, 669] on div "L" at bounding box center [405, 672] width 40 height 46
type input "*****"
click at [231, 375] on input "Příjmení" at bounding box center [248, 373] width 335 height 36
click at [202, 720] on div "V" at bounding box center [207, 725] width 35 height 46
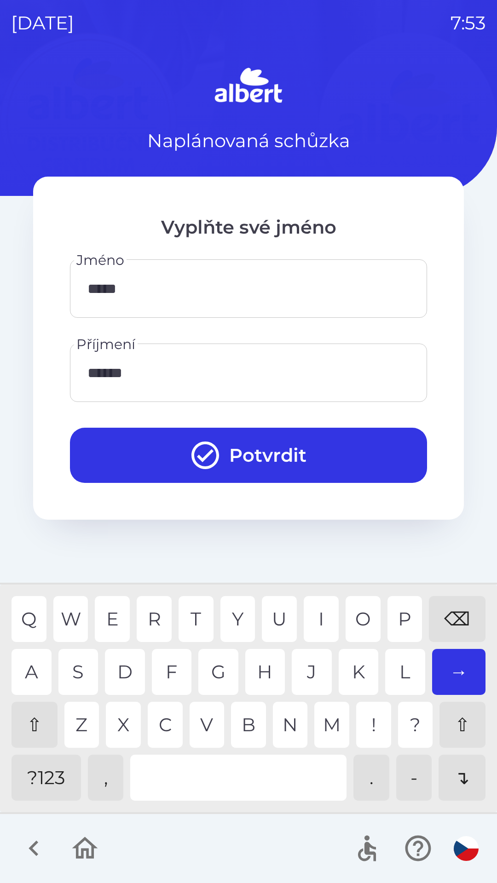
click at [111, 613] on div "E" at bounding box center [112, 619] width 35 height 46
click at [288, 722] on div "N" at bounding box center [290, 725] width 35 height 46
click at [354, 665] on div "K" at bounding box center [359, 672] width 40 height 46
type input "*********"
click at [308, 453] on button "Potvrdit" at bounding box center [248, 455] width 357 height 55
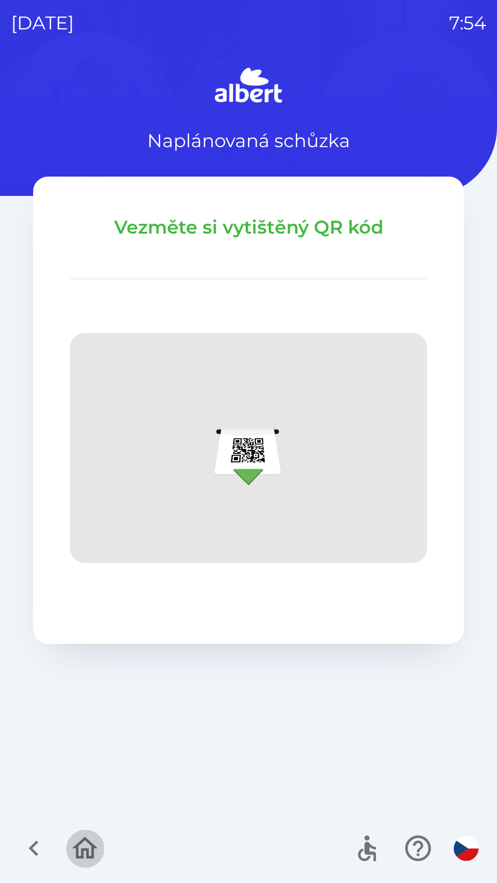
click at [83, 852] on icon "button" at bounding box center [85, 848] width 26 height 22
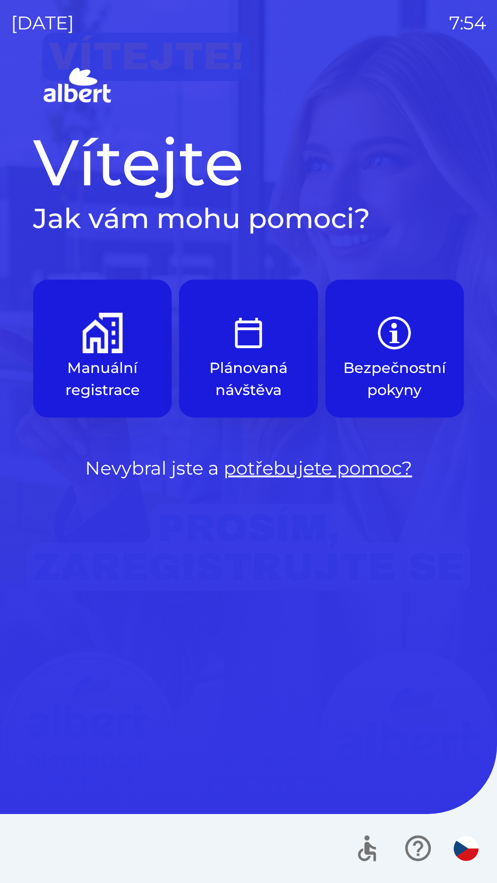
click at [104, 348] on img "button" at bounding box center [102, 333] width 40 height 40
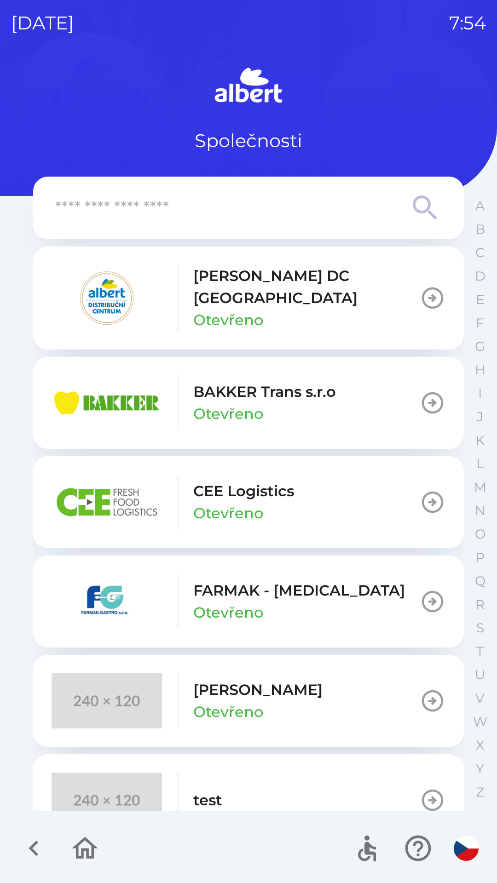
click at [271, 289] on p "[PERSON_NAME] DC [GEOGRAPHIC_DATA]" at bounding box center [306, 287] width 226 height 44
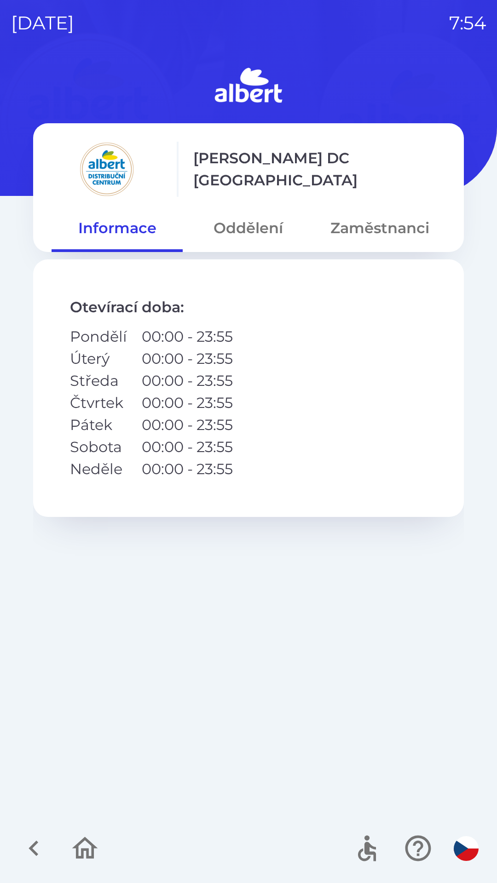
click at [249, 225] on button "Oddělení" at bounding box center [248, 228] width 131 height 33
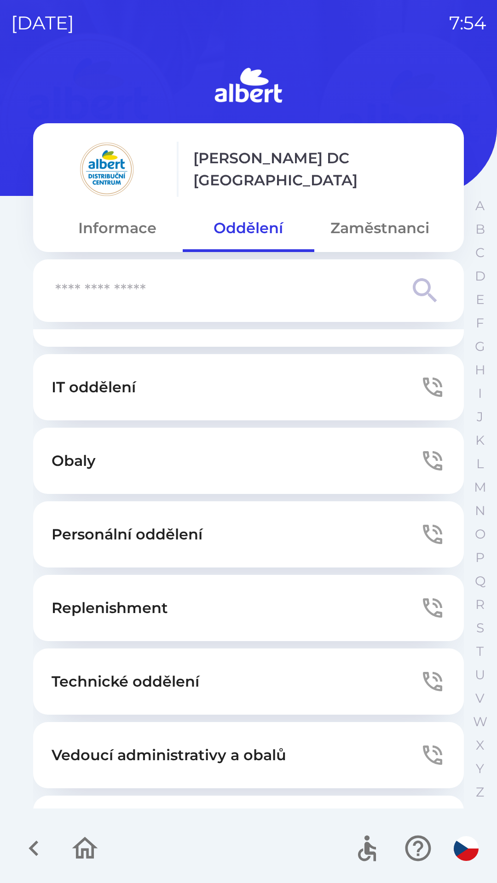
scroll to position [135, 0]
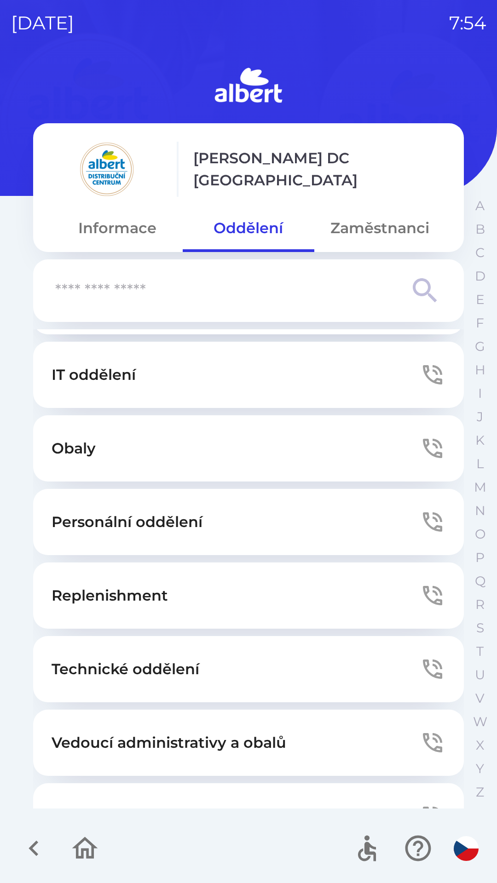
click at [225, 672] on button "Technické oddělení" at bounding box center [248, 669] width 431 height 66
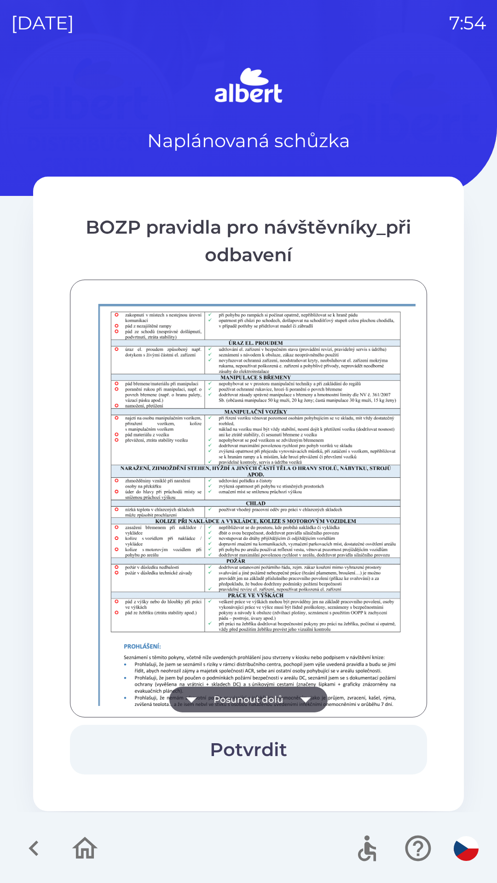
scroll to position [646, 0]
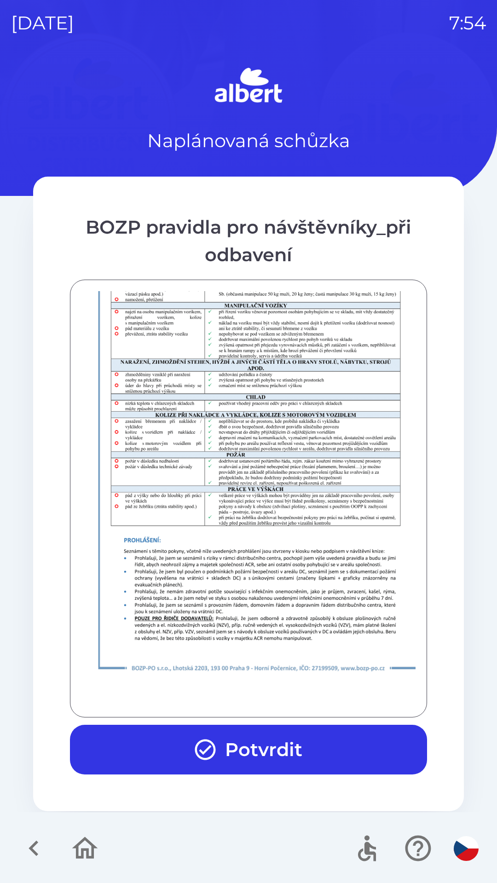
click at [213, 749] on icon "button" at bounding box center [205, 749] width 25 height 25
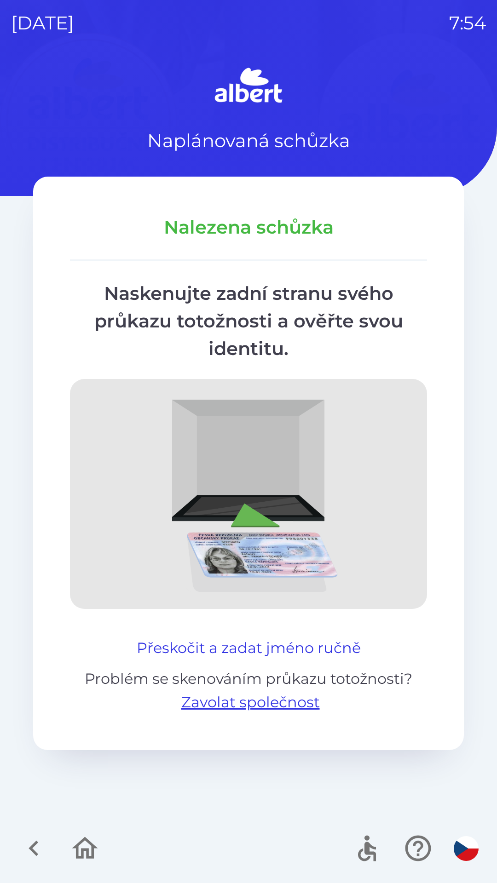
click at [213, 640] on button "Přeskočit a zadat jméno ručně" at bounding box center [248, 648] width 231 height 22
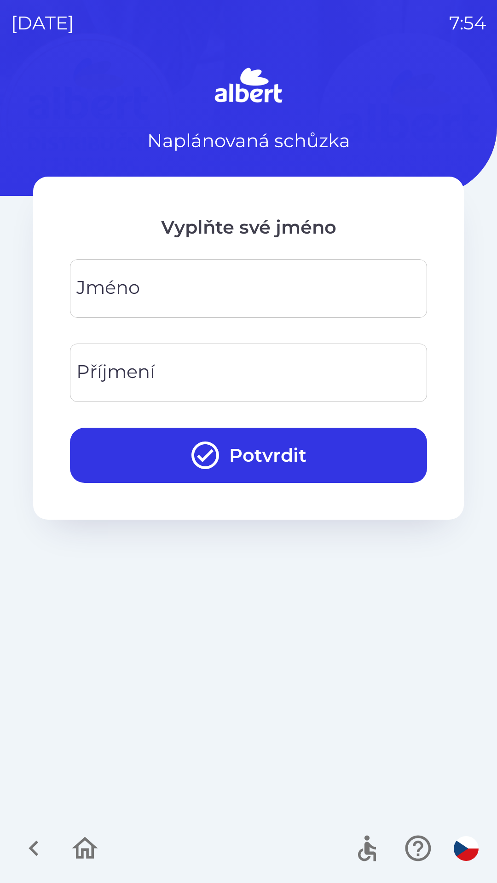
click at [121, 290] on div "[PERSON_NAME]" at bounding box center [248, 288] width 357 height 58
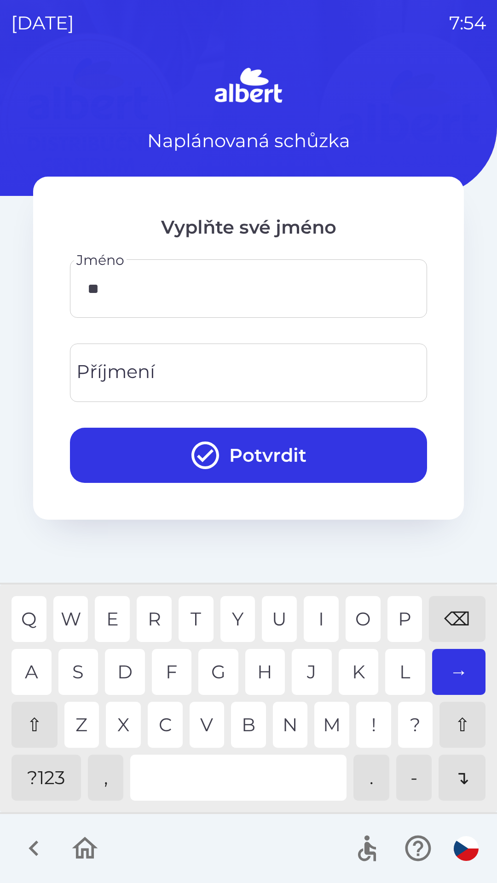
click at [213, 665] on div "G" at bounding box center [218, 672] width 40 height 46
type input "****"
click at [121, 364] on div "Příjmení Příjmení" at bounding box center [248, 373] width 357 height 58
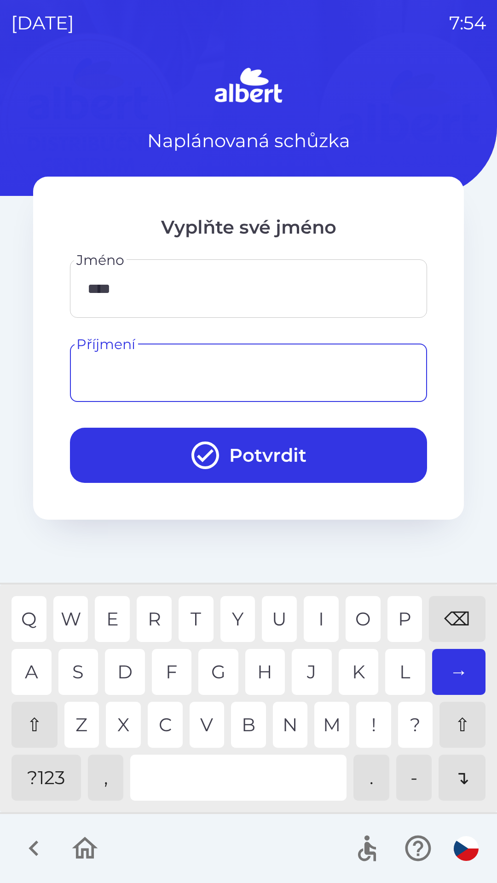
click at [33, 722] on div "⇧" at bounding box center [35, 725] width 46 height 46
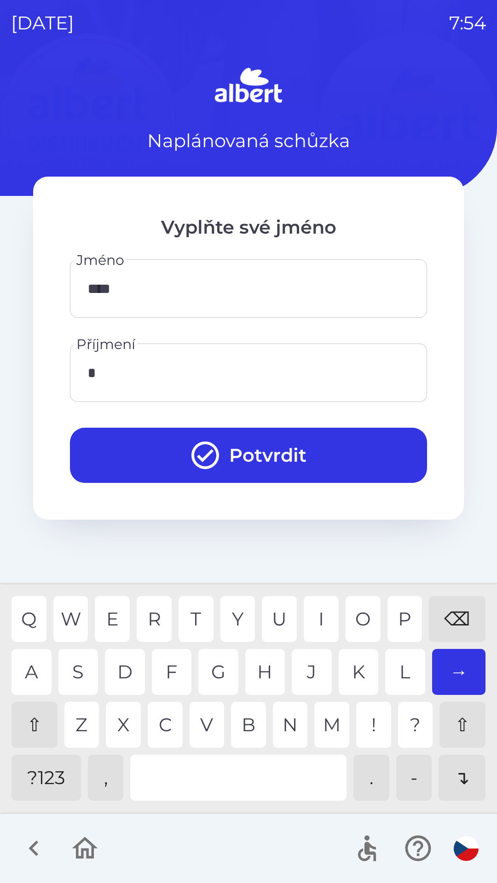
click at [165, 724] on div "C" at bounding box center [165, 725] width 35 height 46
click at [269, 668] on div "H" at bounding box center [265, 672] width 40 height 46
click at [260, 668] on div "H" at bounding box center [265, 672] width 40 height 46
type input "*********"
click at [230, 452] on button "Potvrdit" at bounding box center [248, 455] width 357 height 55
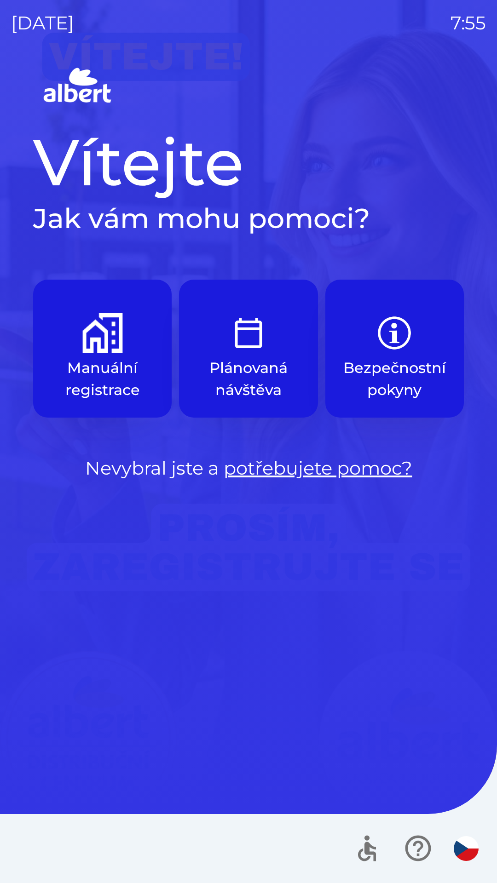
click at [99, 357] on button "Manuální registrace" at bounding box center [102, 349] width 138 height 138
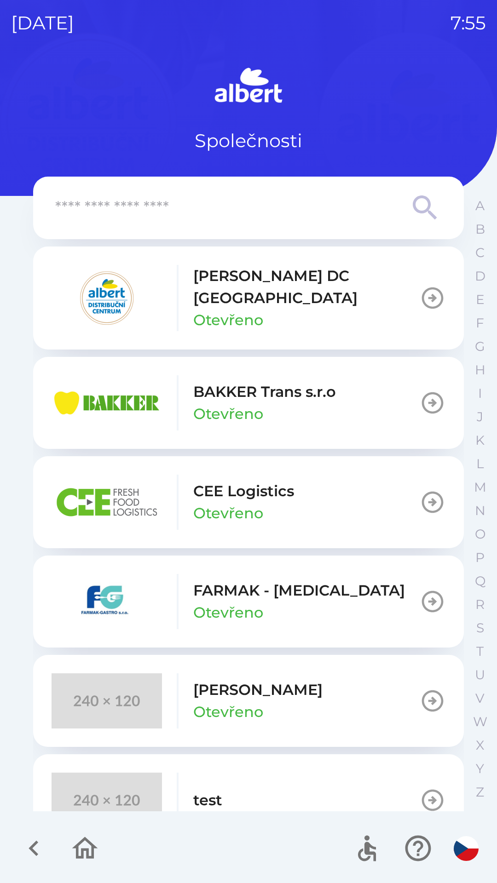
click at [211, 289] on p "[PERSON_NAME] DC [GEOGRAPHIC_DATA]" at bounding box center [306, 287] width 226 height 44
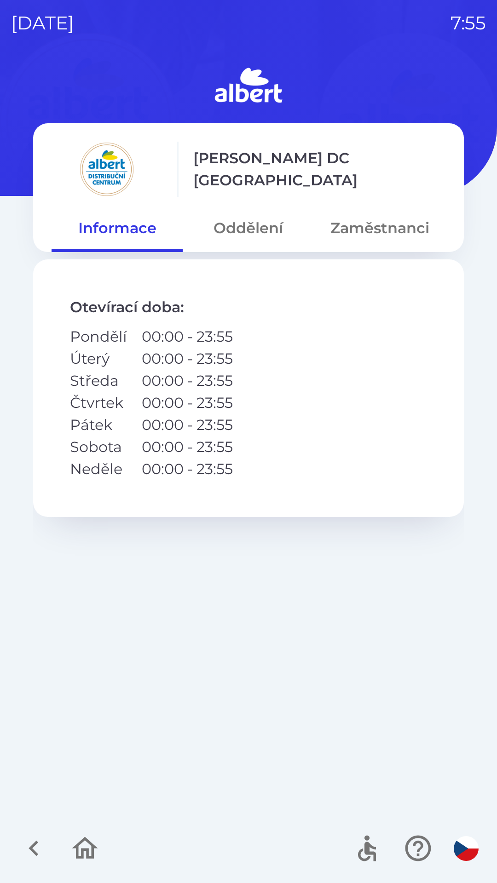
click at [223, 232] on button "Oddělení" at bounding box center [248, 228] width 131 height 33
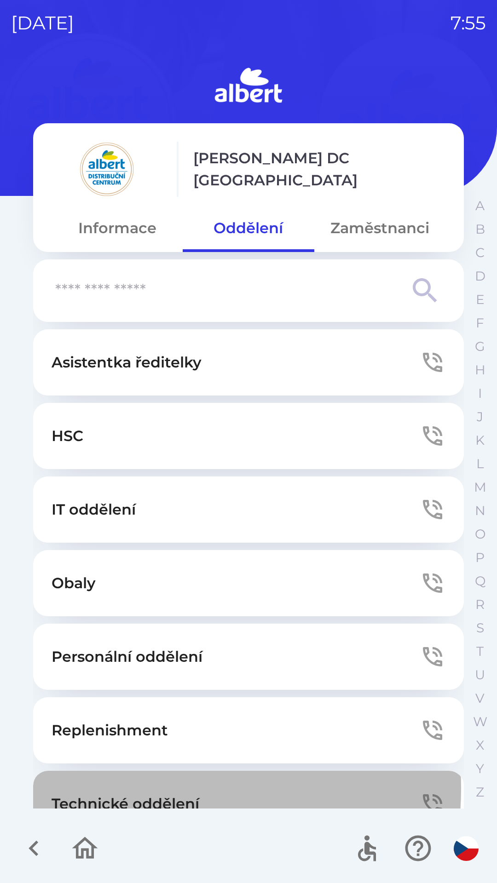
click at [148, 789] on button "Technické oddělení" at bounding box center [248, 804] width 431 height 66
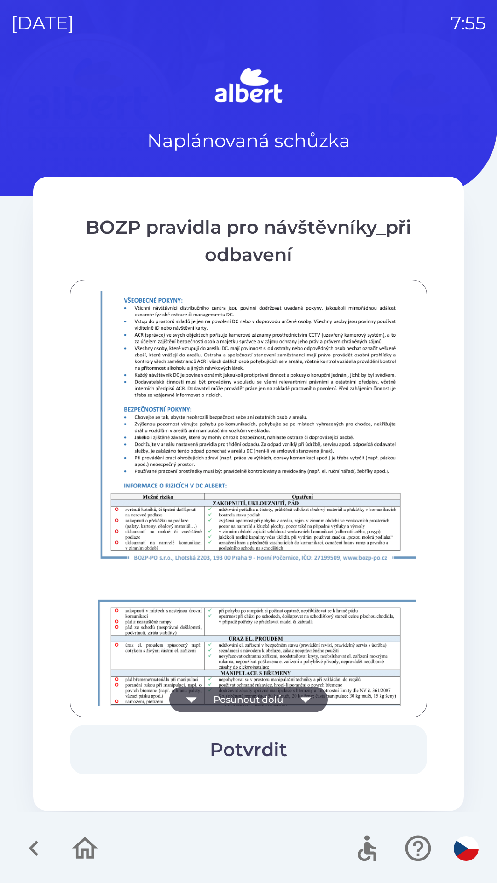
scroll to position [646, 0]
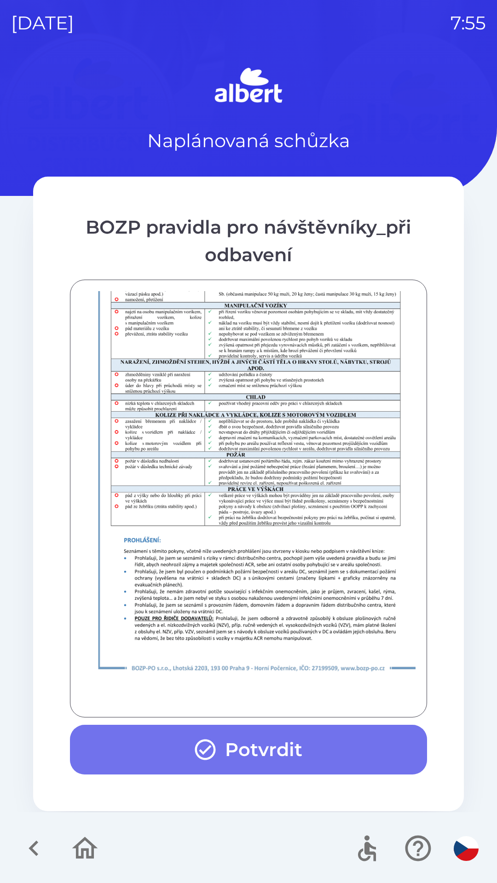
click at [232, 749] on button "Potvrdit" at bounding box center [248, 750] width 357 height 50
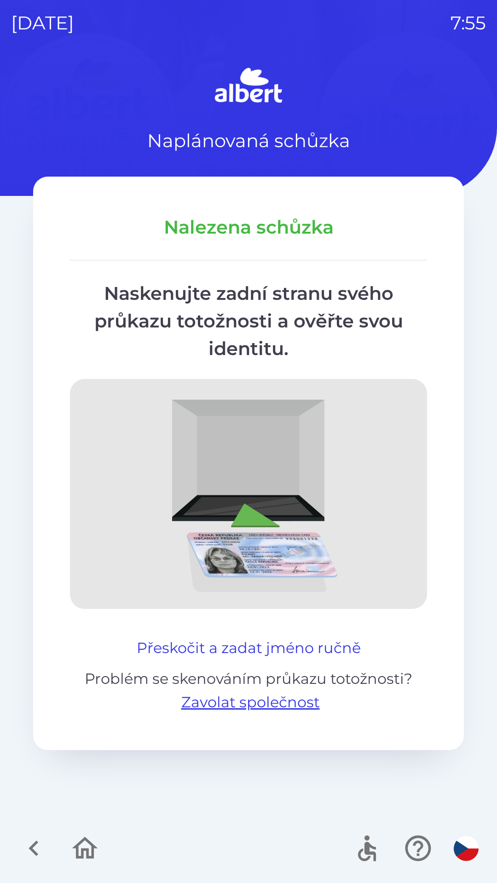
click at [212, 645] on button "Přeskočit a zadat jméno ručně" at bounding box center [248, 648] width 231 height 22
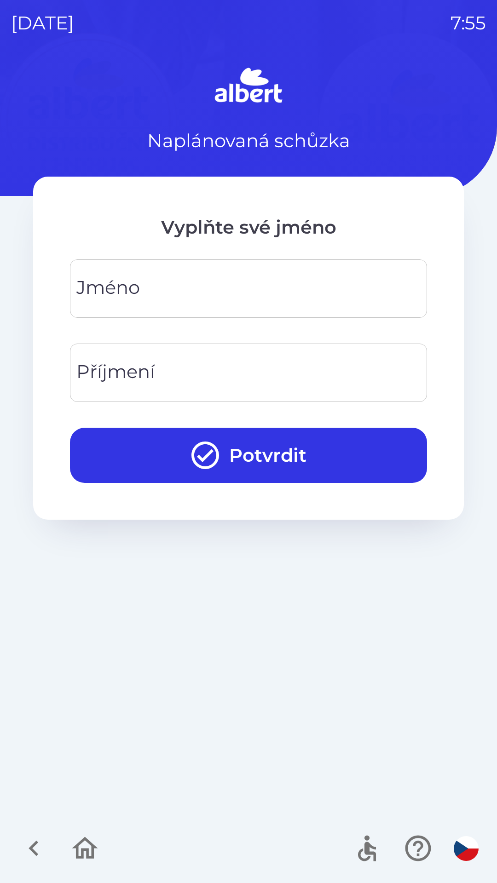
click at [127, 284] on div "[PERSON_NAME]" at bounding box center [248, 288] width 357 height 58
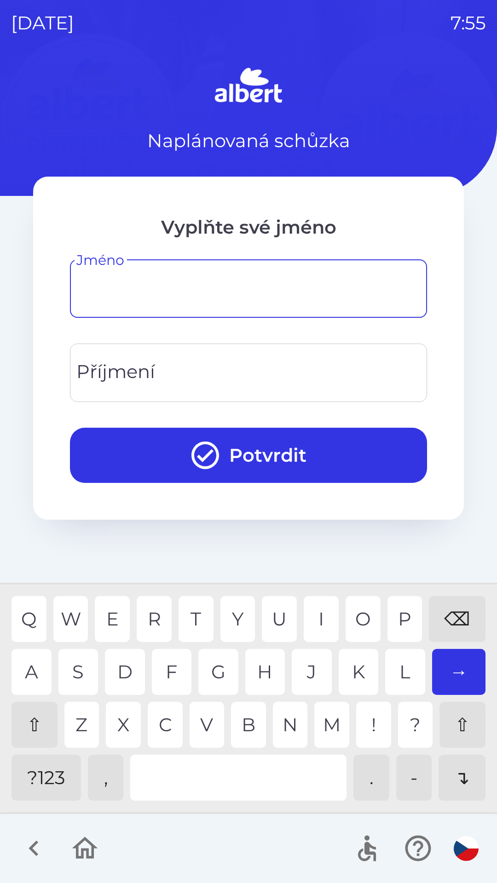
click at [35, 721] on div "⇧" at bounding box center [35, 725] width 46 height 46
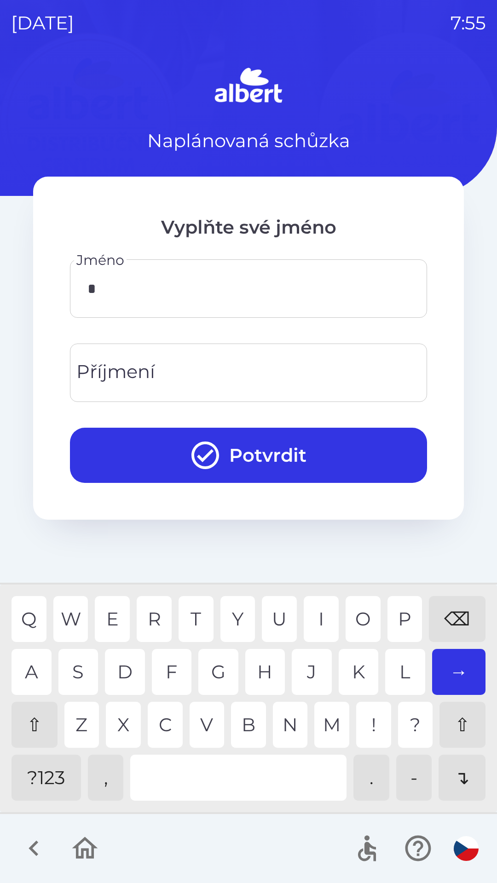
click at [117, 611] on div "E" at bounding box center [112, 619] width 35 height 46
click at [364, 612] on div "O" at bounding box center [363, 619] width 35 height 46
type input "****"
click at [156, 626] on div "R" at bounding box center [154, 619] width 35 height 46
click at [130, 372] on div "Příjmení Příjmení" at bounding box center [248, 373] width 357 height 58
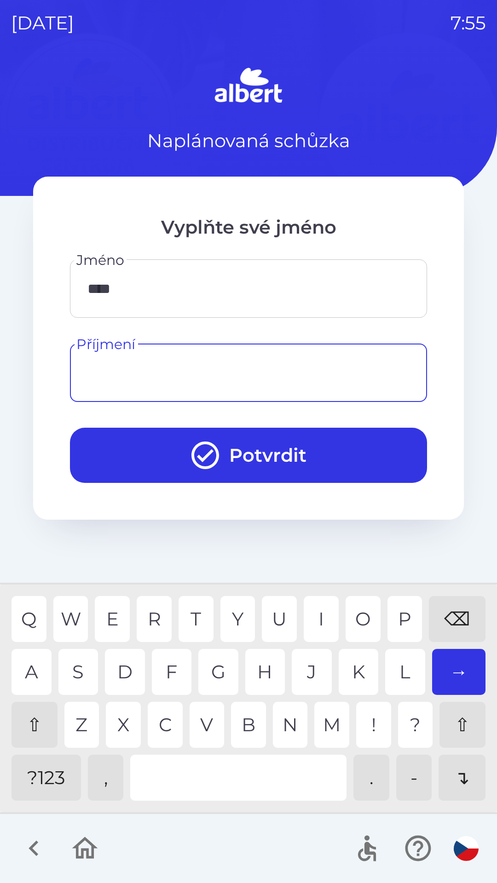
click at [27, 725] on div "⇧" at bounding box center [35, 725] width 46 height 46
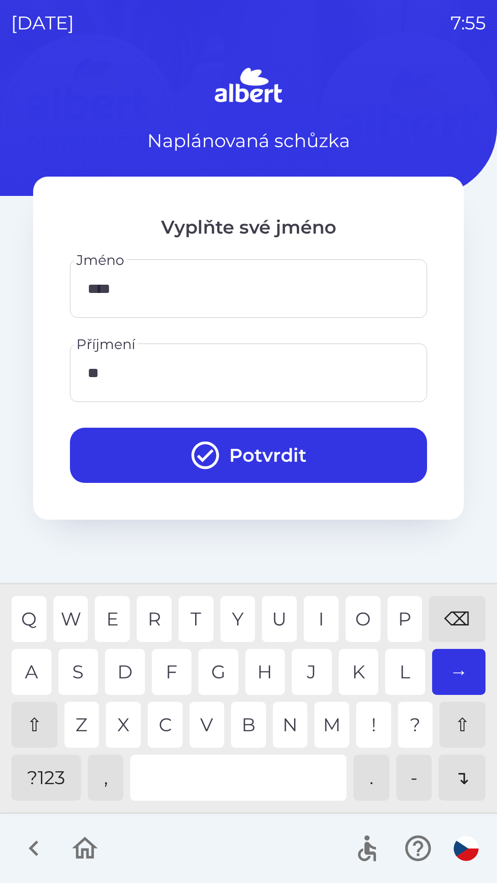
click at [268, 668] on div "H" at bounding box center [265, 672] width 40 height 46
click at [120, 618] on div "E" at bounding box center [112, 619] width 35 height 46
click at [158, 621] on div "R" at bounding box center [154, 619] width 35 height 46
click at [118, 616] on div "E" at bounding box center [112, 619] width 35 height 46
click at [401, 619] on div "P" at bounding box center [404, 619] width 35 height 46
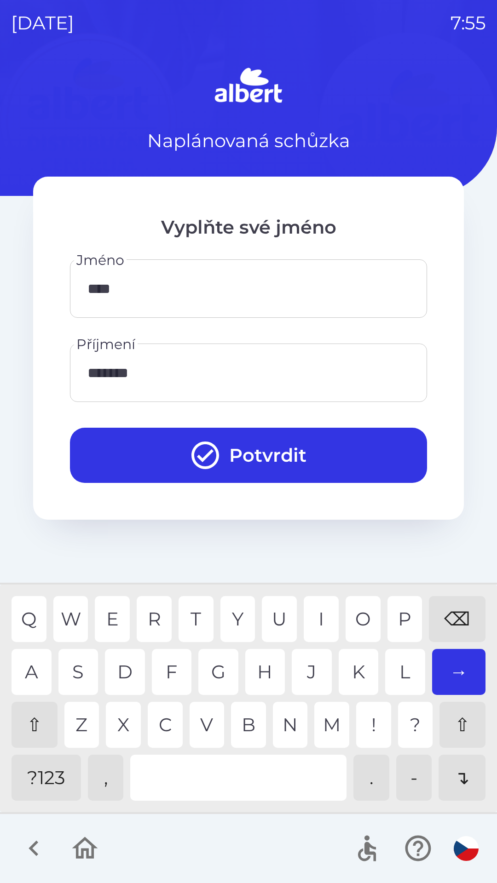
click at [27, 675] on div "A" at bounding box center [32, 672] width 40 height 46
click at [270, 676] on div "H" at bounding box center [265, 672] width 40 height 46
type input "*********"
click at [35, 679] on div "A" at bounding box center [32, 672] width 40 height 46
click at [194, 449] on icon "submit" at bounding box center [205, 456] width 28 height 28
